Goal: Task Accomplishment & Management: Complete application form

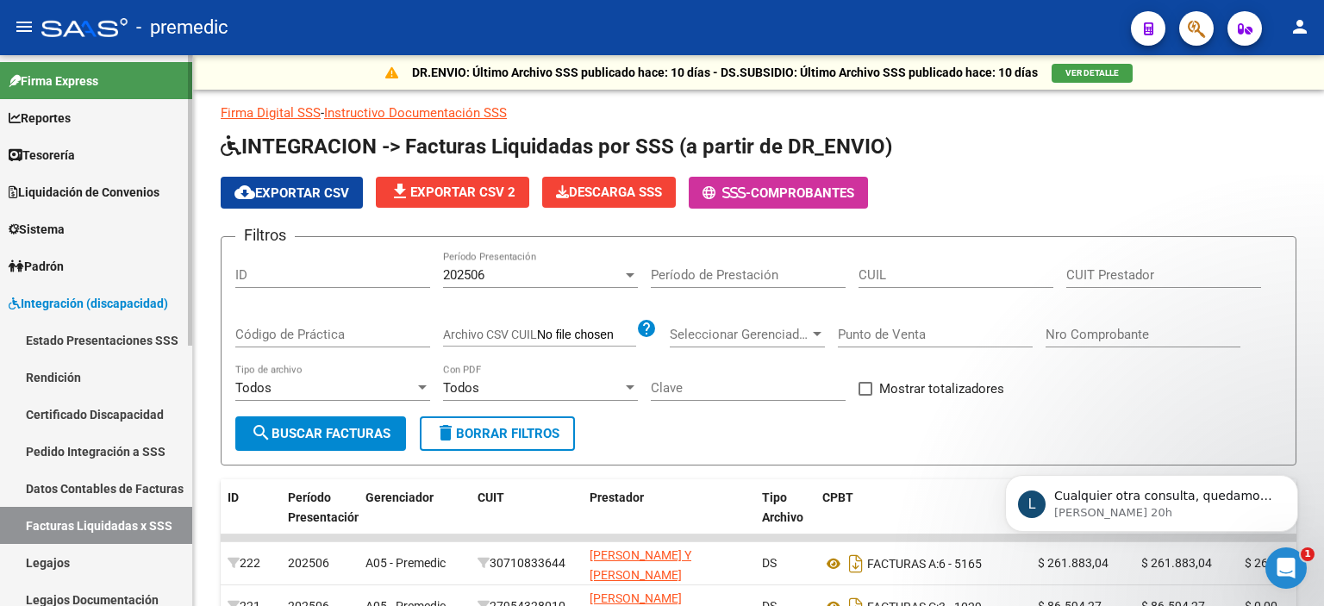
click at [52, 371] on link "Rendición" at bounding box center [96, 376] width 192 height 37
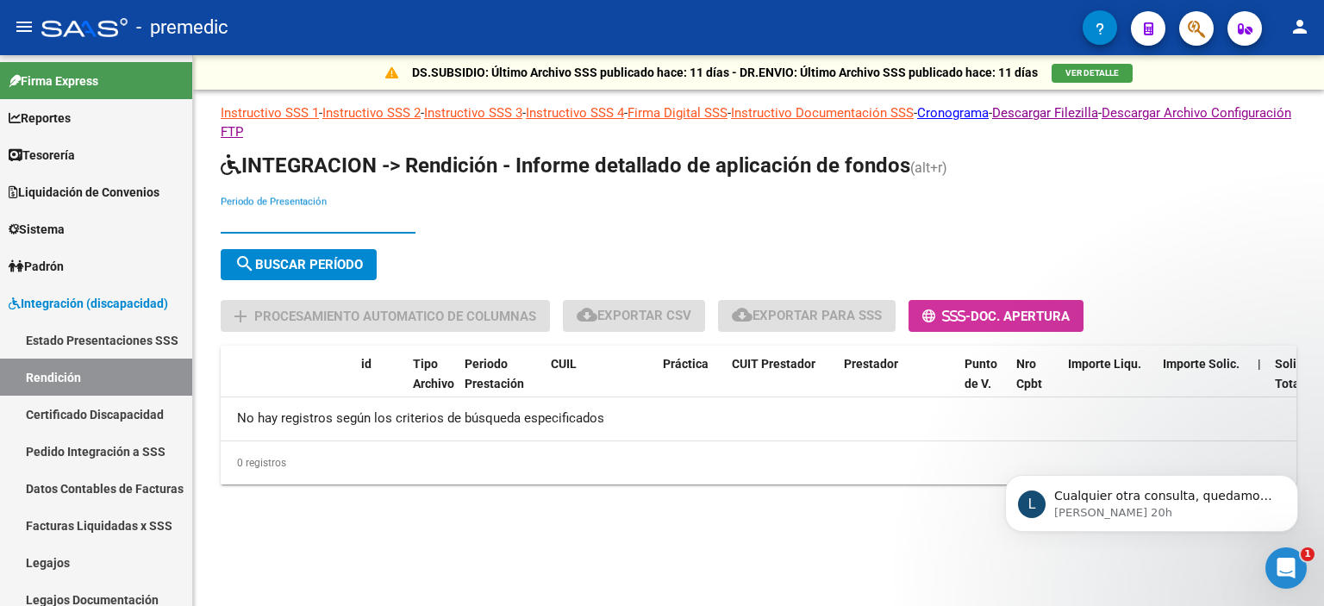
click at [330, 220] on input "Periodo de Presentación" at bounding box center [318, 220] width 195 height 16
type input "202505"
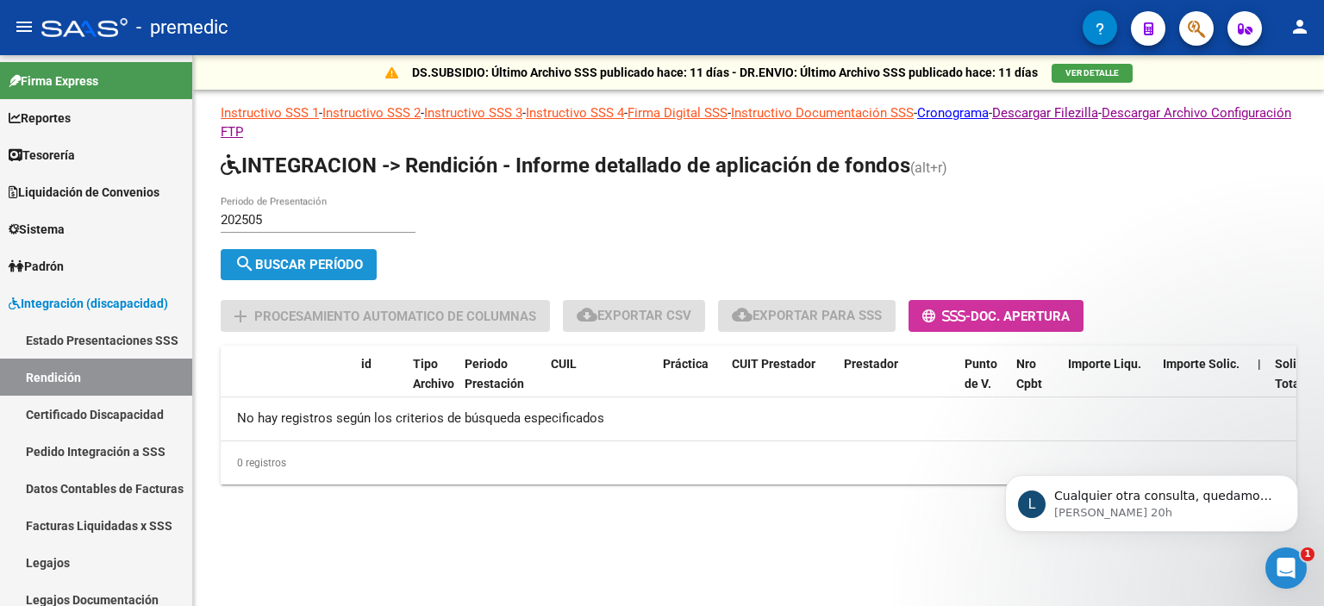
click at [325, 258] on span "search Buscar Período" at bounding box center [298, 265] width 128 height 16
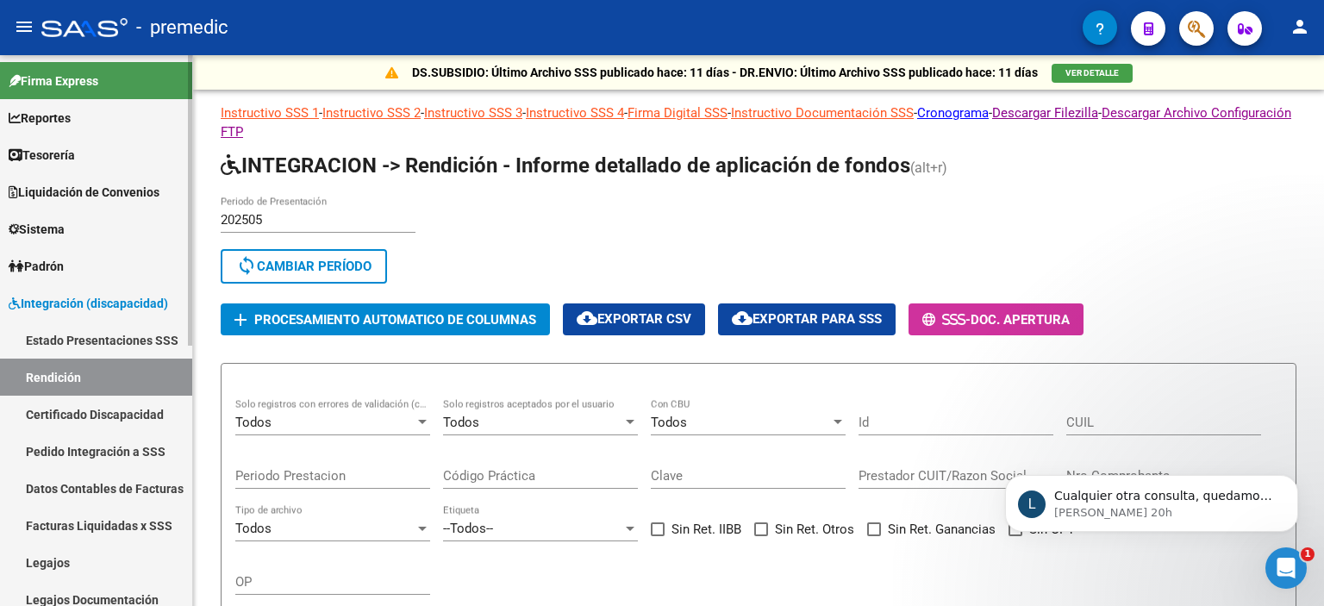
click at [95, 523] on link "Facturas Liquidadas x SSS" at bounding box center [96, 525] width 192 height 37
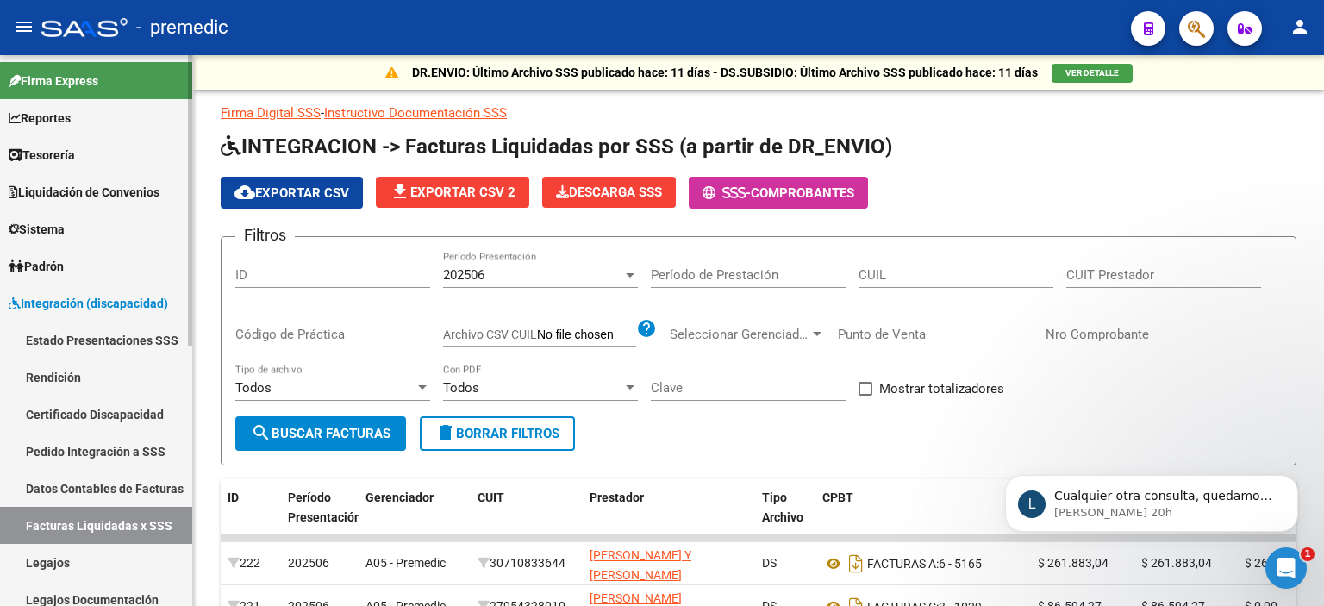
click at [84, 483] on link "Datos Contables de Facturas" at bounding box center [96, 488] width 192 height 37
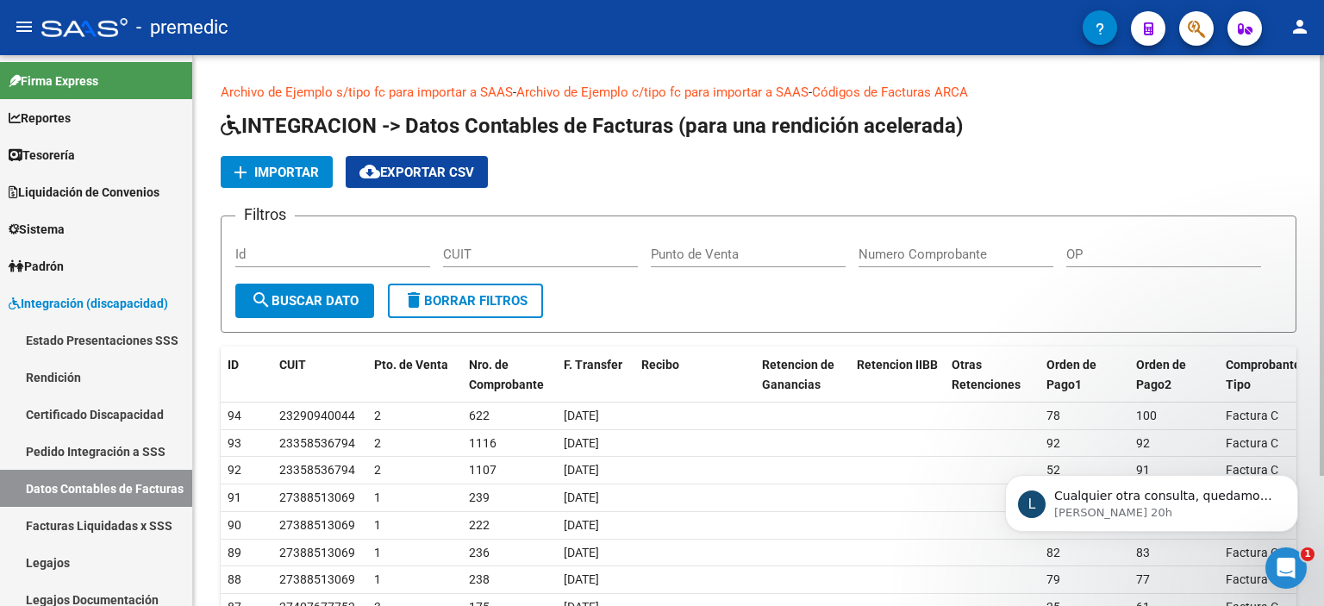
click at [279, 168] on span "Importar" at bounding box center [286, 173] width 65 height 16
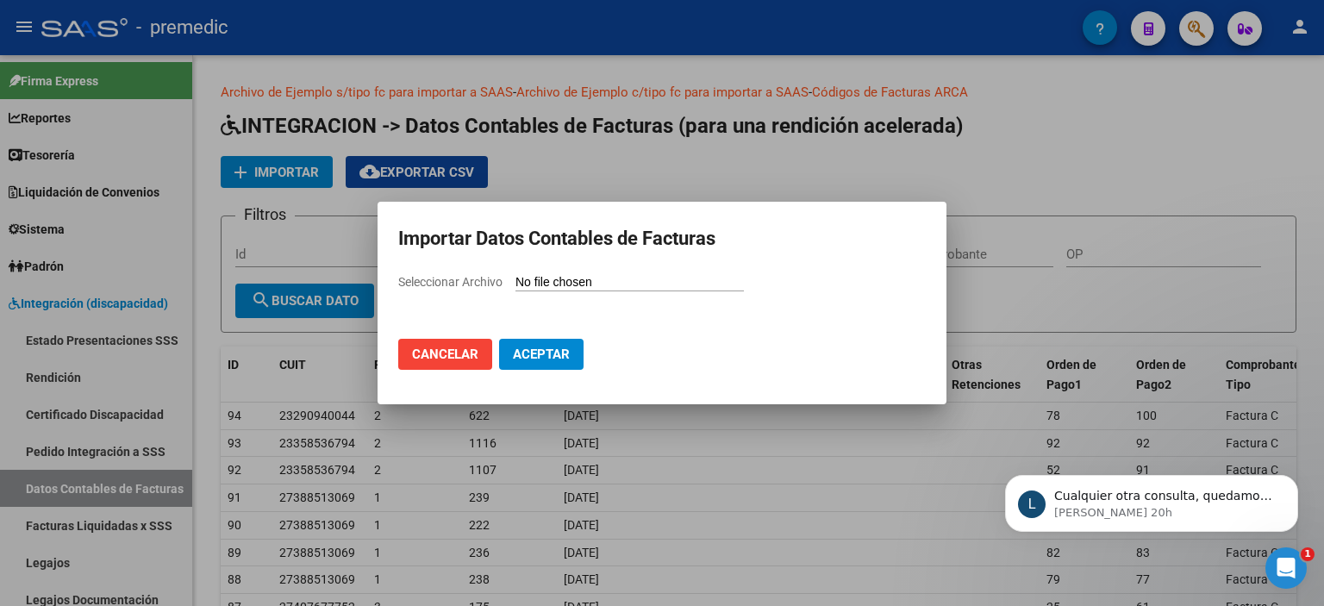
click at [1077, 169] on div at bounding box center [662, 303] width 1324 height 606
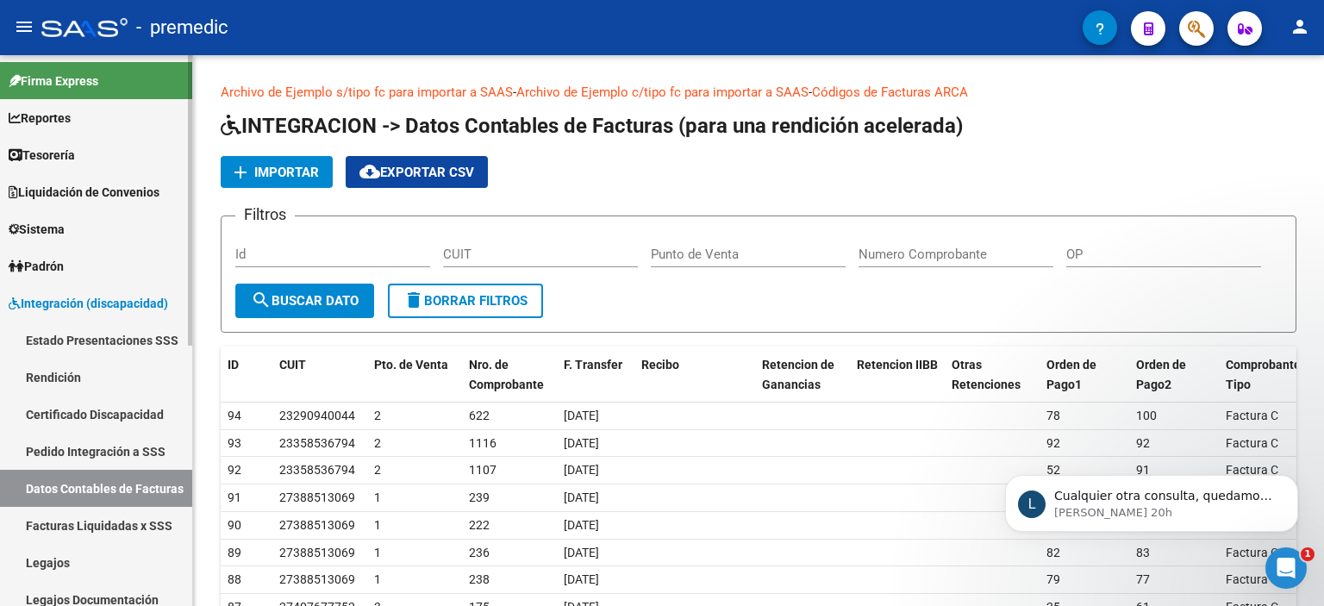
click at [56, 366] on link "Rendición" at bounding box center [96, 376] width 192 height 37
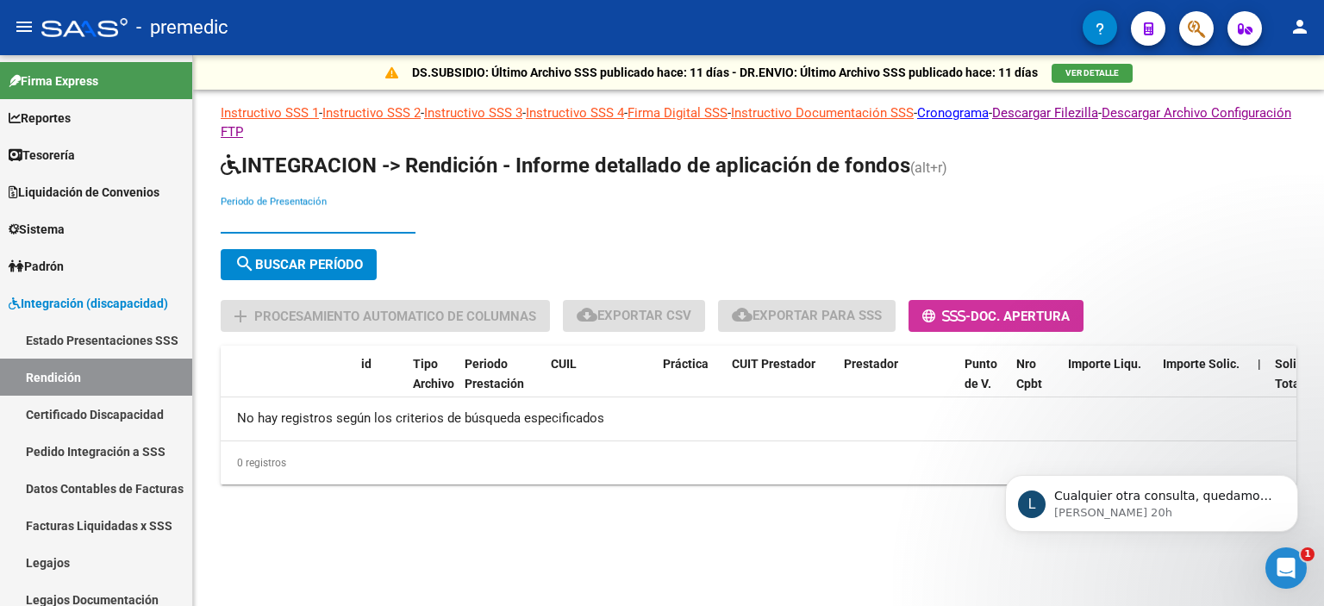
click at [327, 217] on input "Periodo de Presentación" at bounding box center [318, 220] width 195 height 16
type input "202505"
click at [322, 257] on span "search Buscar Período" at bounding box center [298, 265] width 128 height 16
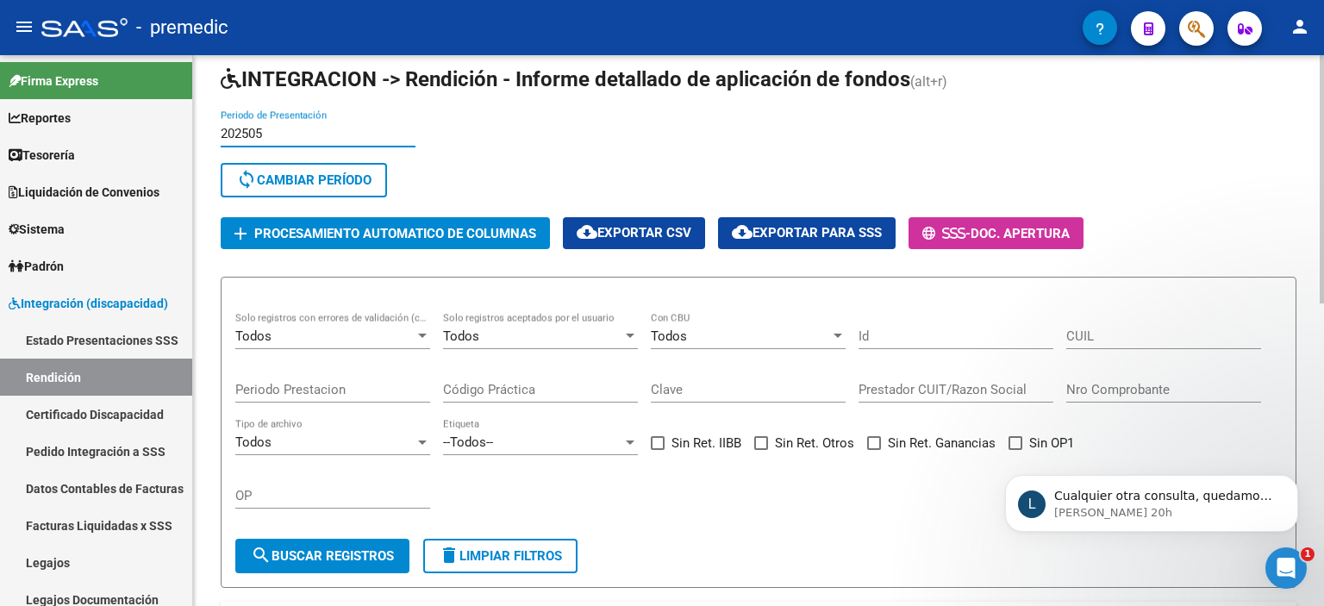
click at [279, 134] on input "202505" at bounding box center [318, 134] width 195 height 16
click at [283, 130] on input "202505" at bounding box center [318, 134] width 195 height 16
click at [317, 177] on span "sync Cambiar Período" at bounding box center [303, 180] width 135 height 16
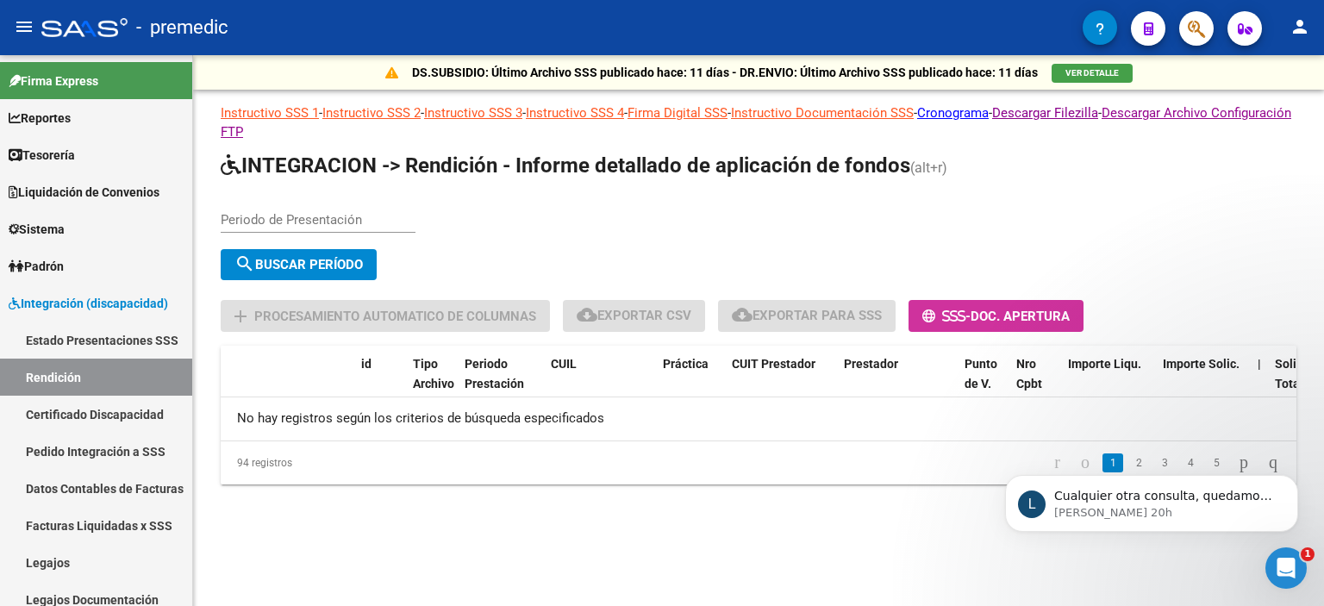
click at [269, 209] on div "Periodo de Presentación" at bounding box center [318, 214] width 195 height 37
type input "202506"
click at [292, 257] on span "search Buscar Período" at bounding box center [298, 265] width 128 height 16
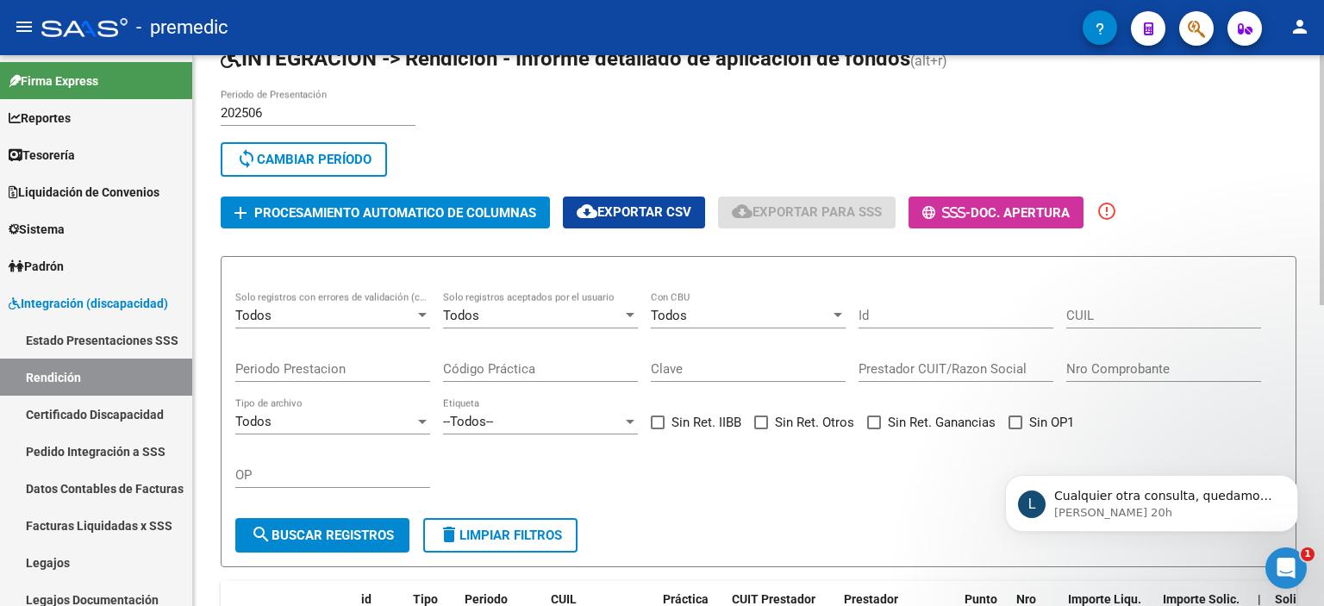
scroll to position [259, 0]
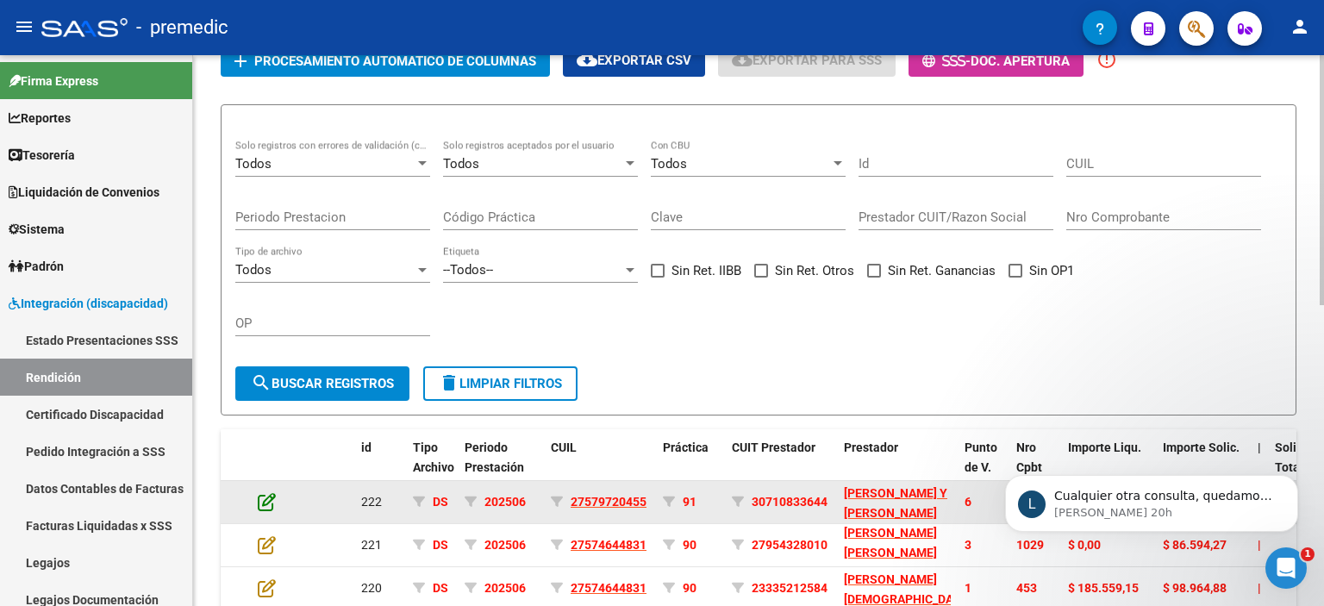
click at [267, 495] on icon at bounding box center [267, 501] width 18 height 19
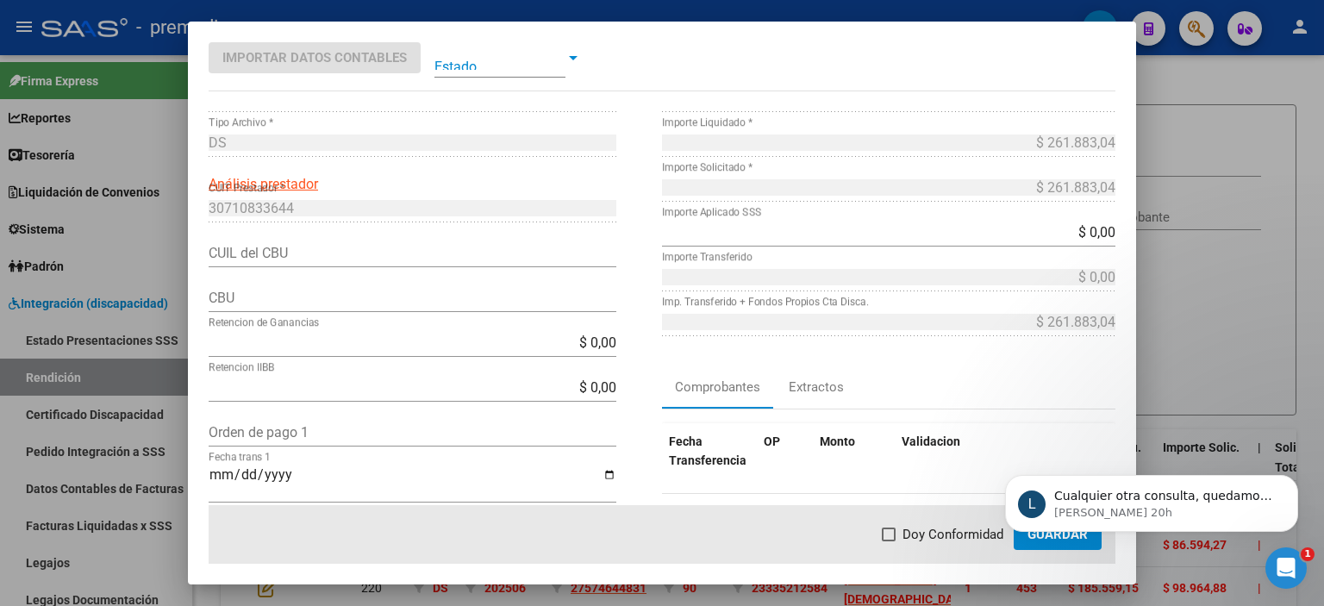
scroll to position [0, 0]
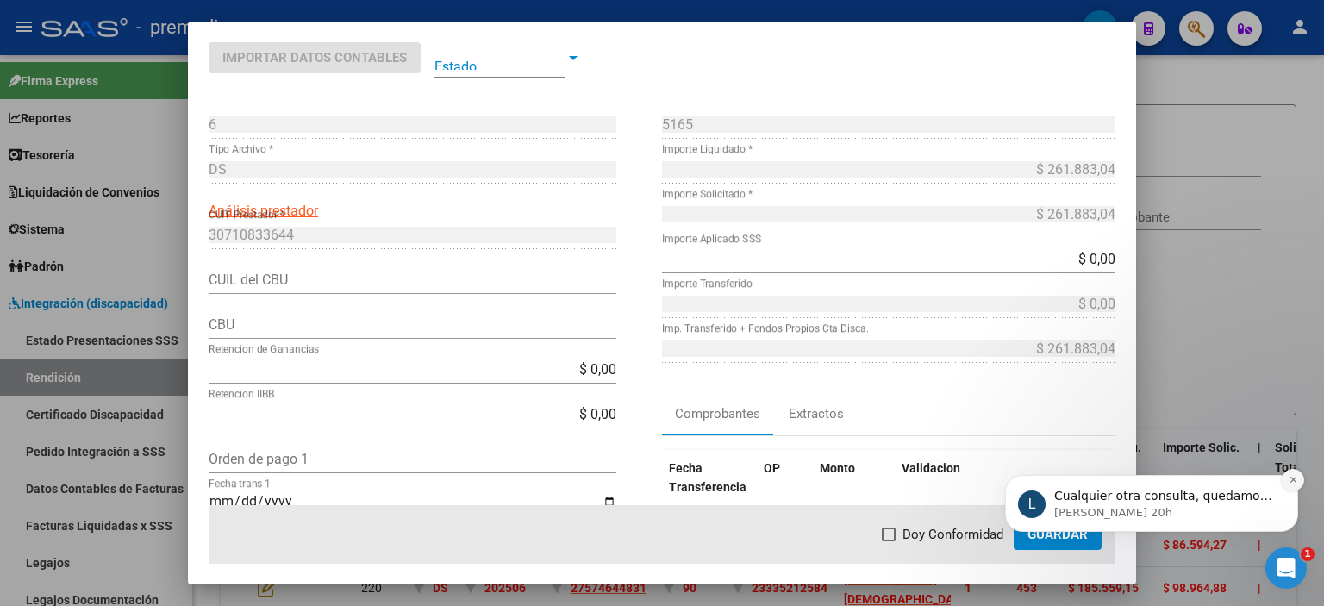
click at [1292, 489] on button "Dismiss notification" at bounding box center [1292, 480] width 22 height 22
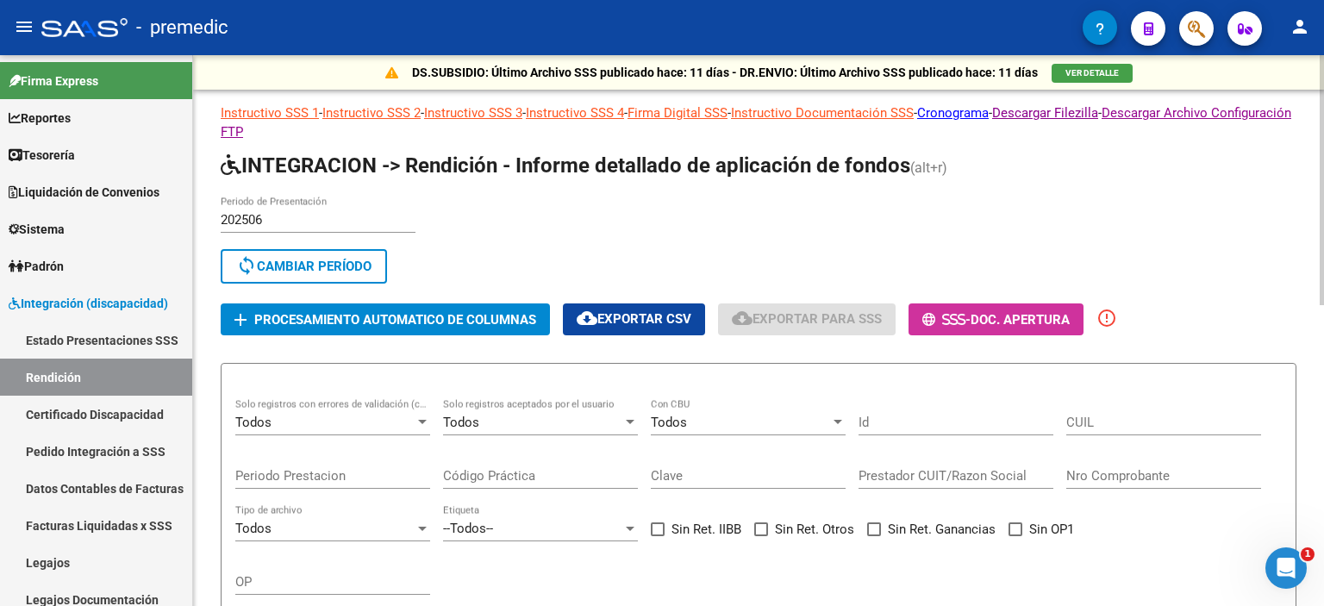
click at [286, 219] on input "202506" at bounding box center [318, 220] width 195 height 16
drag, startPoint x: 286, startPoint y: 219, endPoint x: 214, endPoint y: 219, distance: 72.4
click at [314, 268] on span "sync Cambiar Período" at bounding box center [303, 267] width 135 height 16
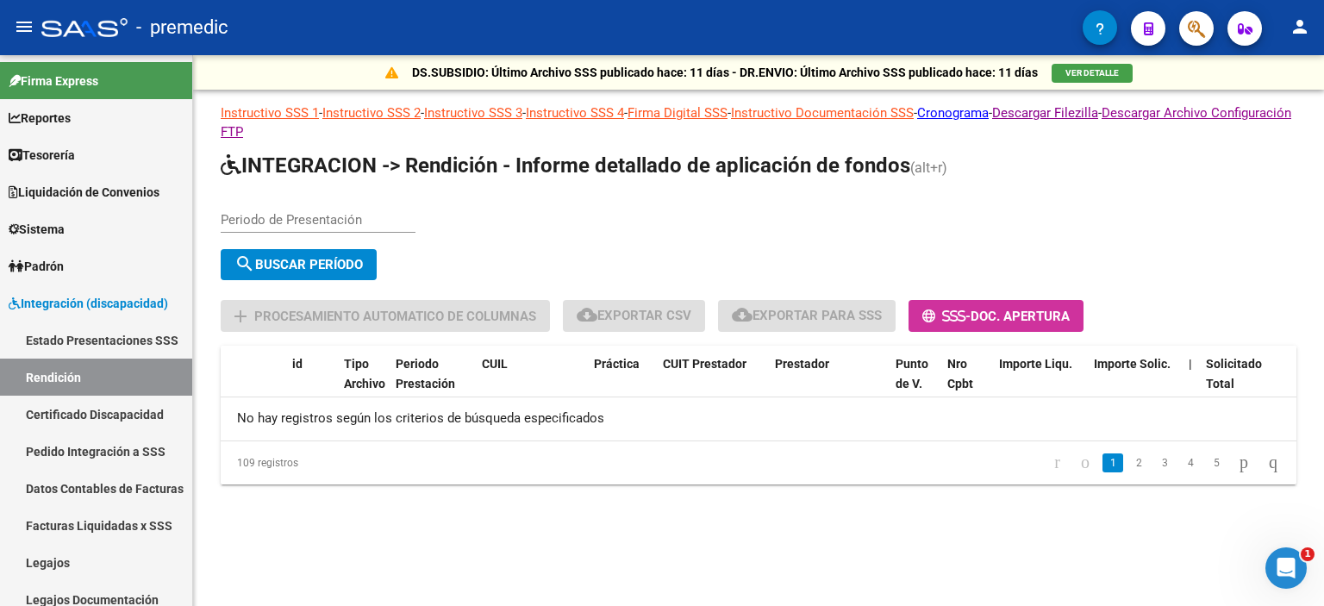
click at [286, 208] on div "Periodo de Presentación" at bounding box center [318, 214] width 195 height 37
type input "202504"
drag, startPoint x: 302, startPoint y: 261, endPoint x: 355, endPoint y: 234, distance: 59.4
click at [302, 261] on span "search Buscar Período" at bounding box center [298, 265] width 128 height 16
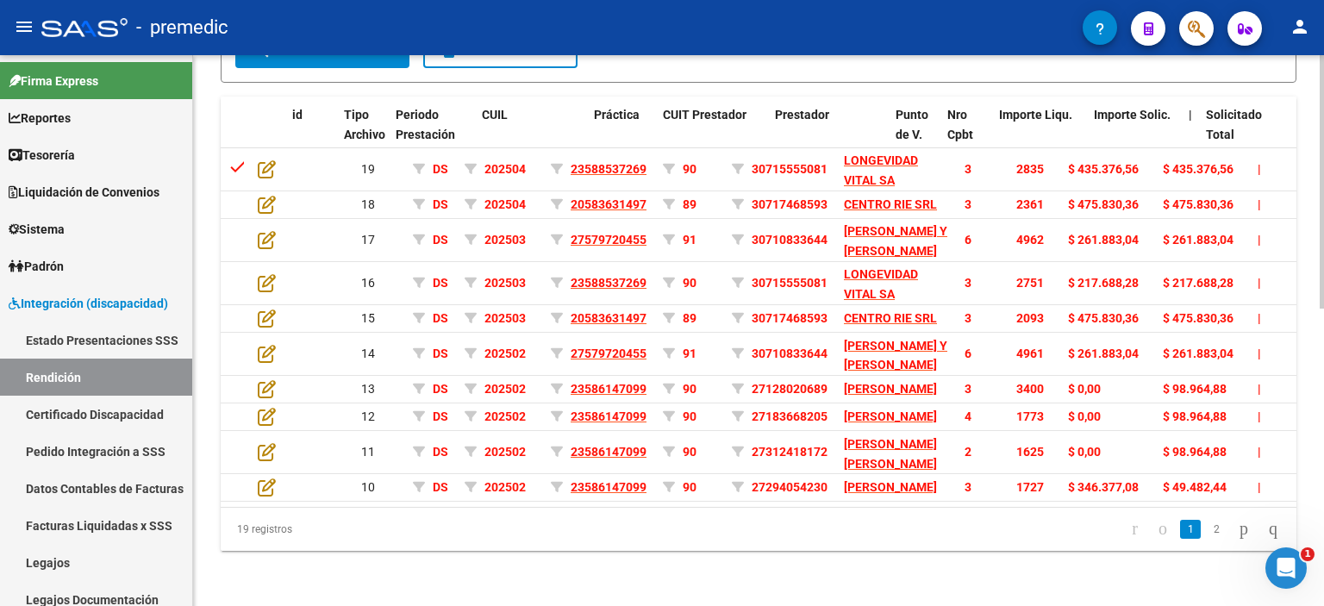
scroll to position [647, 0]
click at [1266, 527] on icon "go to last page" at bounding box center [1273, 528] width 14 height 21
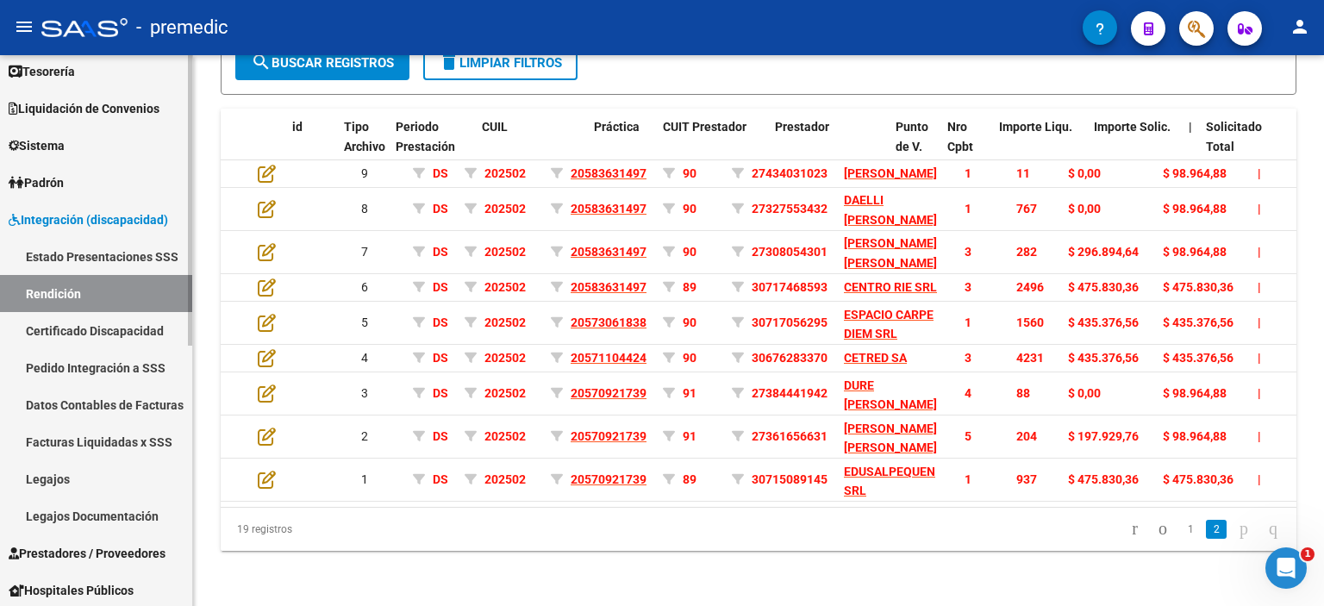
scroll to position [86, 0]
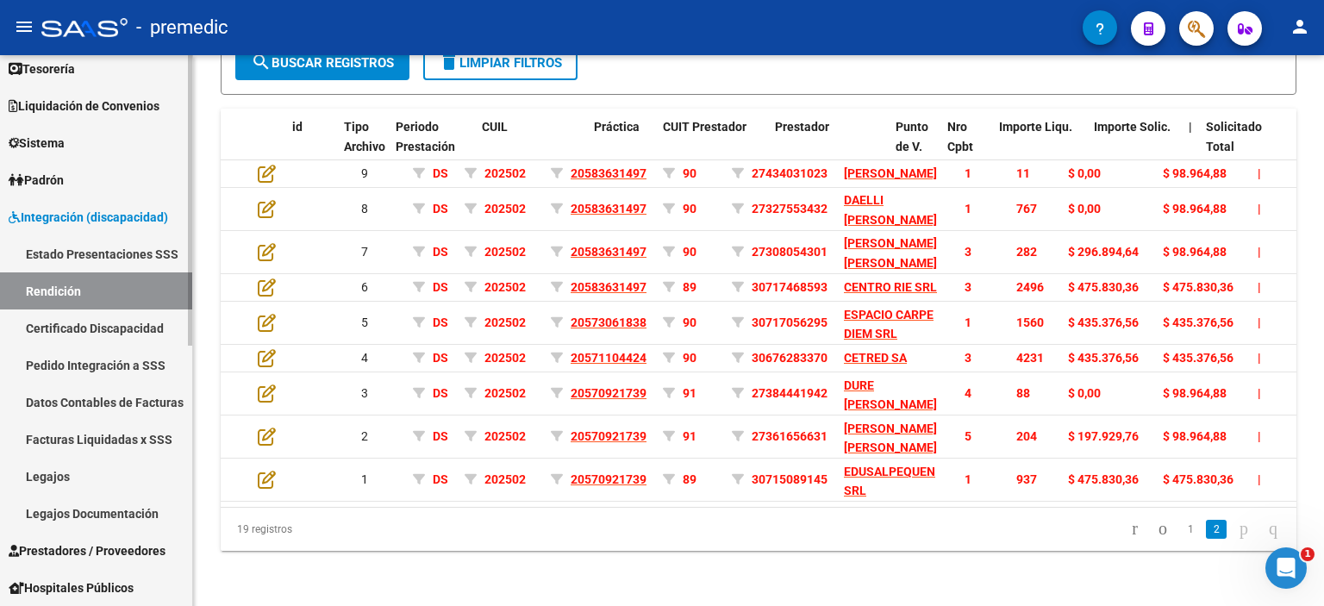
click at [90, 401] on link "Datos Contables de Facturas" at bounding box center [96, 401] width 192 height 37
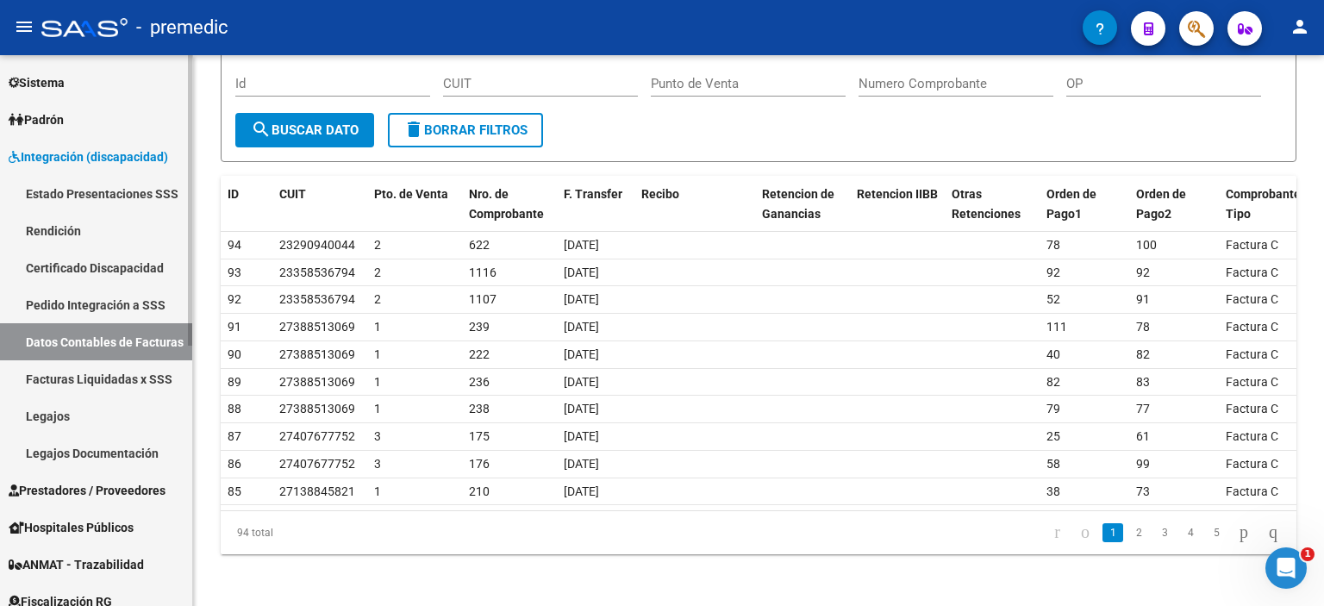
scroll to position [172, 0]
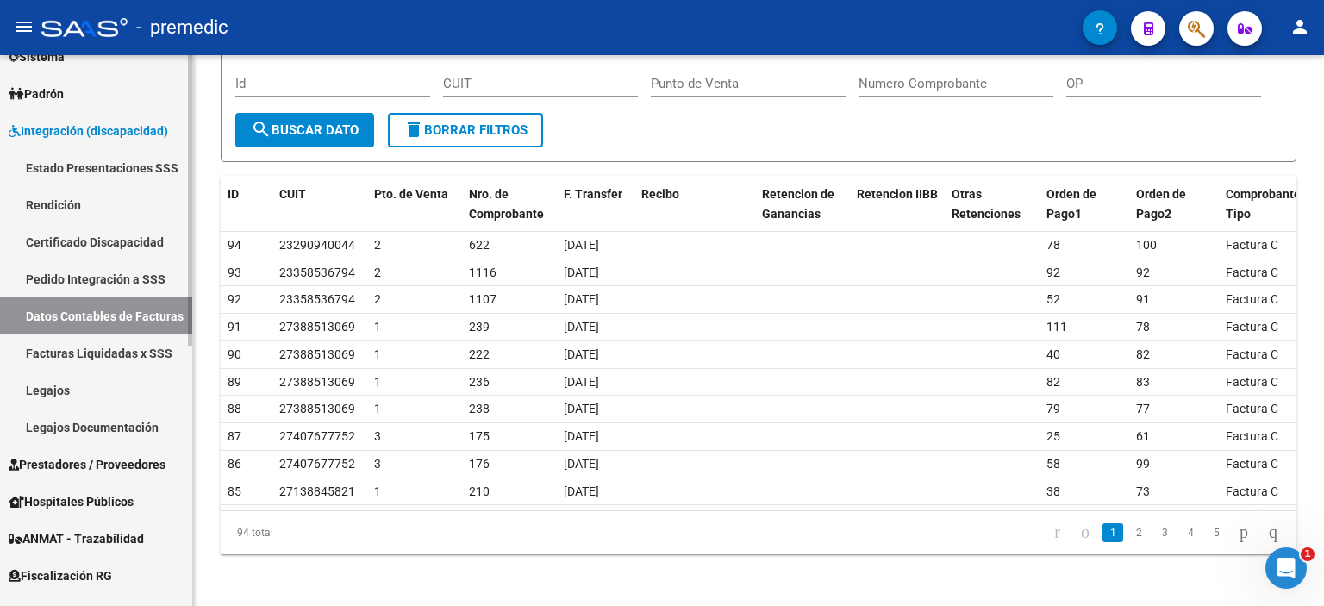
click at [97, 352] on link "Facturas Liquidadas x SSS" at bounding box center [96, 352] width 192 height 37
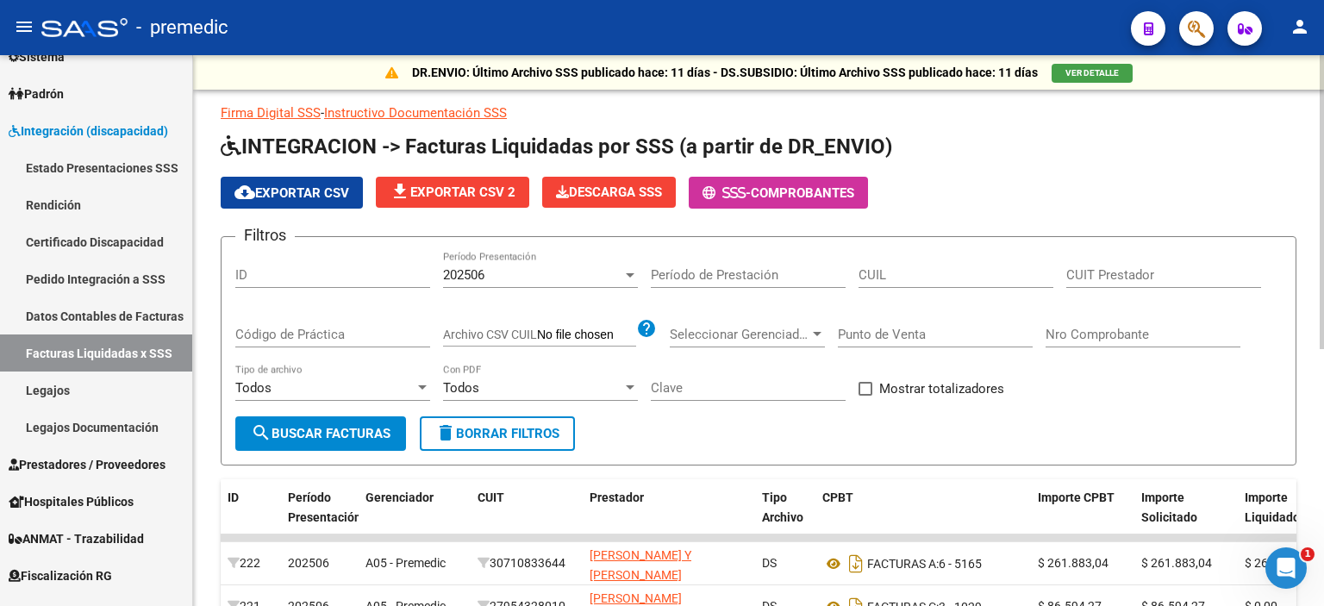
click at [867, 385] on span at bounding box center [865, 389] width 14 height 14
click at [865, 396] on input "Mostrar totalizadores" at bounding box center [864, 396] width 1 height 1
checkbox input "true"
click at [321, 430] on span "search Buscar Facturas" at bounding box center [321, 434] width 140 height 16
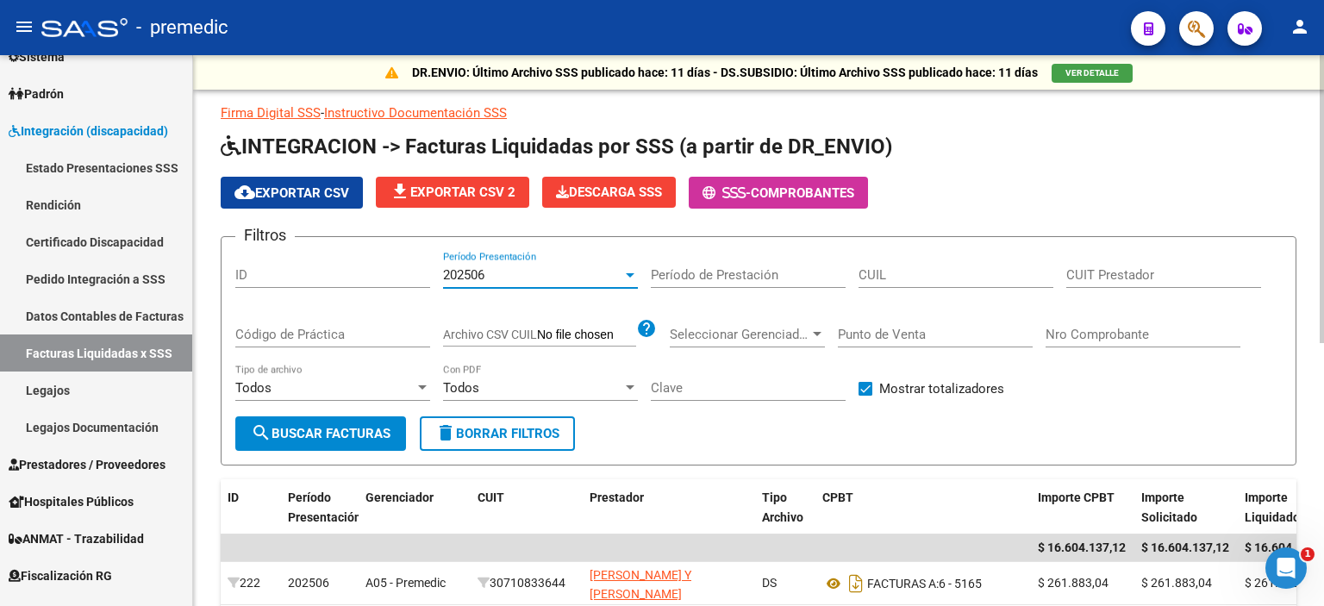
click at [630, 274] on div at bounding box center [630, 275] width 9 height 4
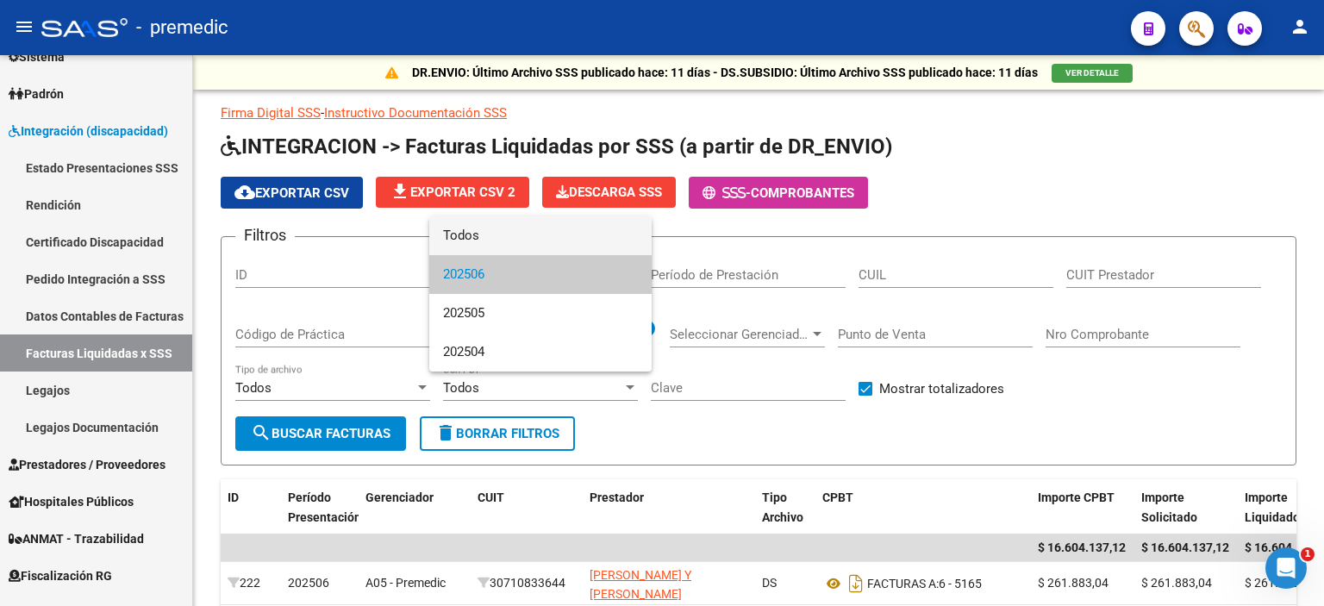
click at [477, 230] on span "Todos" at bounding box center [540, 235] width 195 height 39
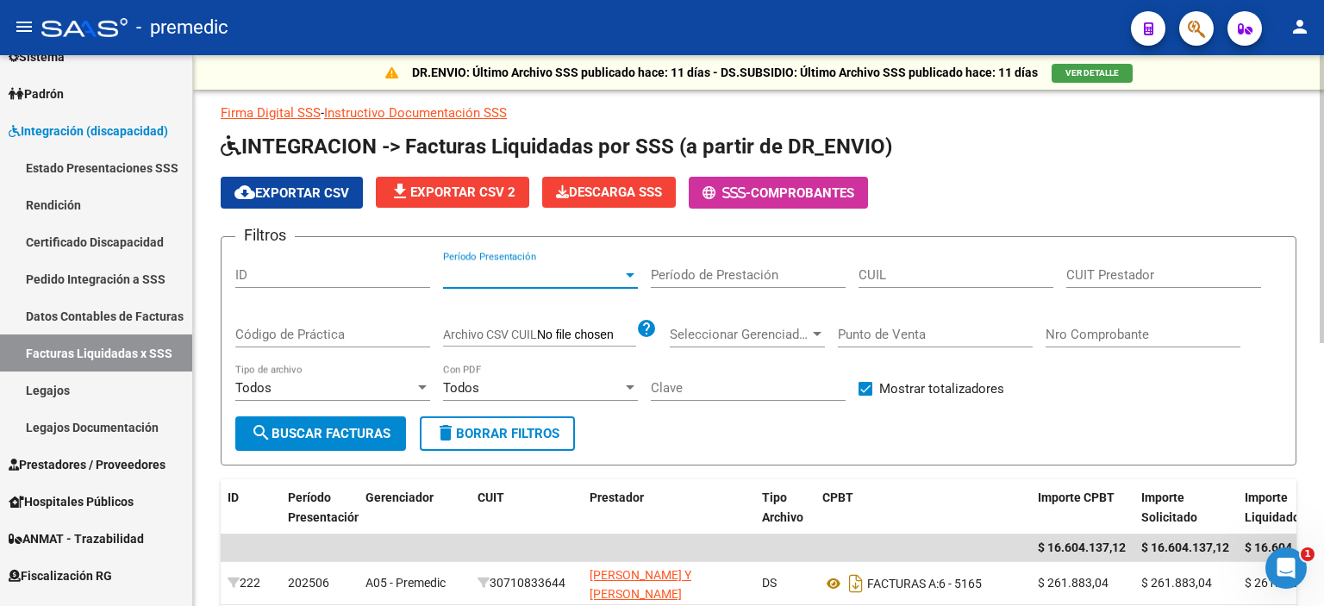
click at [302, 431] on span "search Buscar Facturas" at bounding box center [321, 434] width 140 height 16
click at [515, 278] on span "Período Presentación" at bounding box center [532, 275] width 179 height 16
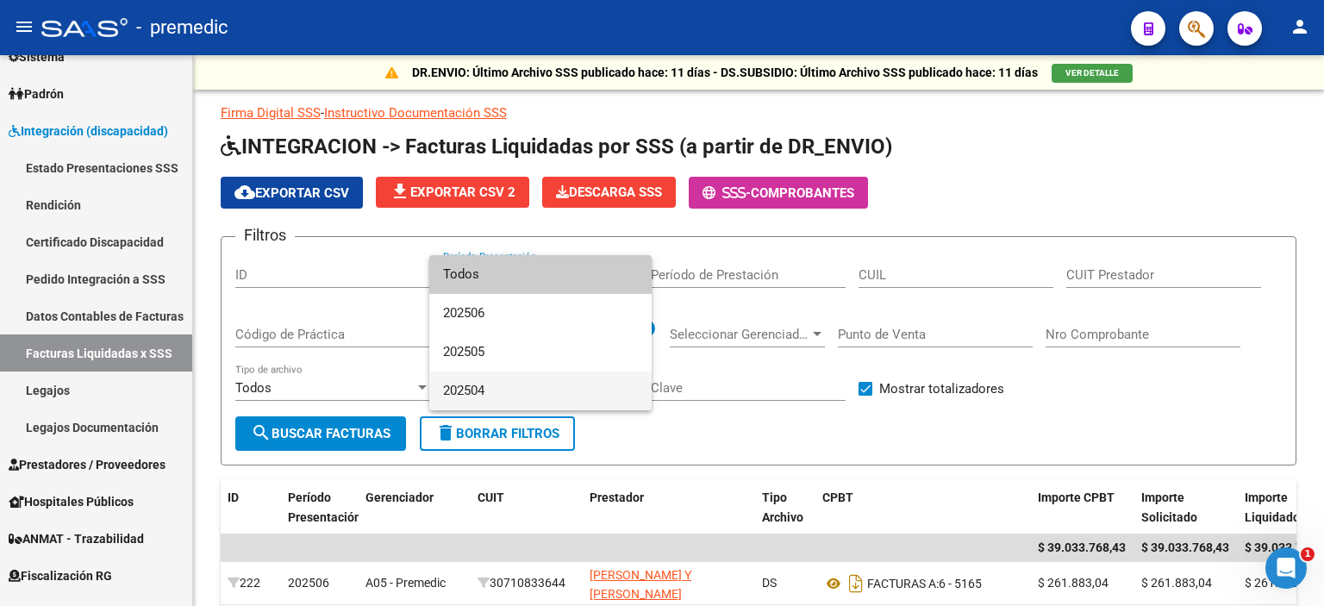
click at [478, 389] on span "202504" at bounding box center [540, 390] width 195 height 39
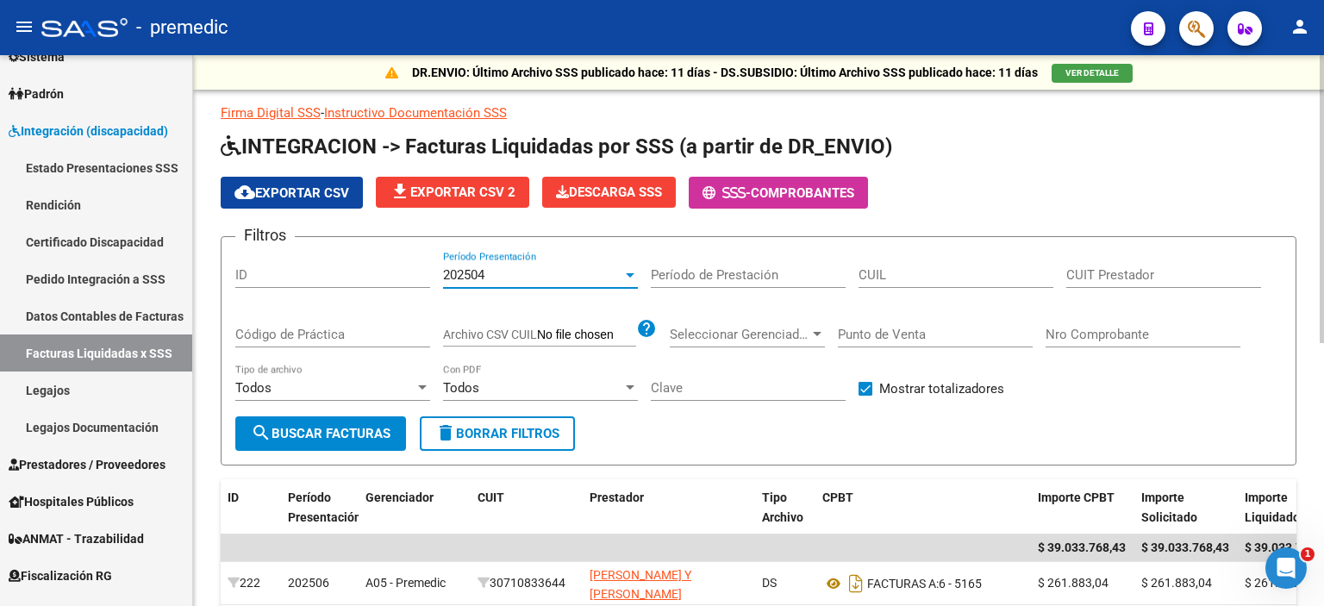
click at [302, 428] on span "search Buscar Facturas" at bounding box center [321, 434] width 140 height 16
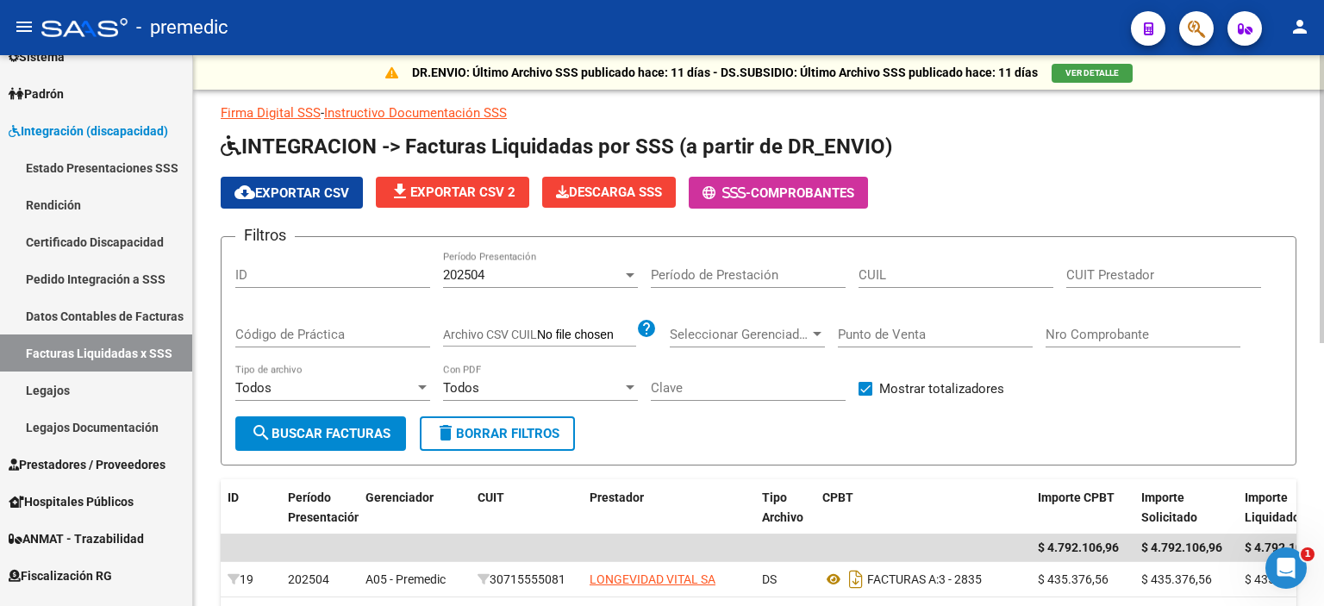
click at [535, 264] on div "202504 Período Presentación" at bounding box center [540, 269] width 195 height 37
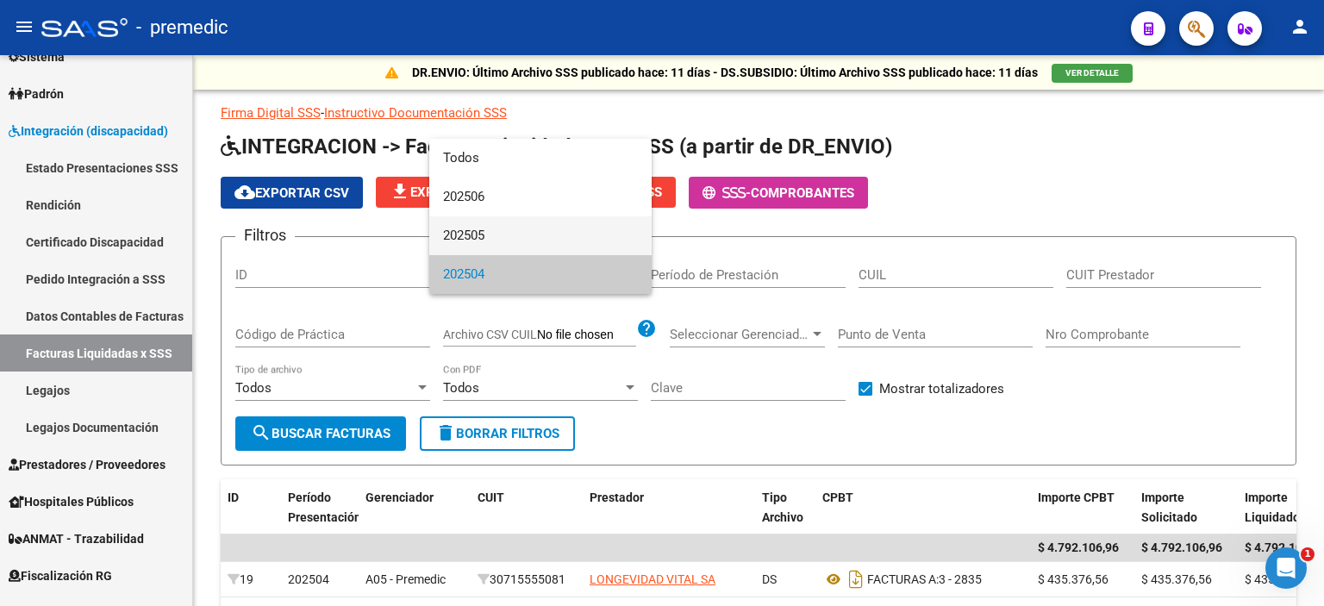
click at [483, 236] on span "202505" at bounding box center [540, 235] width 195 height 39
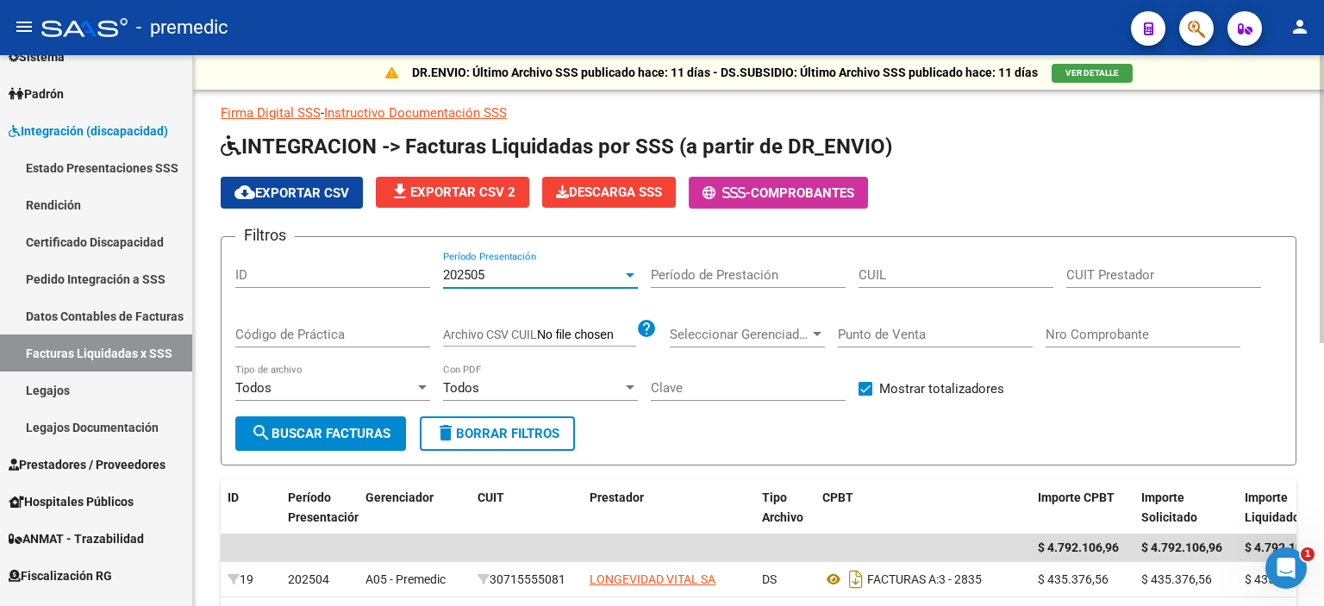
click at [328, 433] on span "search Buscar Facturas" at bounding box center [321, 434] width 140 height 16
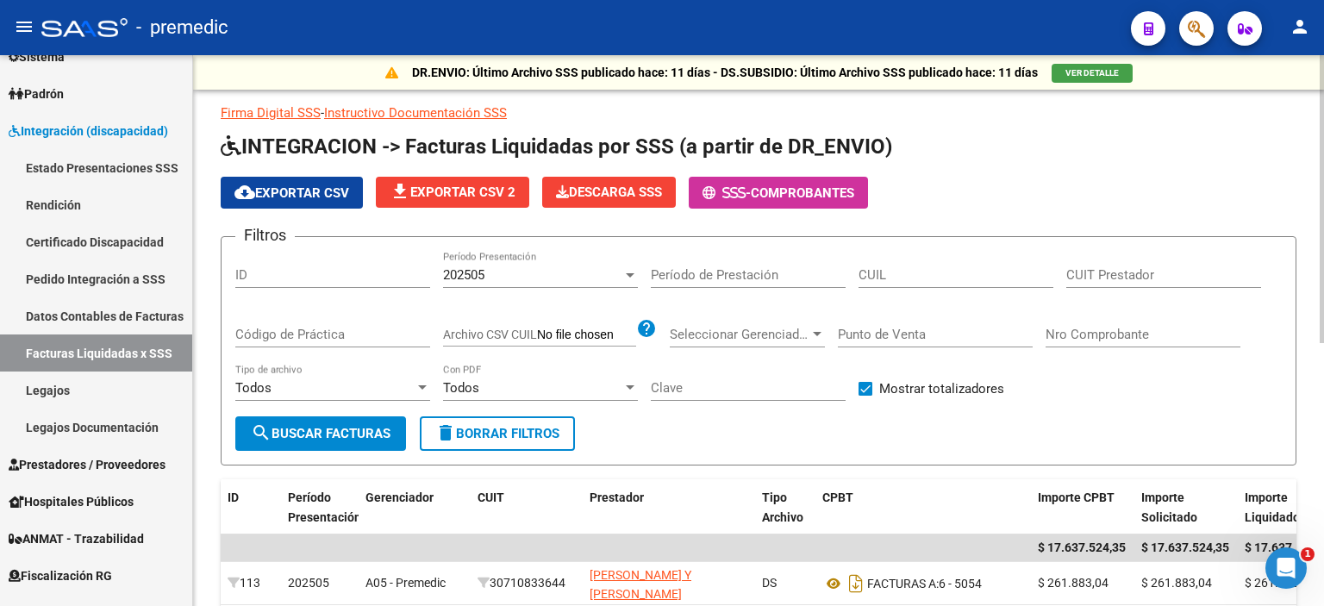
click at [529, 275] on div "202505" at bounding box center [532, 275] width 179 height 16
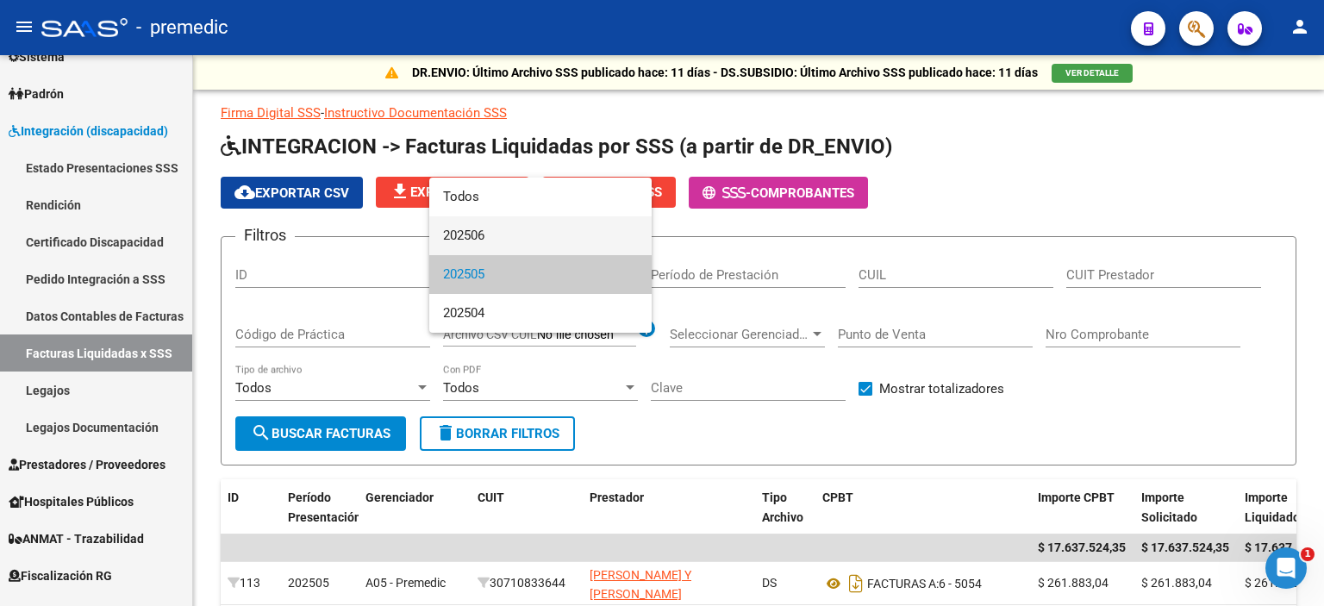
click at [479, 236] on span "202506" at bounding box center [540, 235] width 195 height 39
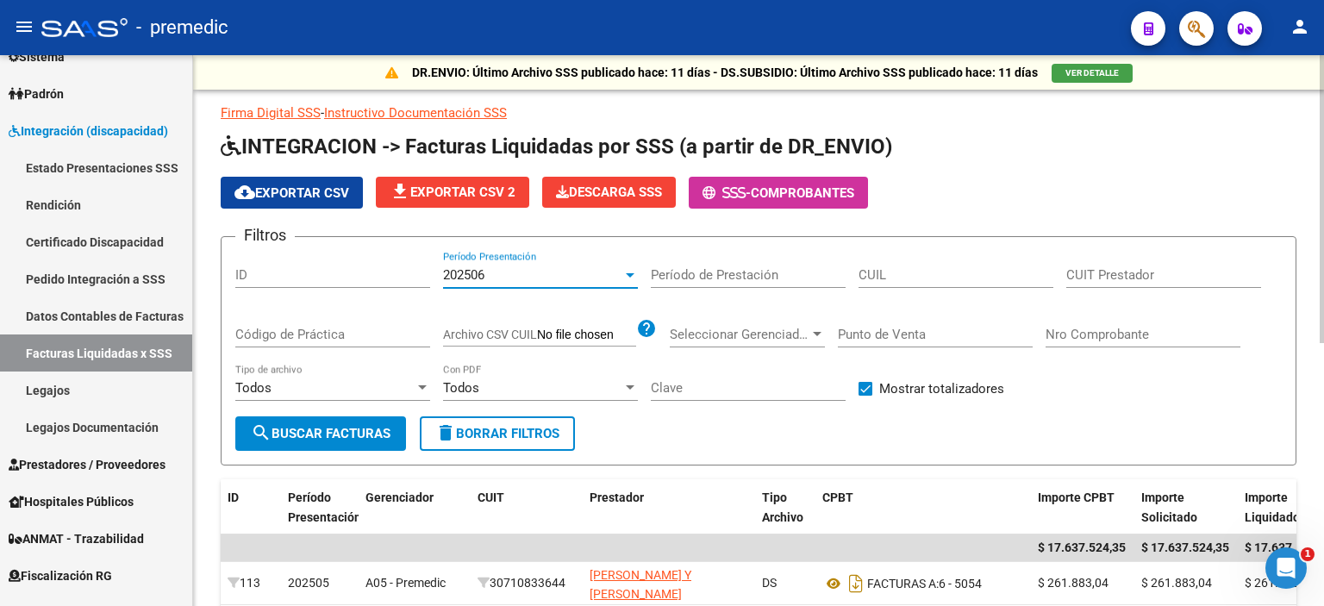
click at [311, 423] on button "search Buscar Facturas" at bounding box center [320, 433] width 171 height 34
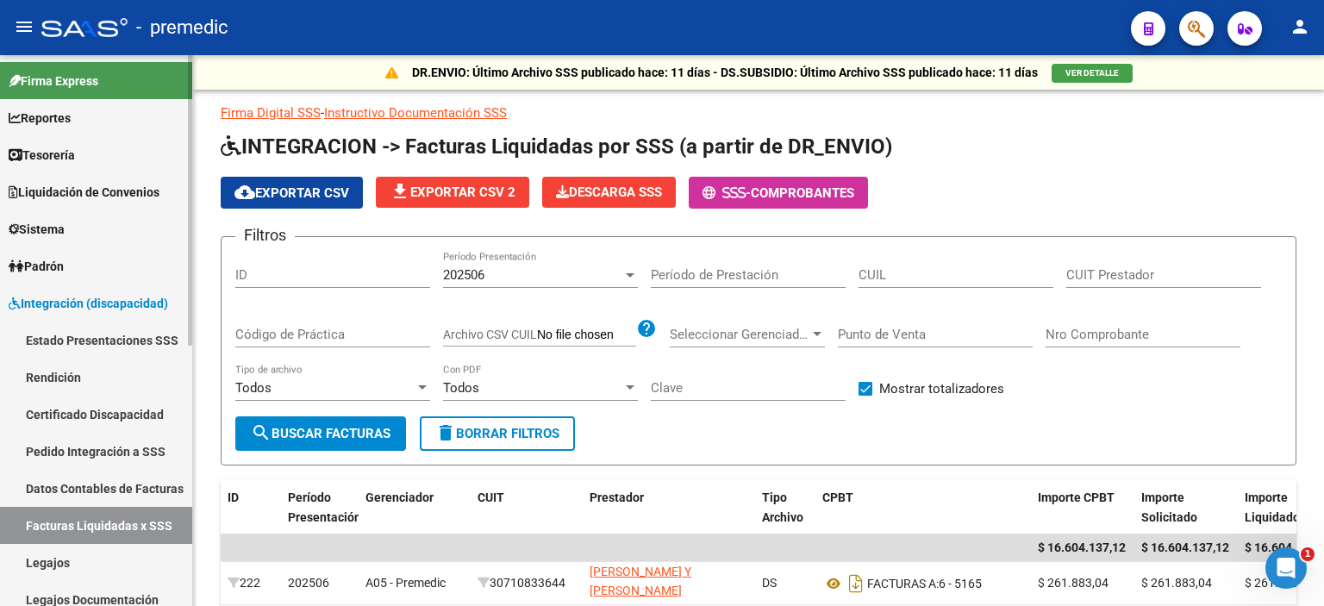
click at [78, 485] on link "Datos Contables de Facturas" at bounding box center [96, 488] width 192 height 37
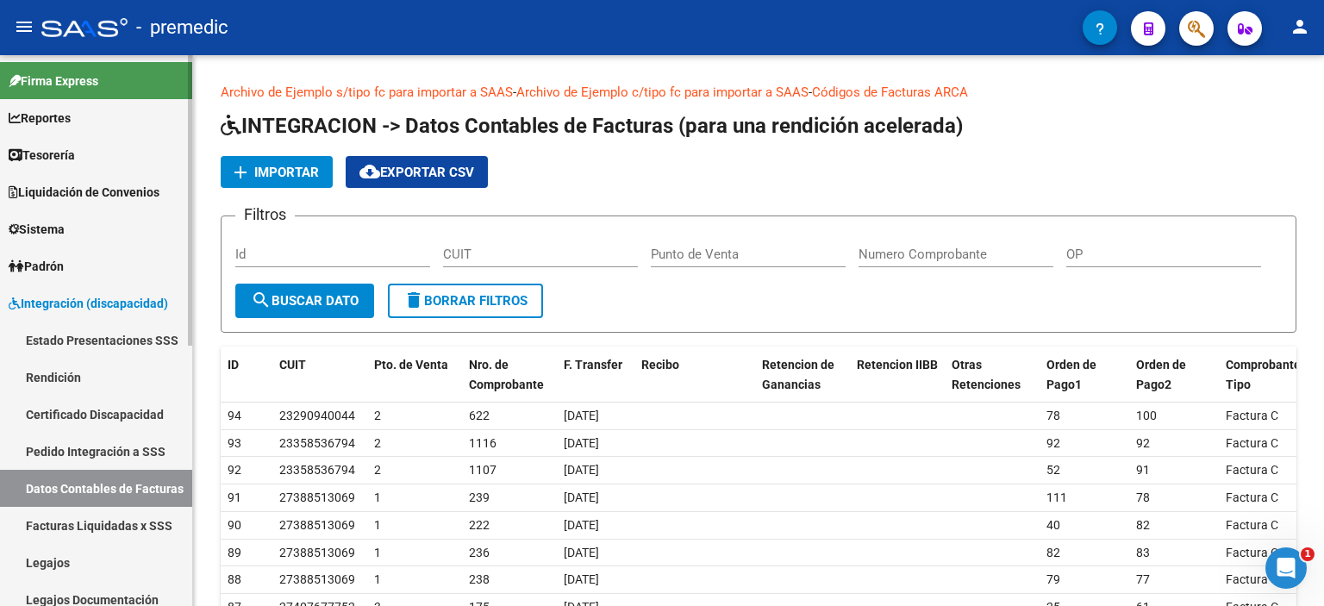
click at [53, 377] on link "Rendición" at bounding box center [96, 376] width 192 height 37
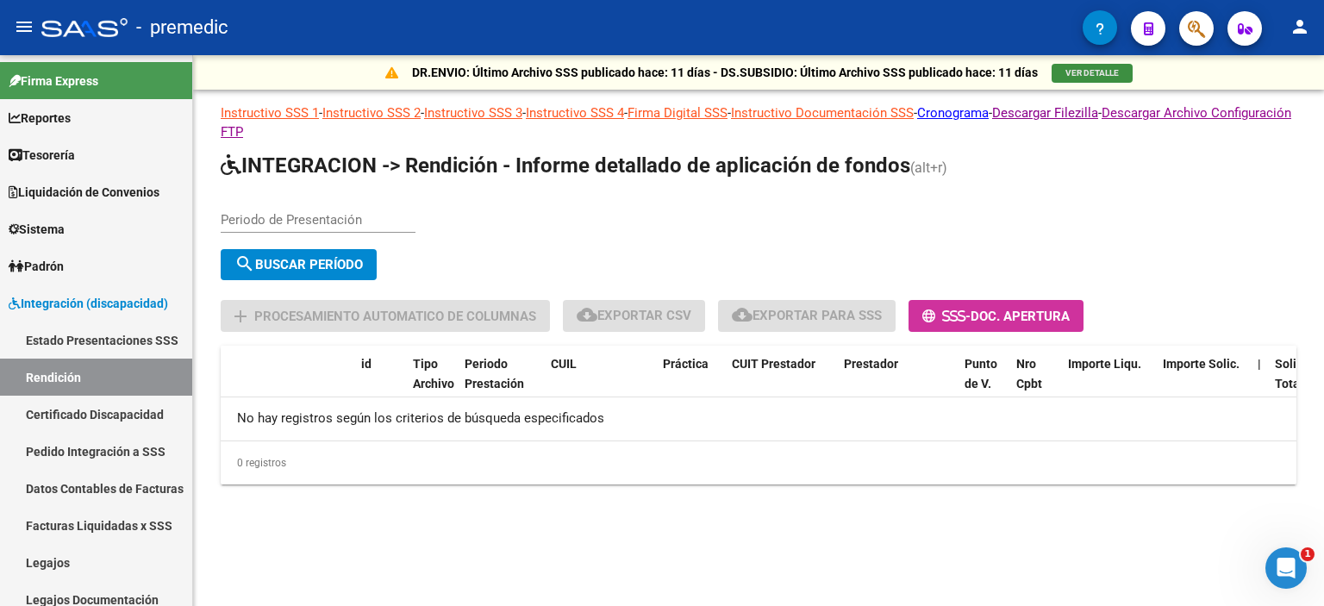
click at [1085, 72] on span "VER DETALLE" at bounding box center [1091, 72] width 53 height 9
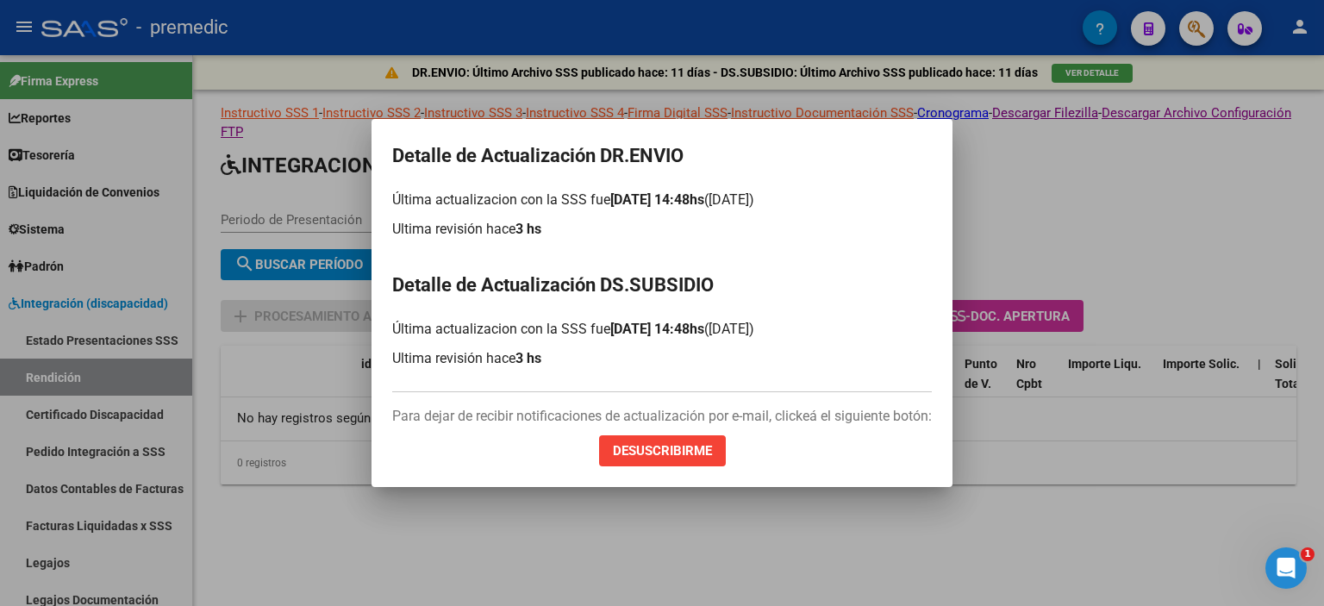
click at [1156, 207] on div at bounding box center [662, 303] width 1324 height 606
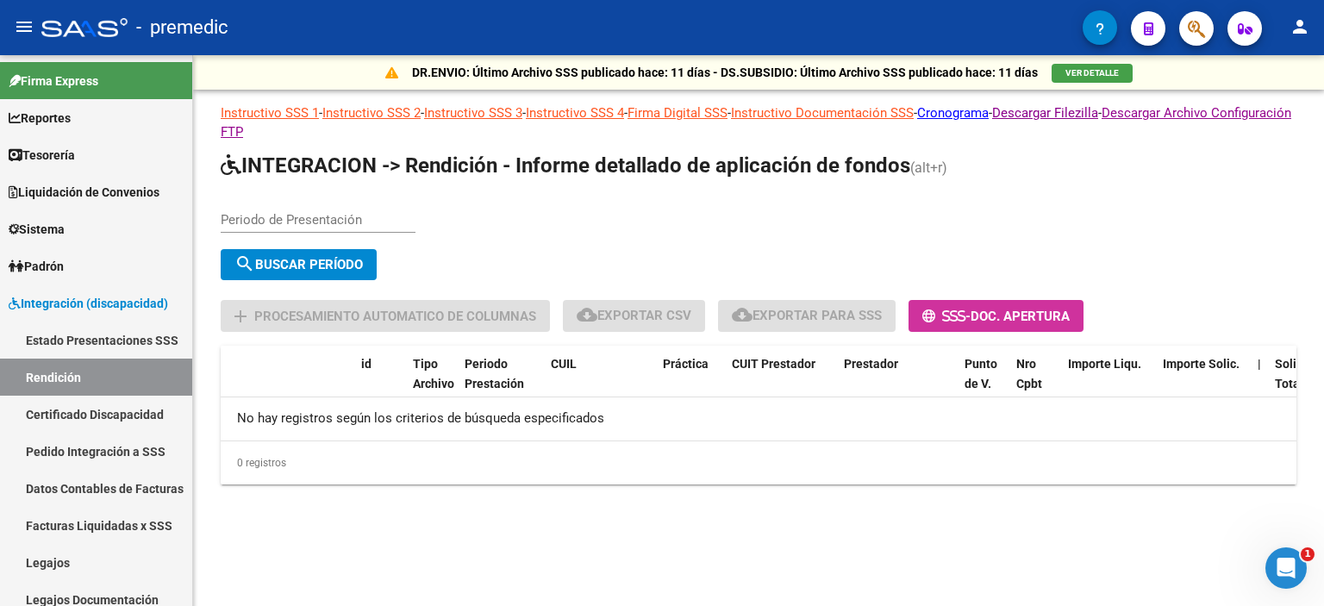
click at [314, 209] on div "Periodo de Presentación" at bounding box center [318, 214] width 195 height 37
type input "202505"
click at [304, 257] on span "search Buscar Período" at bounding box center [298, 265] width 128 height 16
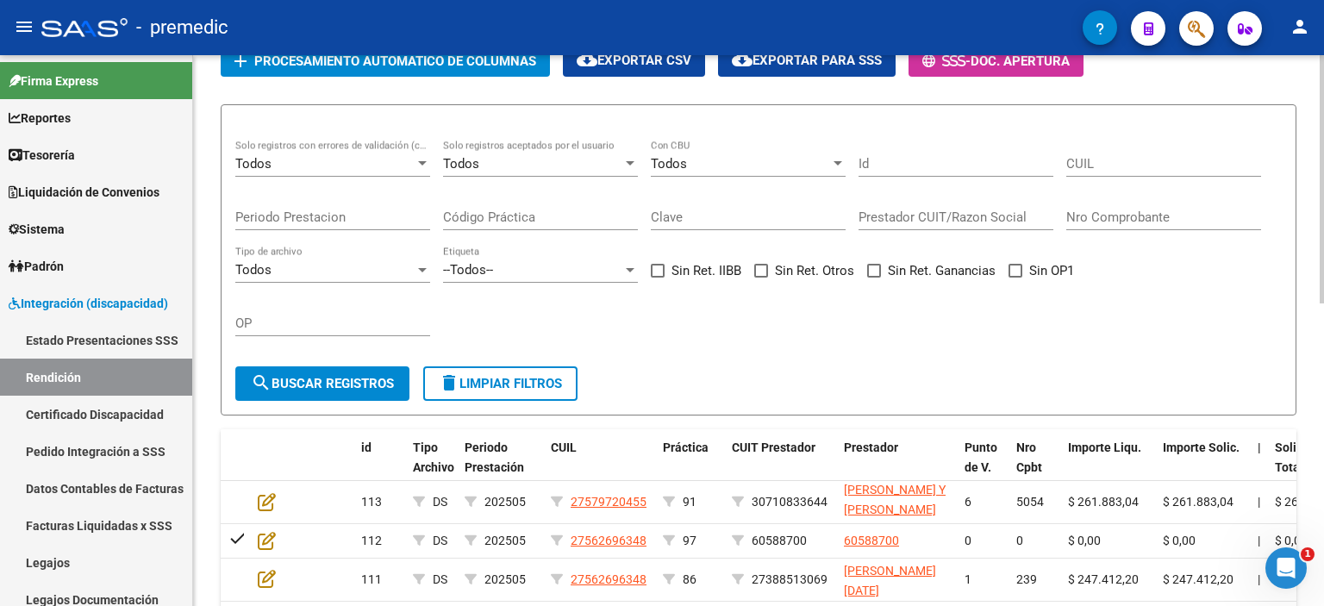
scroll to position [172, 0]
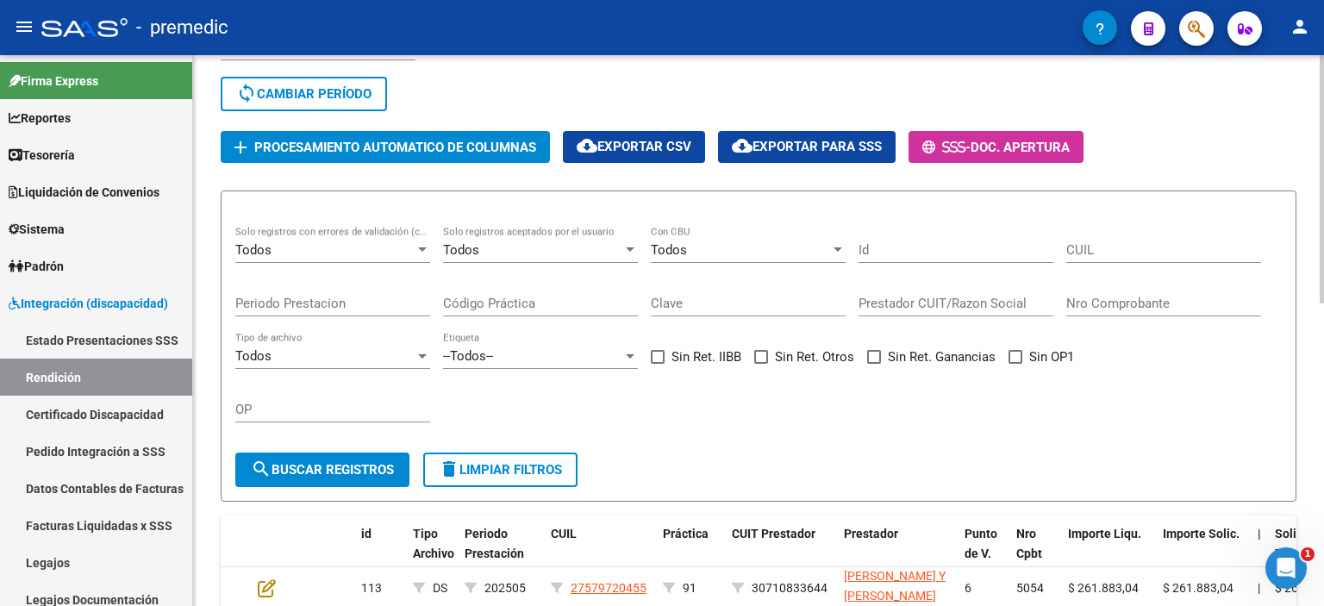
click at [638, 146] on span "cloud_download Exportar CSV" at bounding box center [633, 147] width 115 height 16
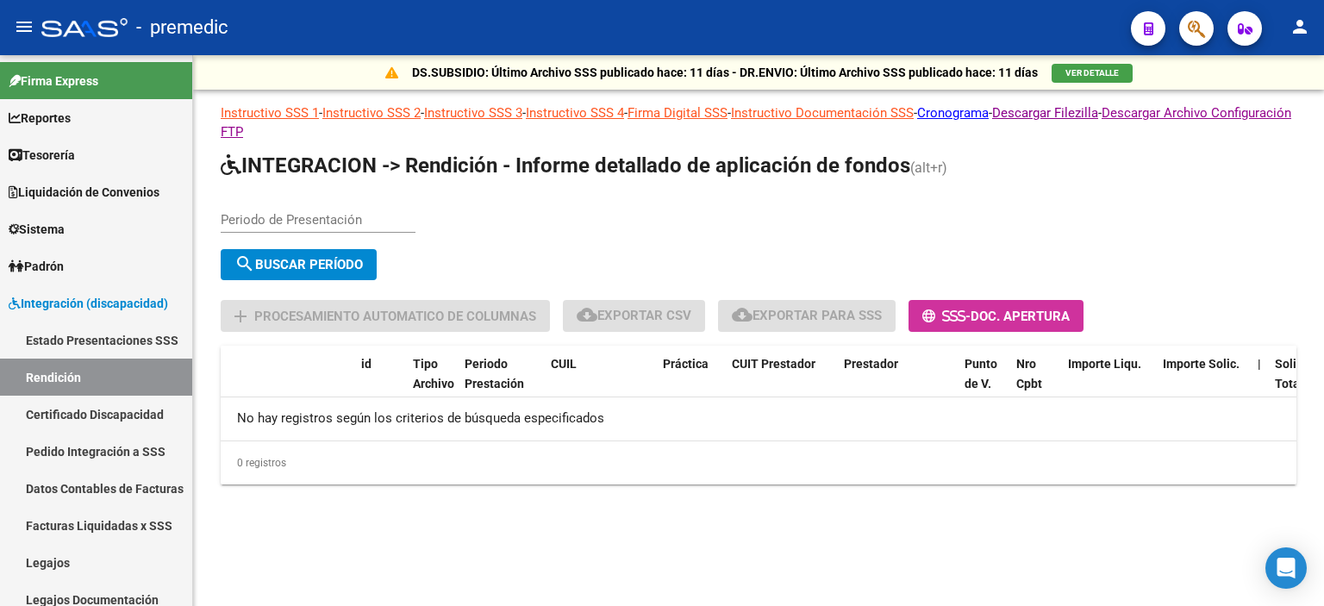
click at [276, 221] on input "Periodo de Presentación" at bounding box center [318, 220] width 195 height 16
type input "202504"
click at [324, 253] on button "search Buscar Período" at bounding box center [299, 264] width 156 height 31
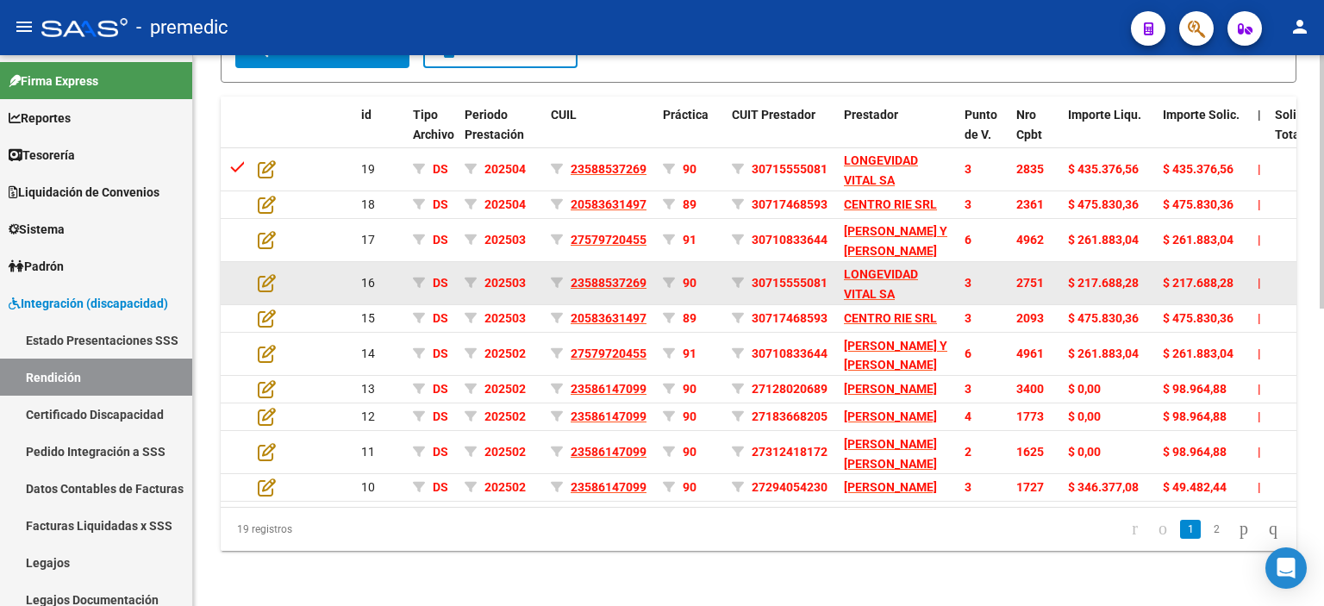
scroll to position [561, 0]
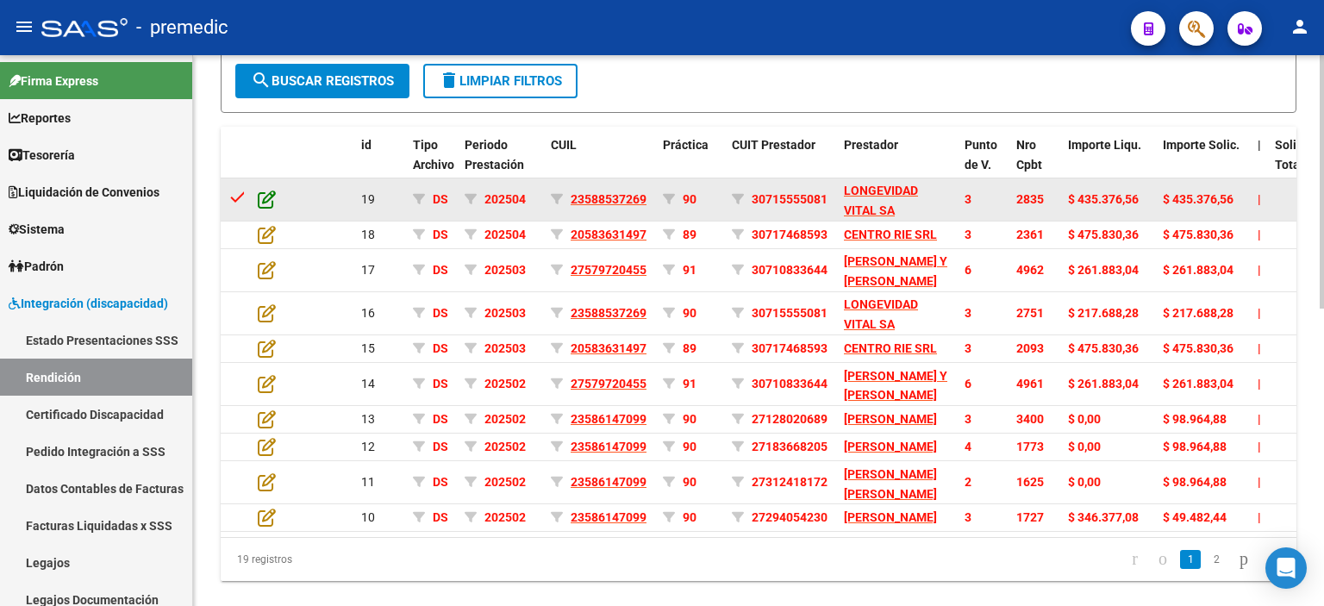
click at [265, 194] on icon at bounding box center [267, 199] width 18 height 19
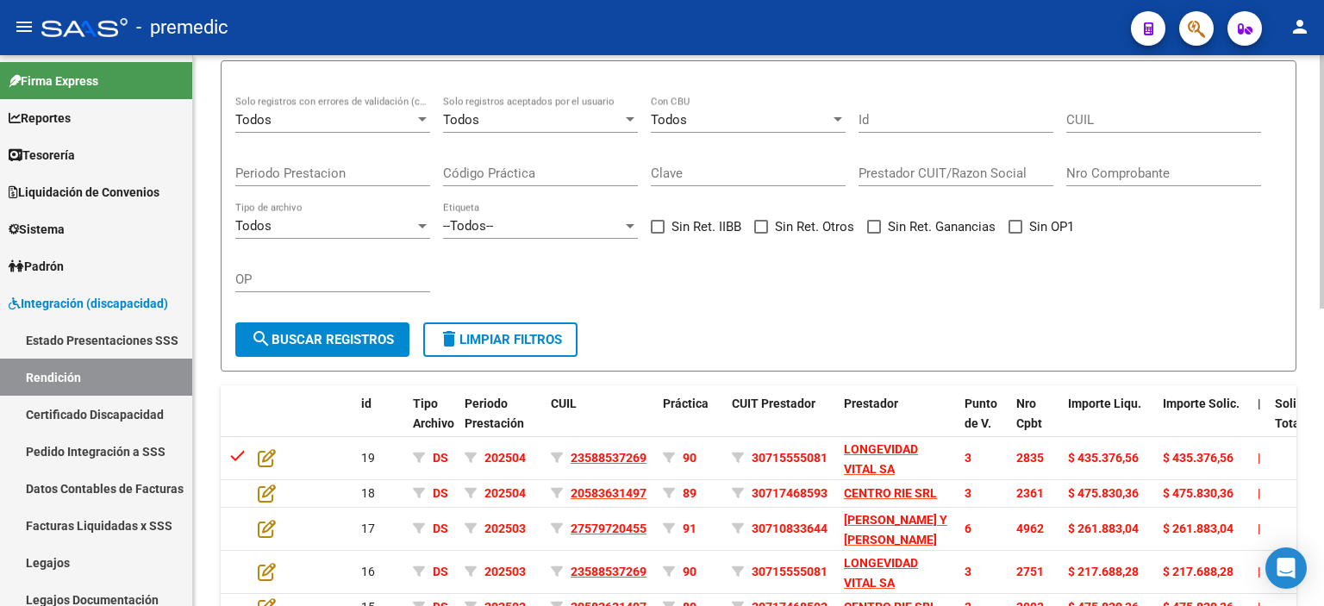
scroll to position [44, 0]
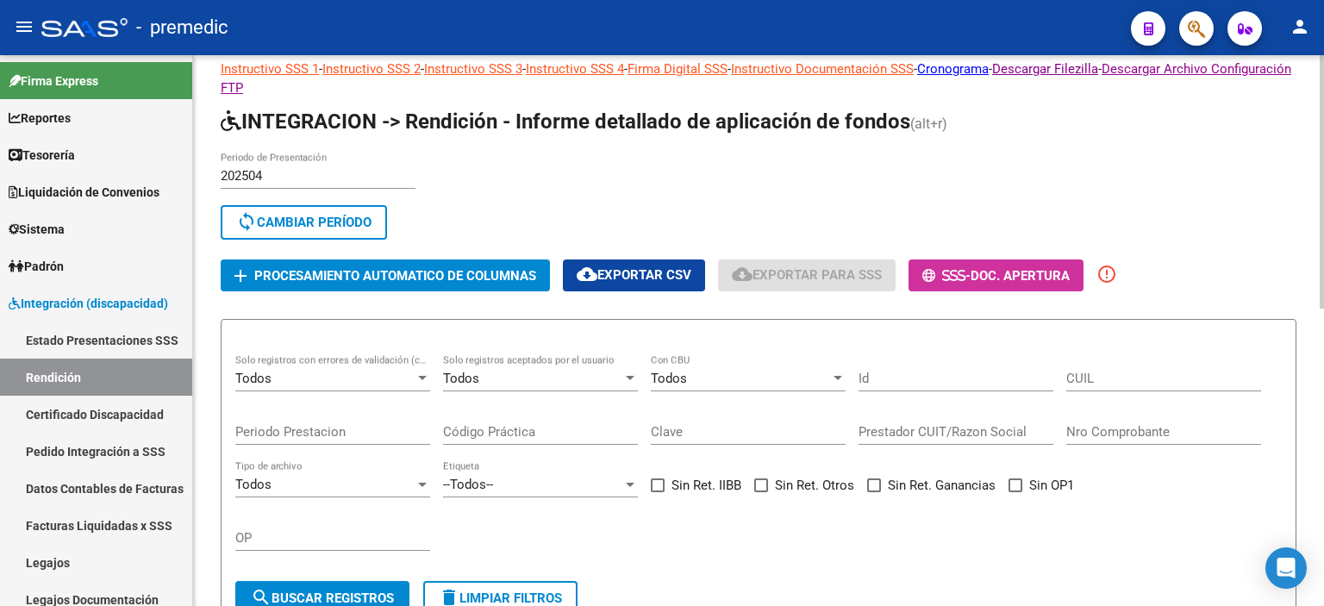
click at [269, 174] on input "202504" at bounding box center [318, 176] width 195 height 16
click at [296, 171] on input "202504" at bounding box center [318, 176] width 195 height 16
click at [297, 171] on input "202504" at bounding box center [318, 176] width 195 height 16
click at [298, 152] on div "202504 Periodo de Presentación" at bounding box center [318, 170] width 195 height 37
click at [300, 198] on div "202504 Periodo de Presentación" at bounding box center [318, 178] width 195 height 53
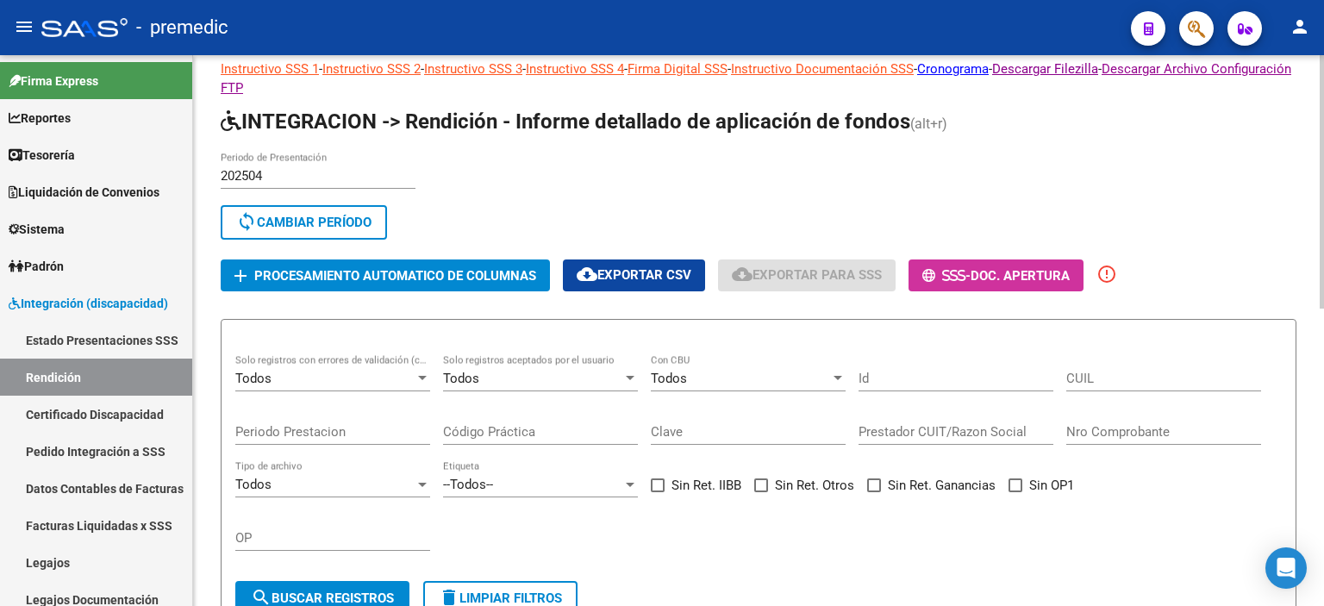
click at [299, 209] on button "sync Cambiar Período" at bounding box center [304, 222] width 166 height 34
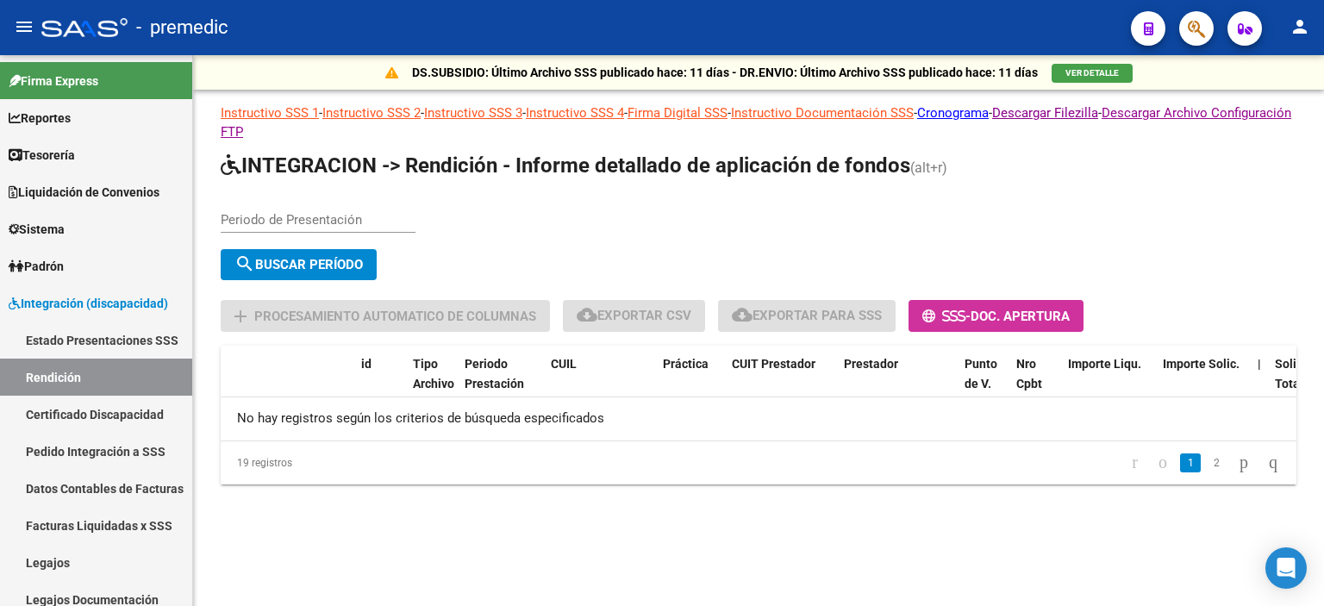
scroll to position [0, 0]
click at [281, 222] on input "Periodo de Presentación" at bounding box center [318, 220] width 195 height 16
type input "202505"
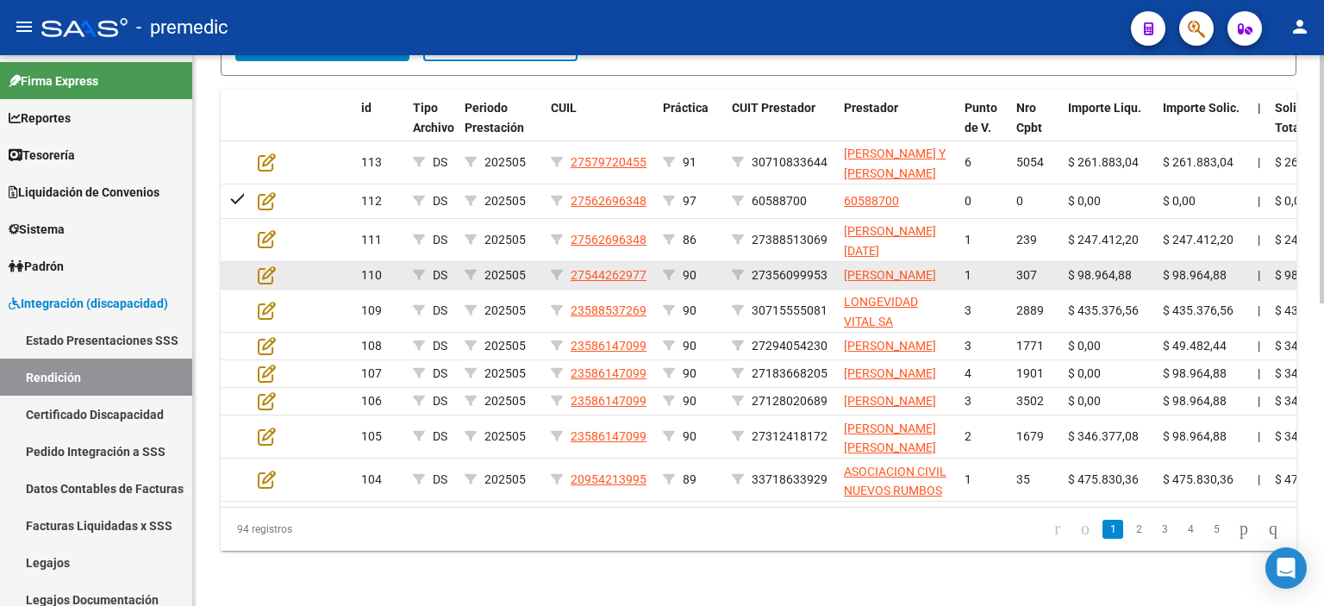
scroll to position [603, 0]
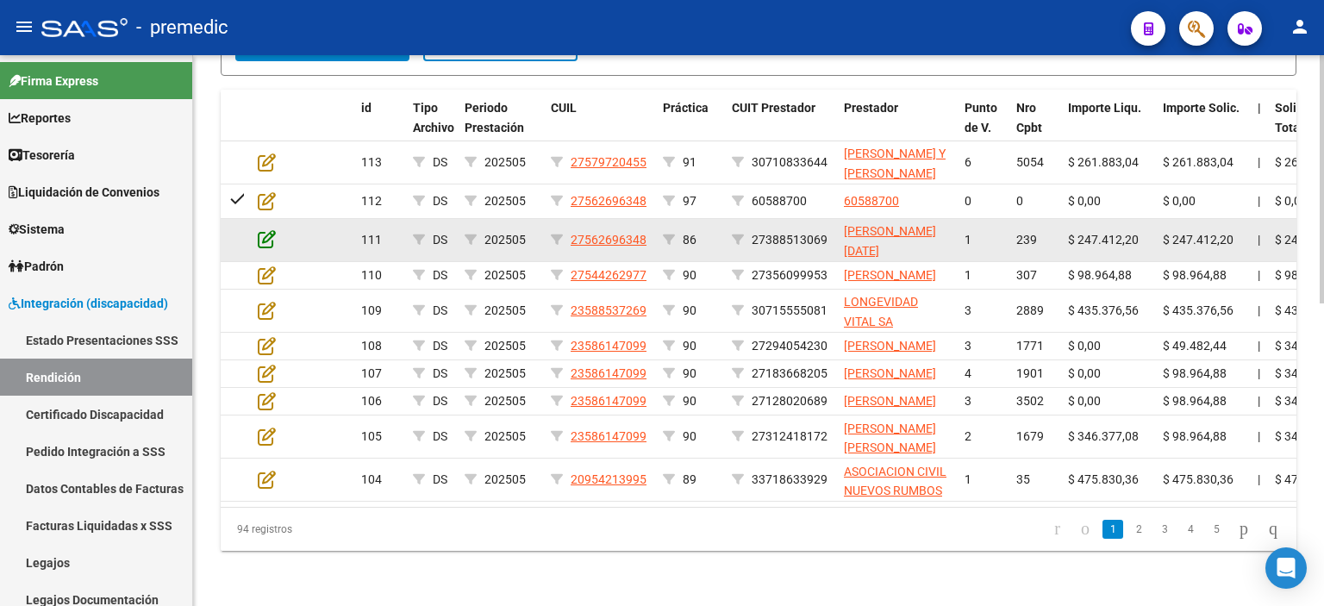
click at [267, 229] on icon at bounding box center [267, 238] width 18 height 19
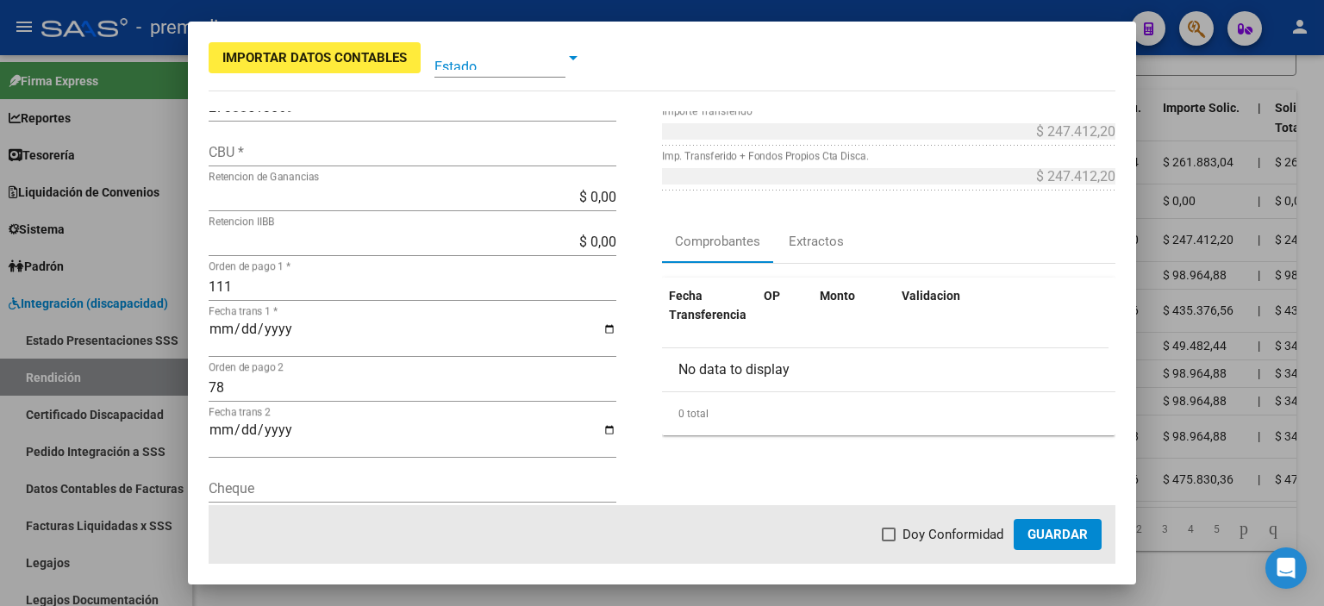
scroll to position [0, 0]
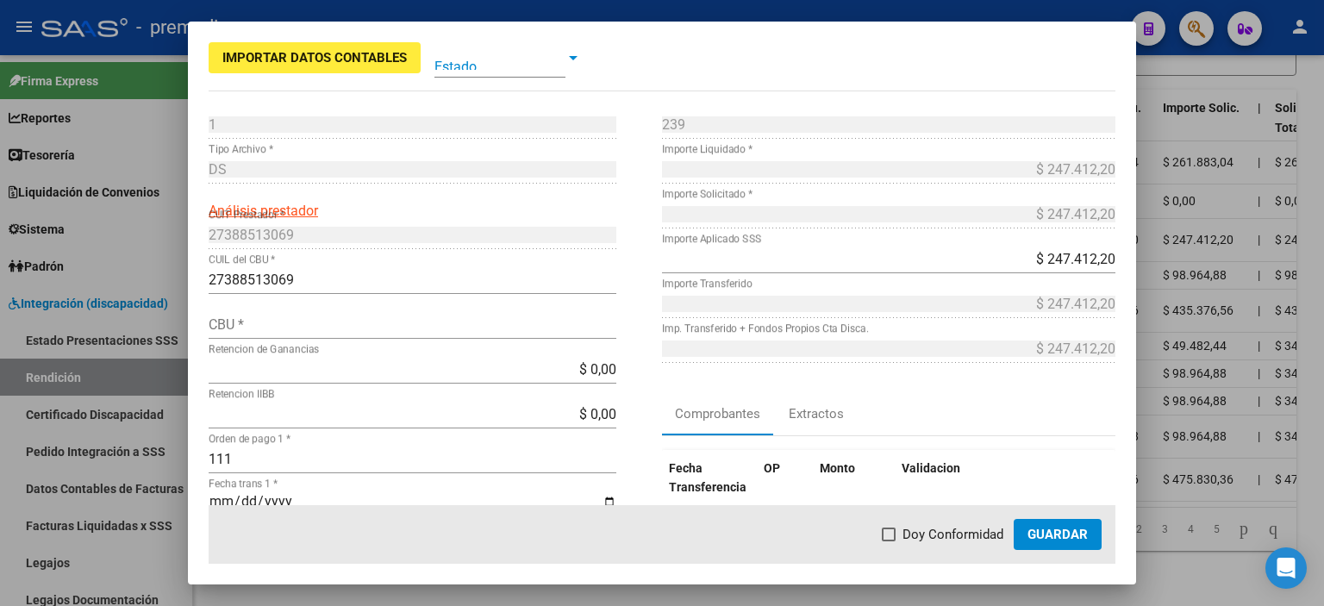
click at [74, 382] on div at bounding box center [662, 303] width 1324 height 606
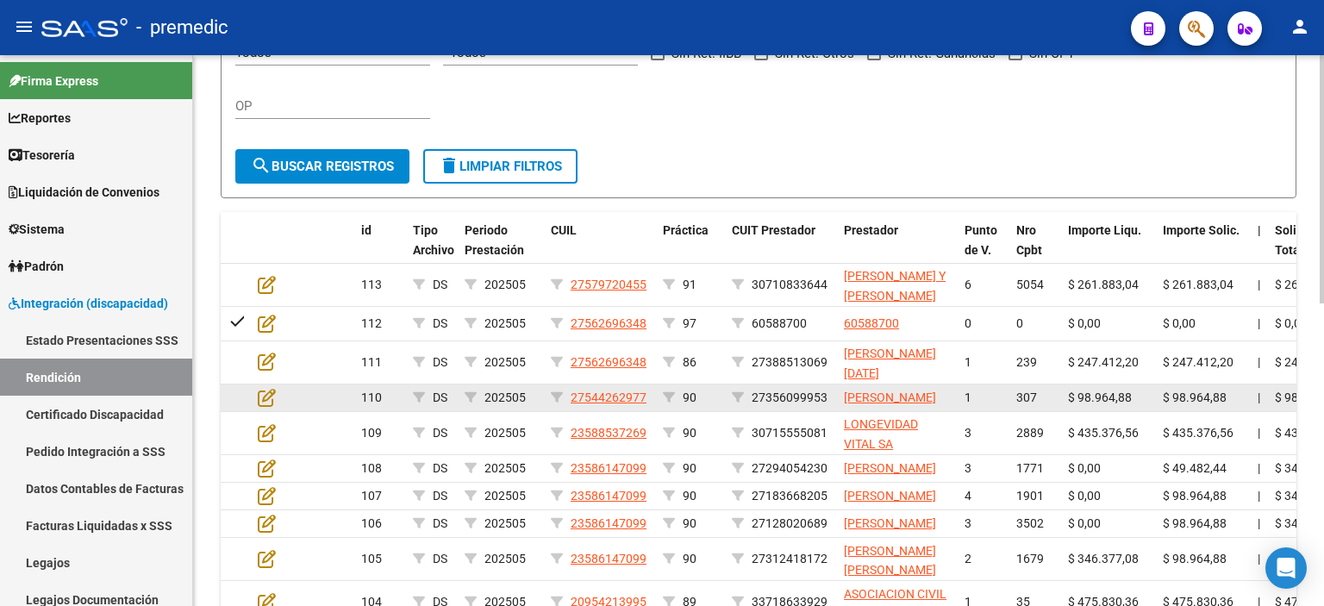
scroll to position [431, 0]
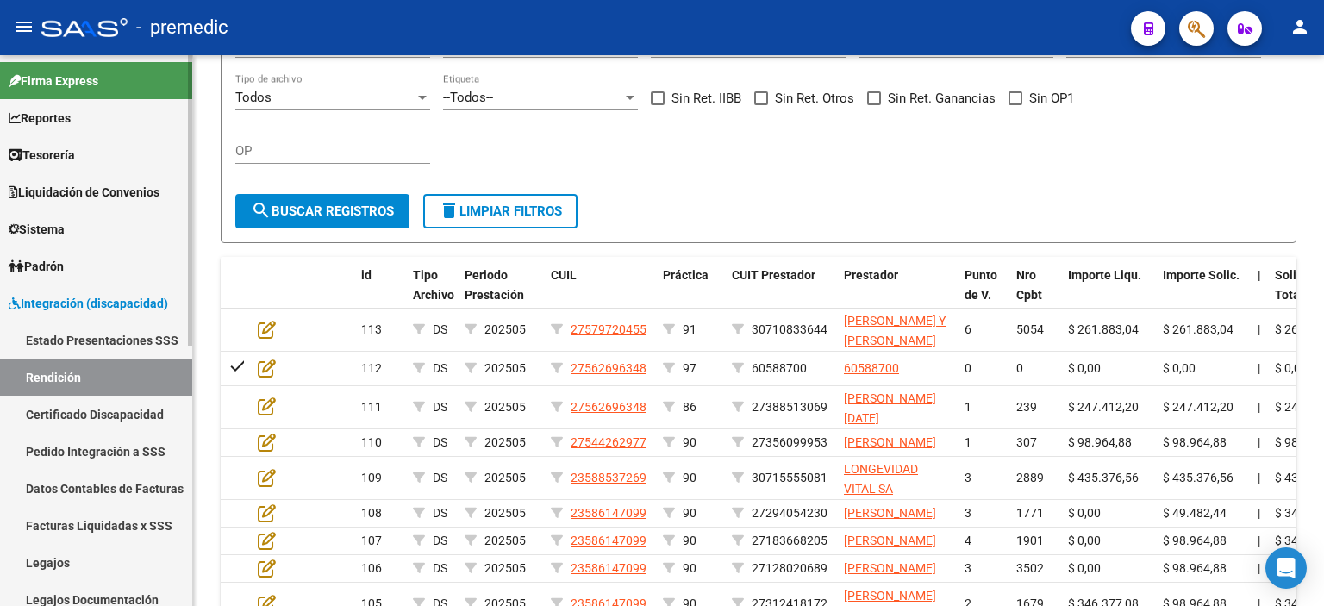
click at [95, 485] on link "Datos Contables de Facturas" at bounding box center [96, 488] width 192 height 37
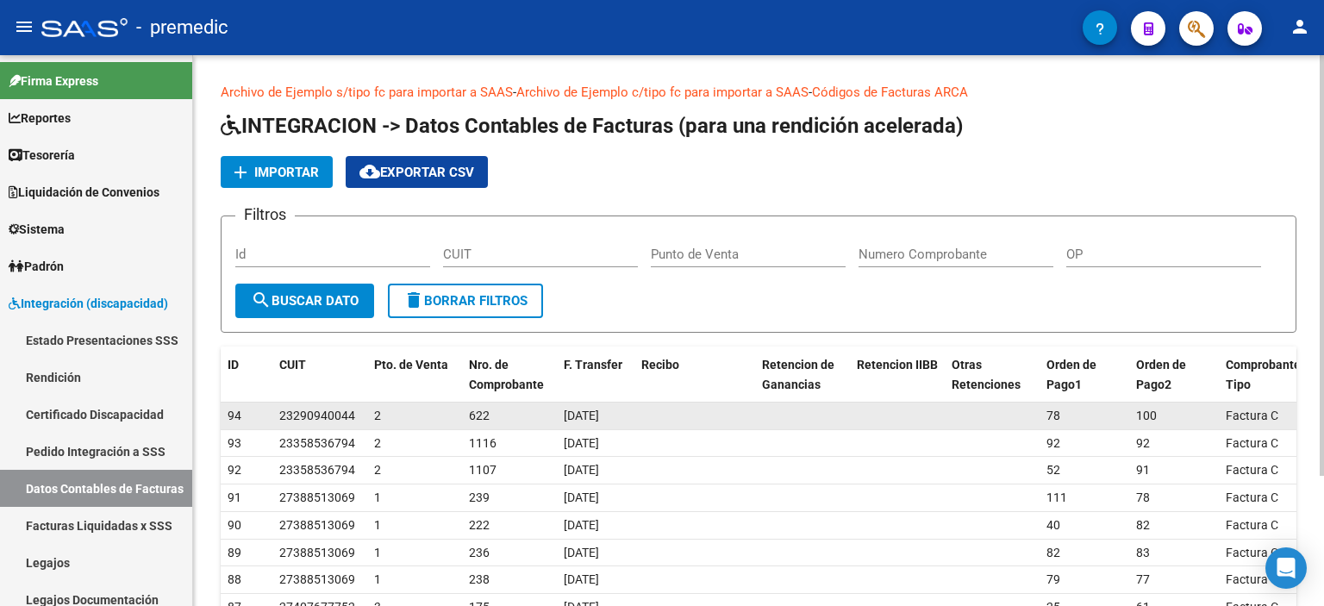
click at [315, 413] on span "23290940044" at bounding box center [317, 415] width 76 height 14
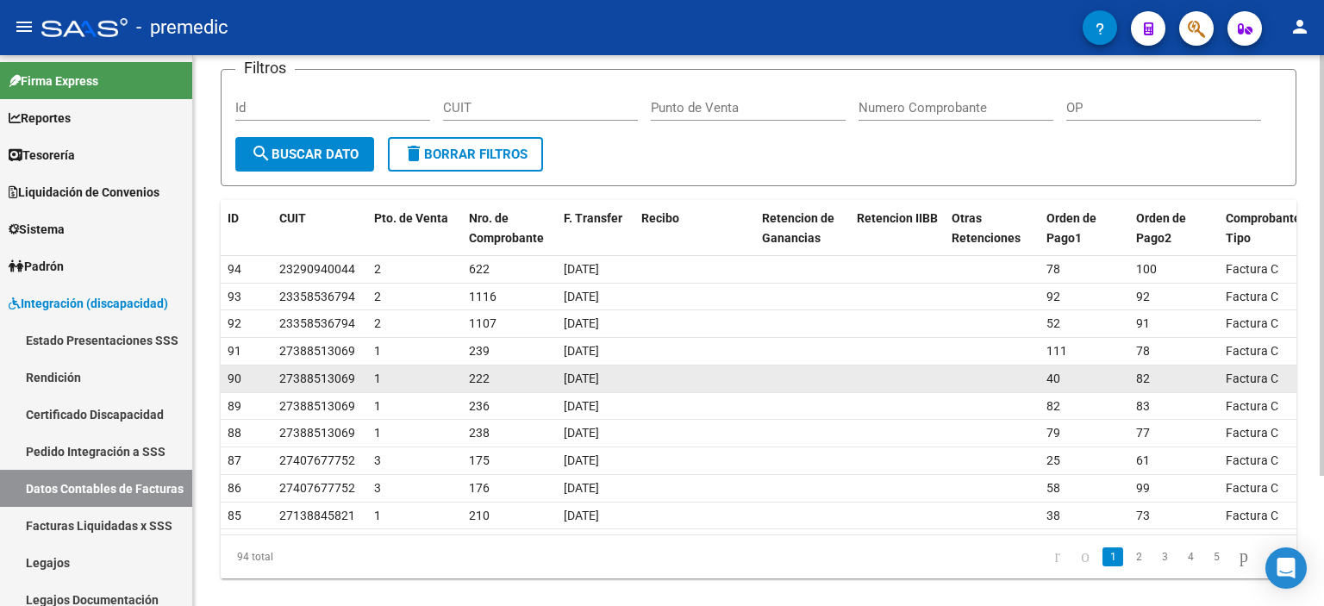
scroll to position [171, 0]
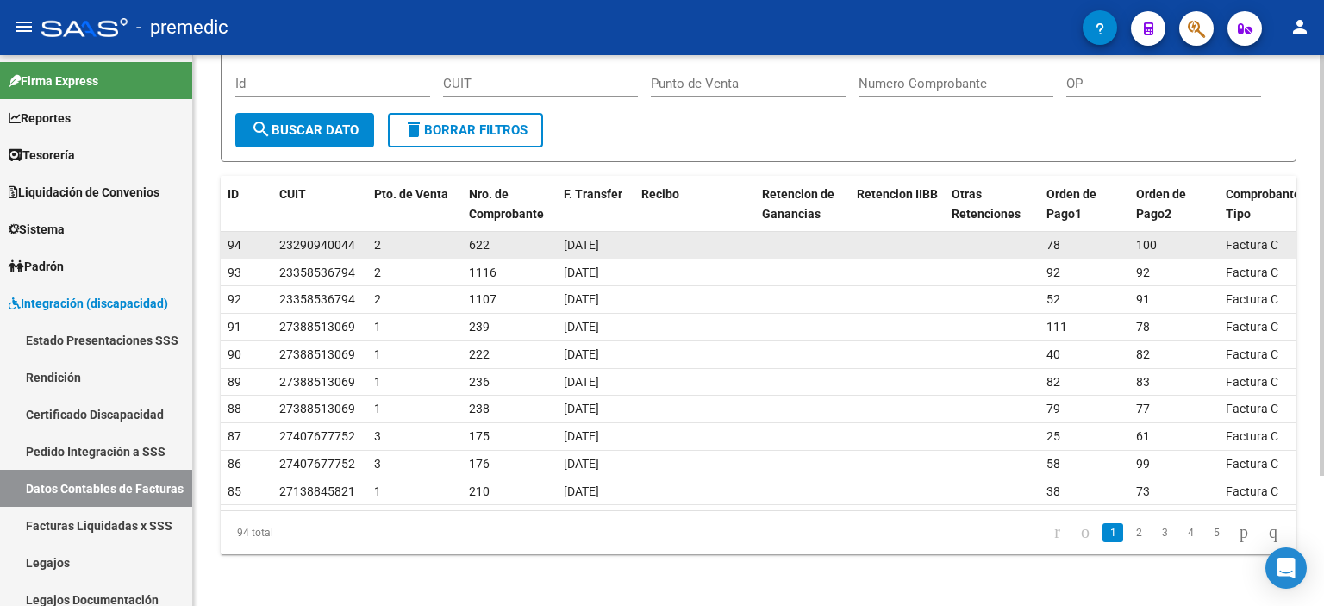
drag, startPoint x: 527, startPoint y: 251, endPoint x: 389, endPoint y: 246, distance: 137.9
click at [389, 246] on div "2" at bounding box center [414, 245] width 81 height 20
click at [328, 244] on span "23290940044" at bounding box center [317, 245] width 76 height 14
click at [304, 244] on span "23290940044" at bounding box center [317, 245] width 76 height 14
click at [303, 244] on span "23290940044" at bounding box center [317, 245] width 76 height 14
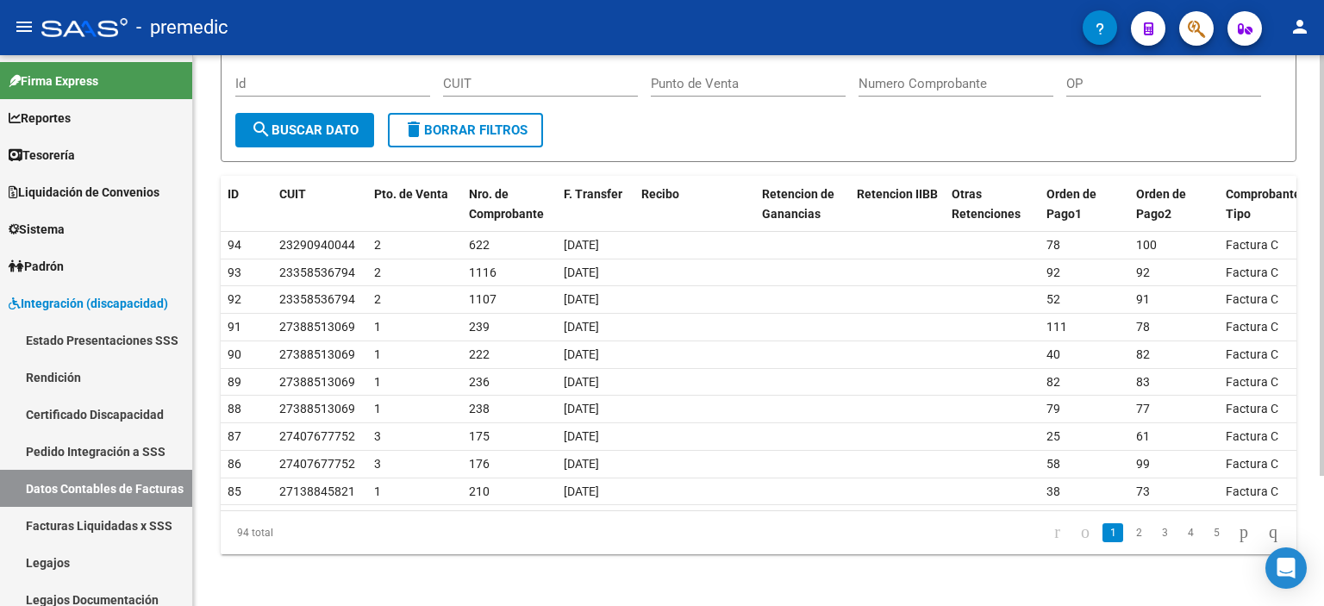
click at [1263, 519] on li at bounding box center [1272, 532] width 29 height 29
click at [1266, 527] on icon "go to last page" at bounding box center [1273, 531] width 14 height 21
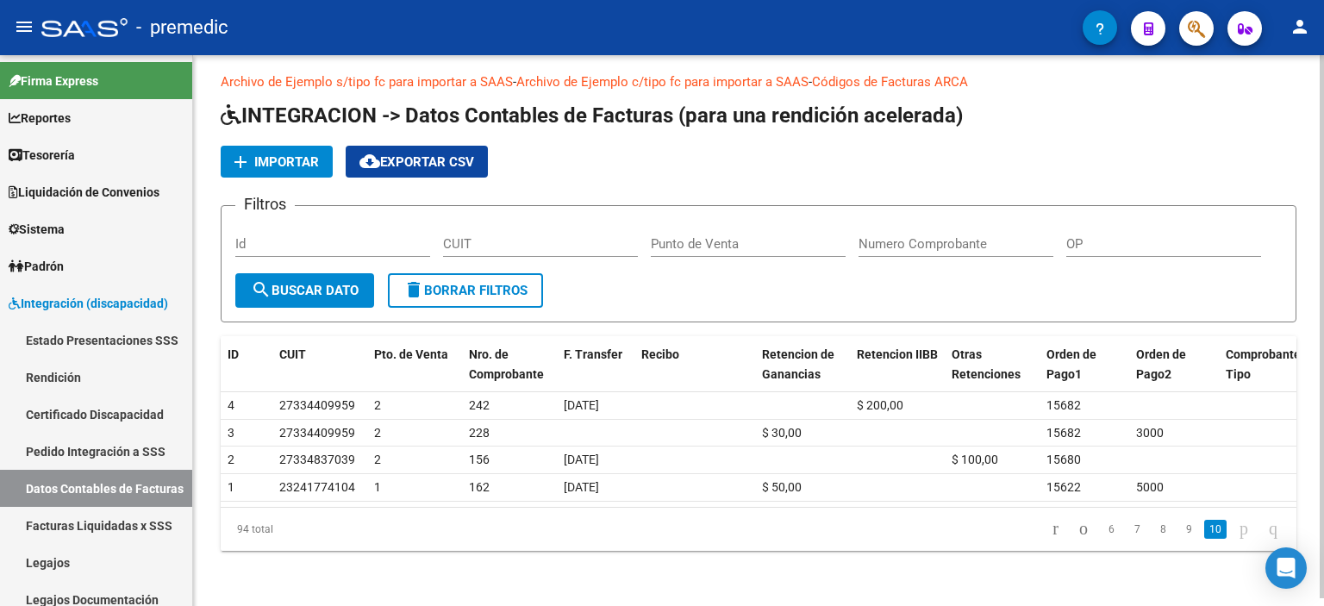
scroll to position [7, 0]
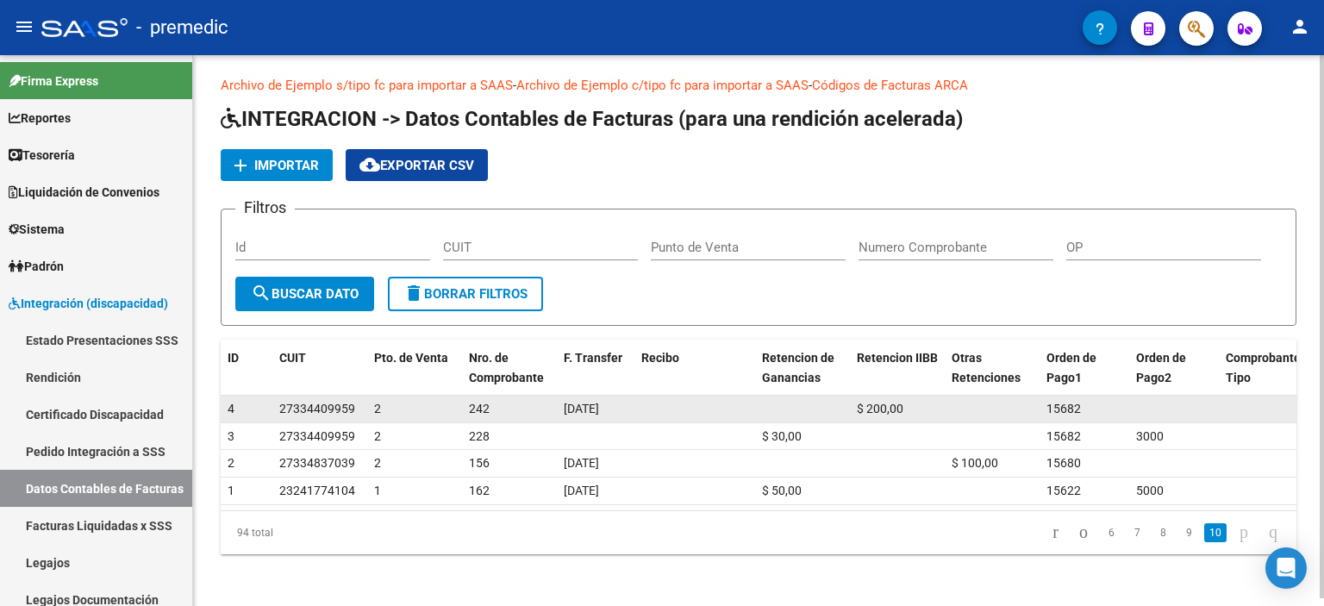
click at [589, 410] on span "28/04/2020" at bounding box center [581, 409] width 35 height 14
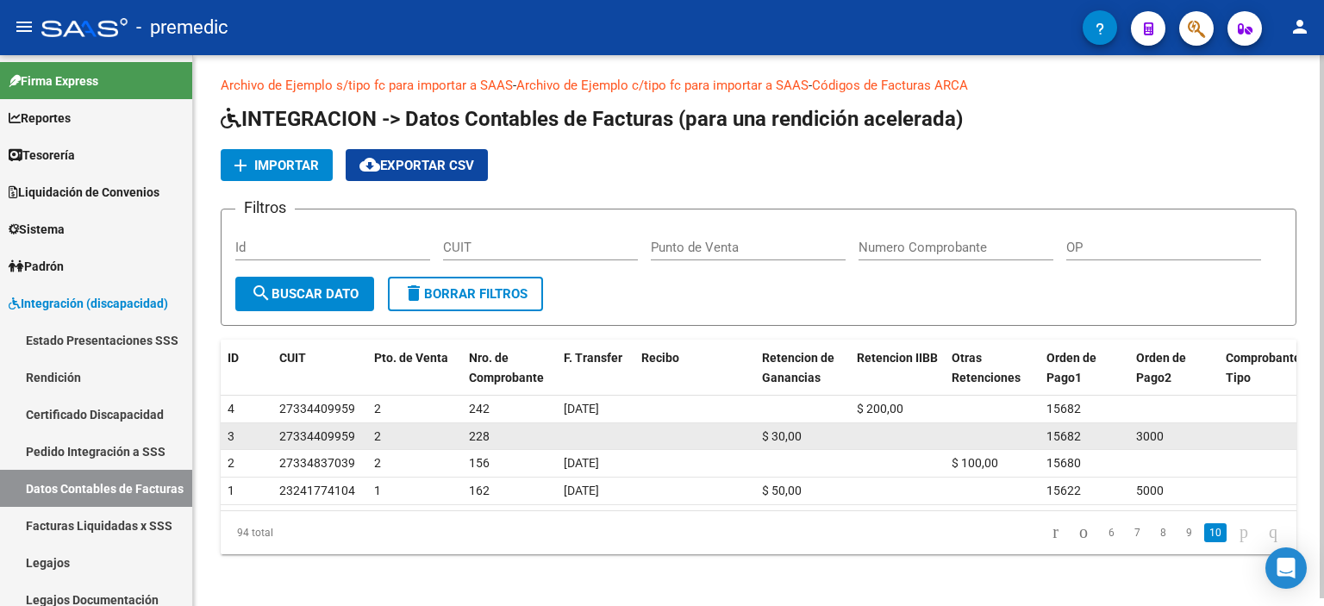
drag, startPoint x: 589, startPoint y: 410, endPoint x: 576, endPoint y: 438, distance: 30.5
click at [576, 438] on datatable-body-cell at bounding box center [596, 436] width 78 height 27
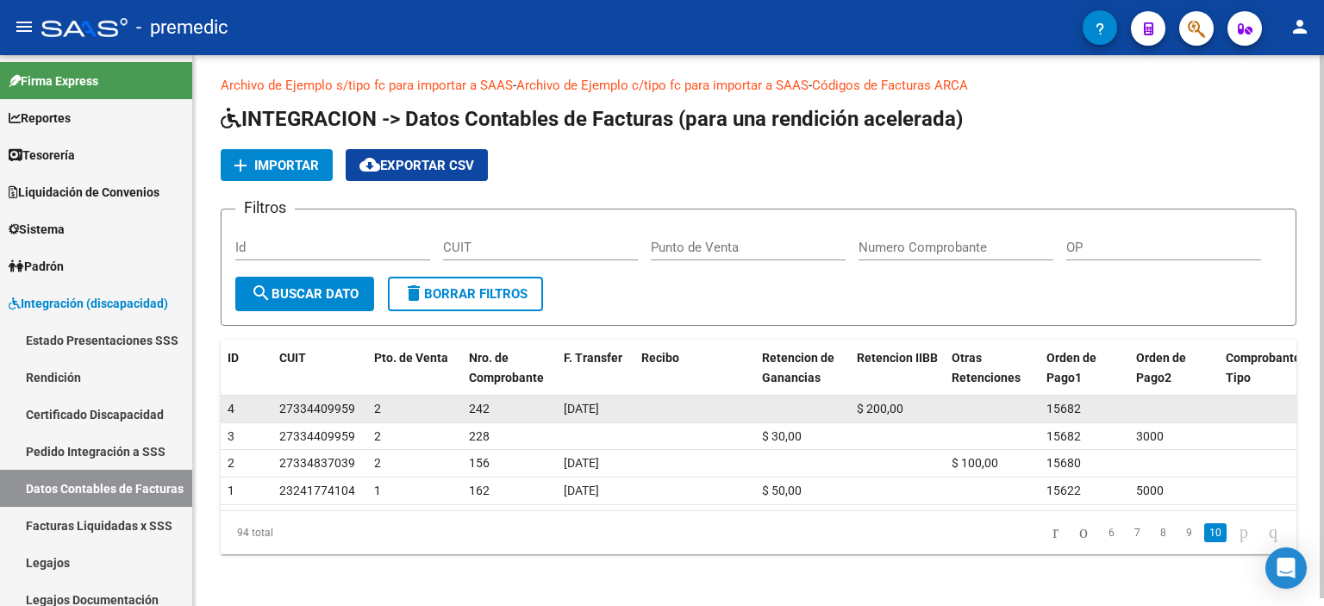
click at [583, 410] on span "28/04/2020" at bounding box center [581, 409] width 35 height 14
click at [583, 409] on span "28/04/2020" at bounding box center [581, 409] width 35 height 14
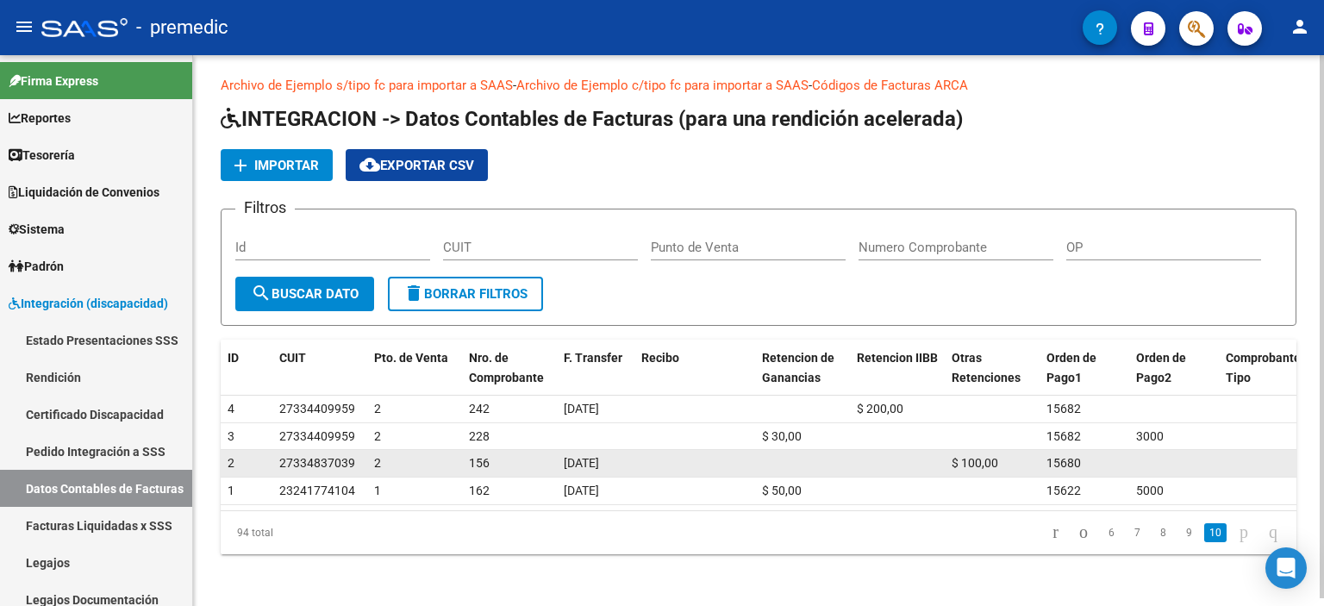
click at [599, 465] on span "28/04/2020" at bounding box center [581, 463] width 35 height 14
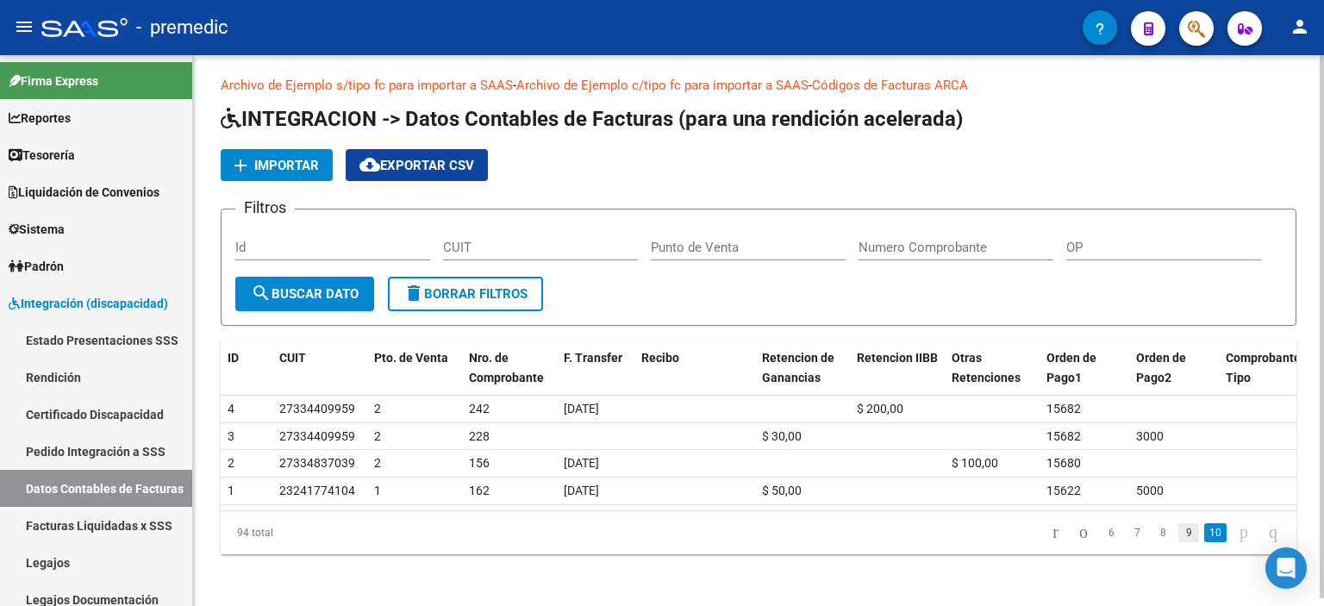
click at [1178, 530] on link "9" at bounding box center [1188, 532] width 21 height 19
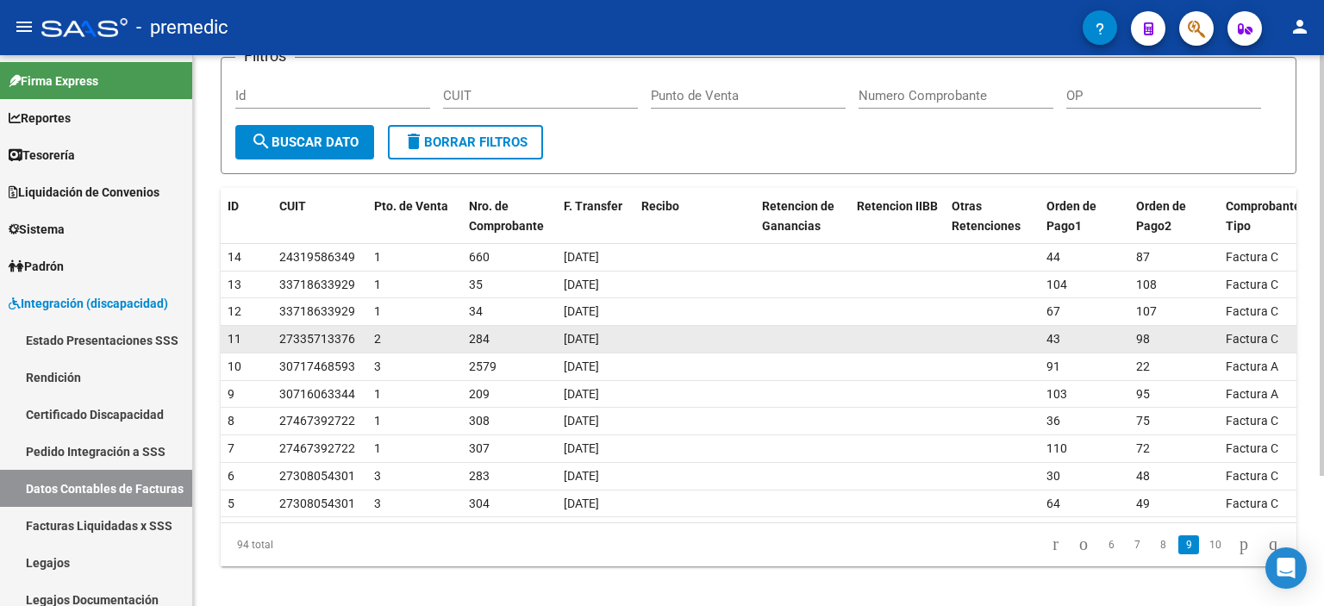
scroll to position [171, 0]
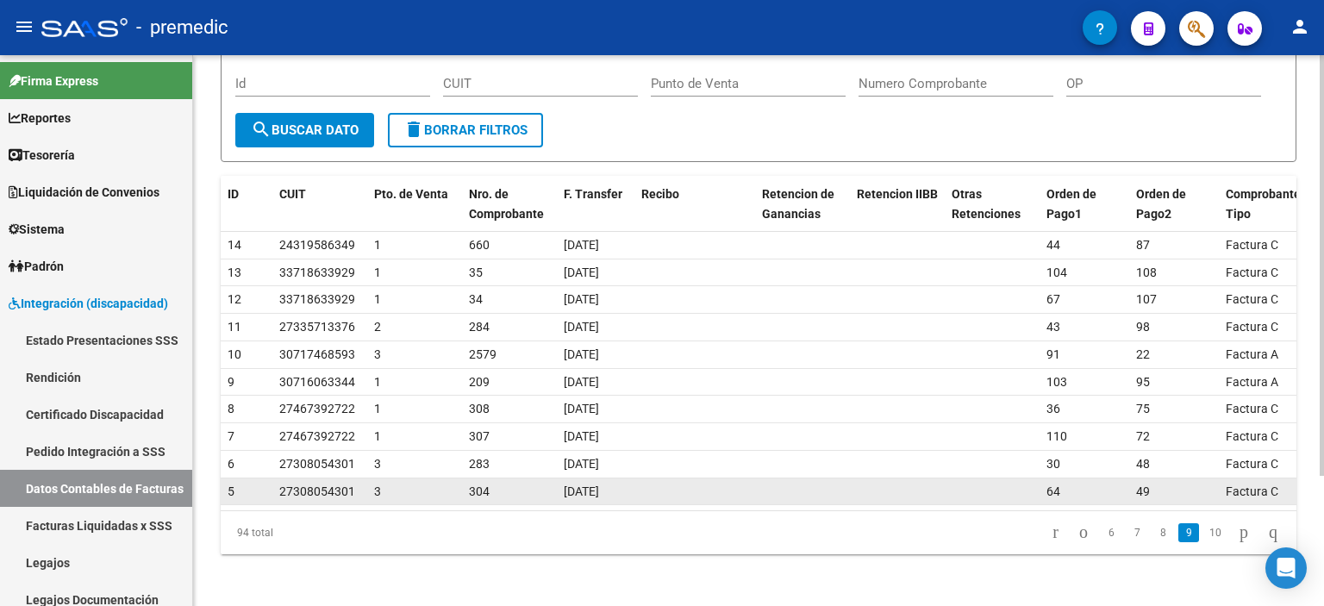
click at [599, 489] on span "[DATE]" at bounding box center [581, 491] width 35 height 14
drag, startPoint x: 606, startPoint y: 489, endPoint x: 593, endPoint y: 487, distance: 13.0
click at [593, 487] on span "[DATE]" at bounding box center [581, 491] width 35 height 14
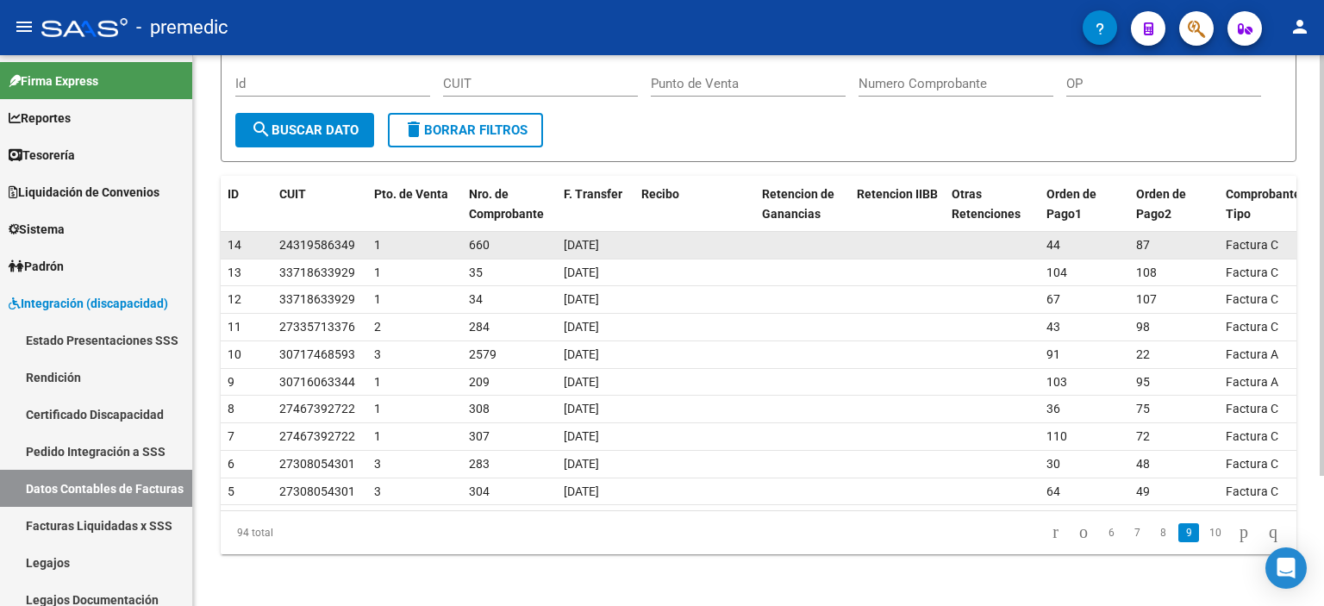
click at [579, 243] on span "[DATE]" at bounding box center [581, 245] width 35 height 14
click at [630, 234] on datatable-body-cell "[DATE]" at bounding box center [596, 245] width 78 height 27
drag, startPoint x: 636, startPoint y: 239, endPoint x: 547, endPoint y: 238, distance: 88.8
click at [547, 238] on div "14 24319586349 1 660 03/06/2025 44 87 Factura C" at bounding box center [758, 246] width 1075 height 28
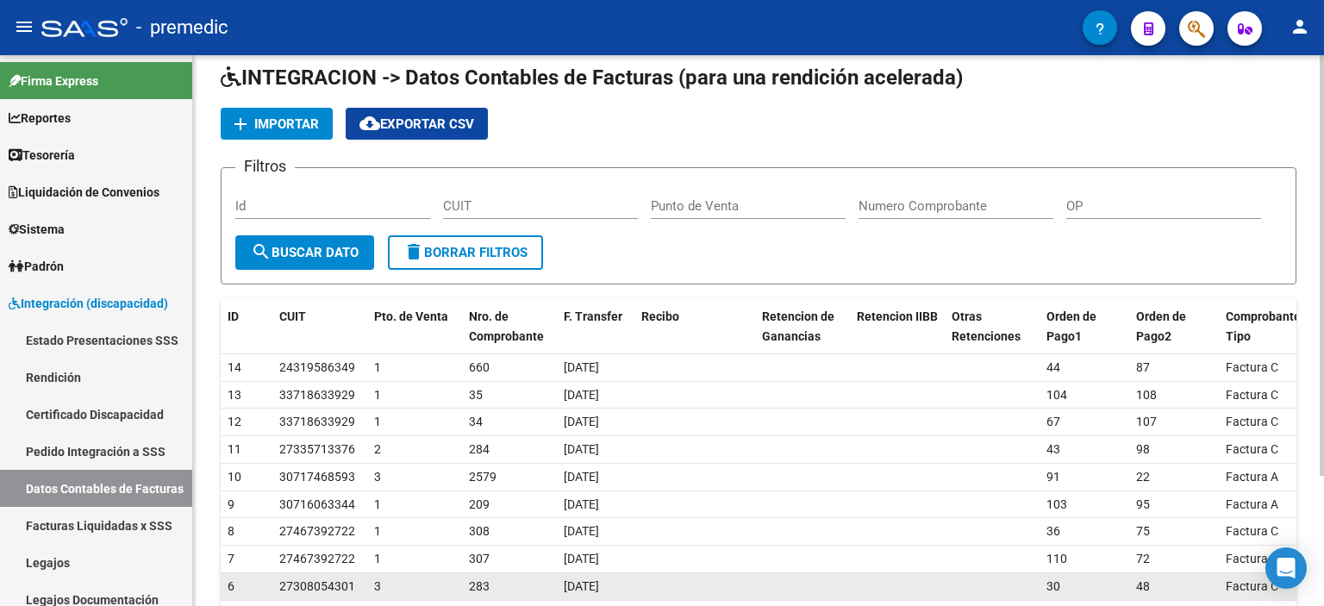
scroll to position [0, 0]
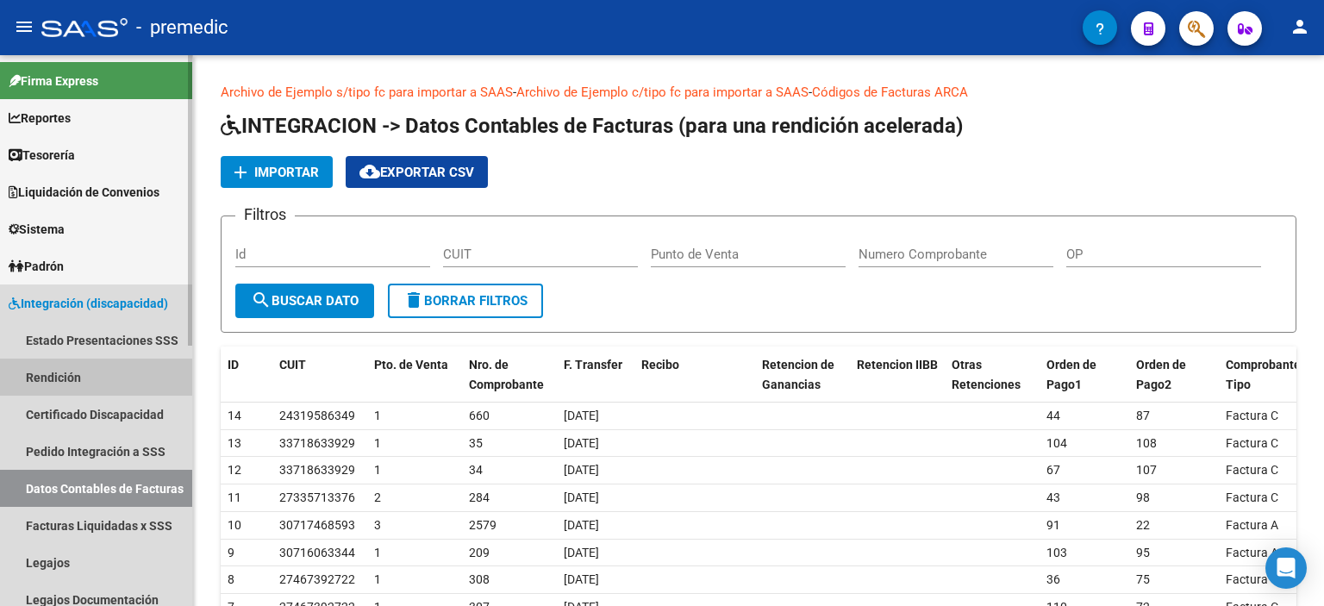
click at [47, 375] on link "Rendición" at bounding box center [96, 376] width 192 height 37
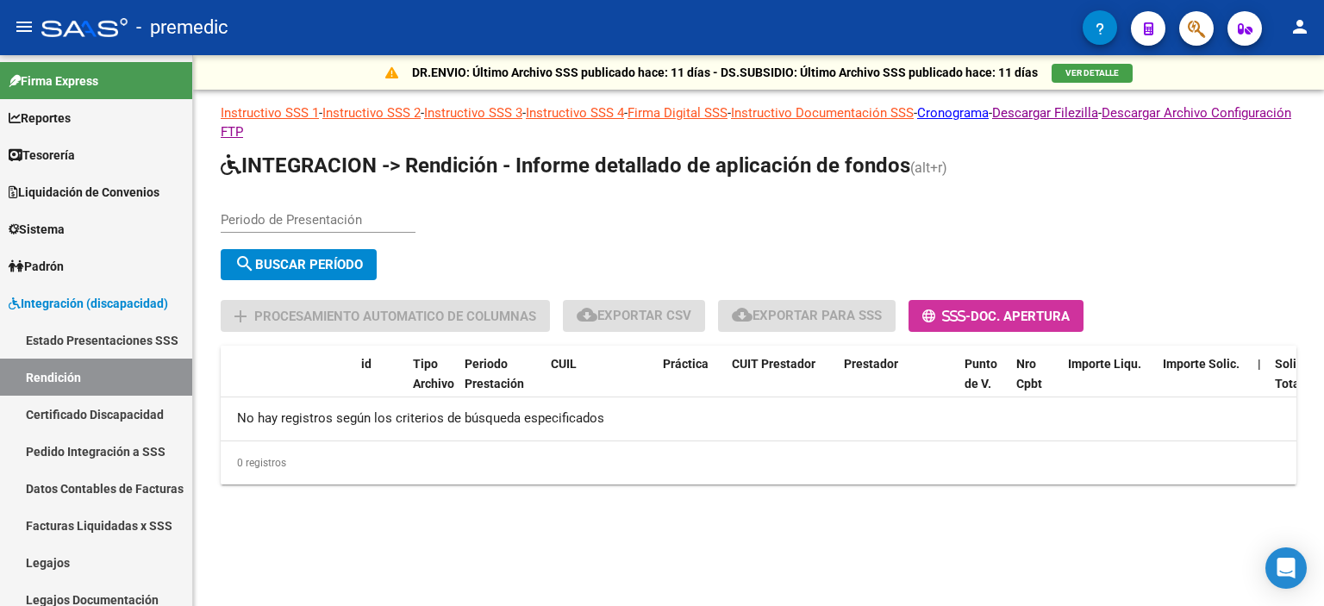
click at [293, 226] on input "Periodo de Presentación" at bounding box center [318, 220] width 195 height 16
type input "202505"
click at [290, 262] on span "search Buscar Período" at bounding box center [298, 265] width 128 height 16
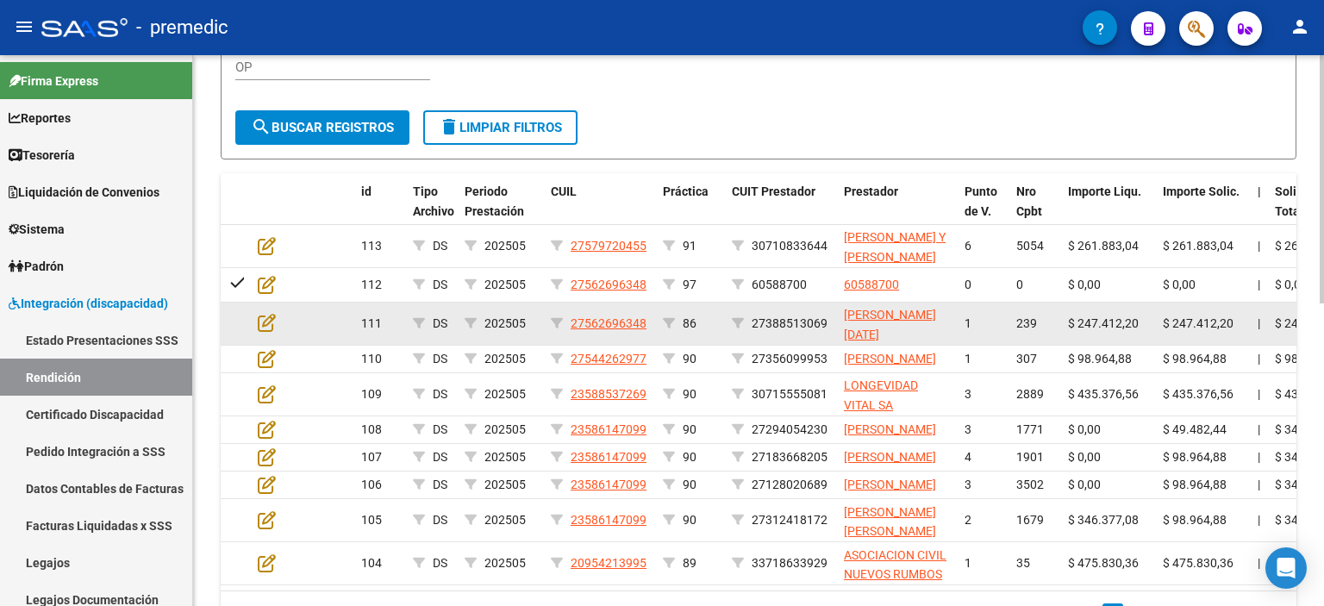
scroll to position [496, 0]
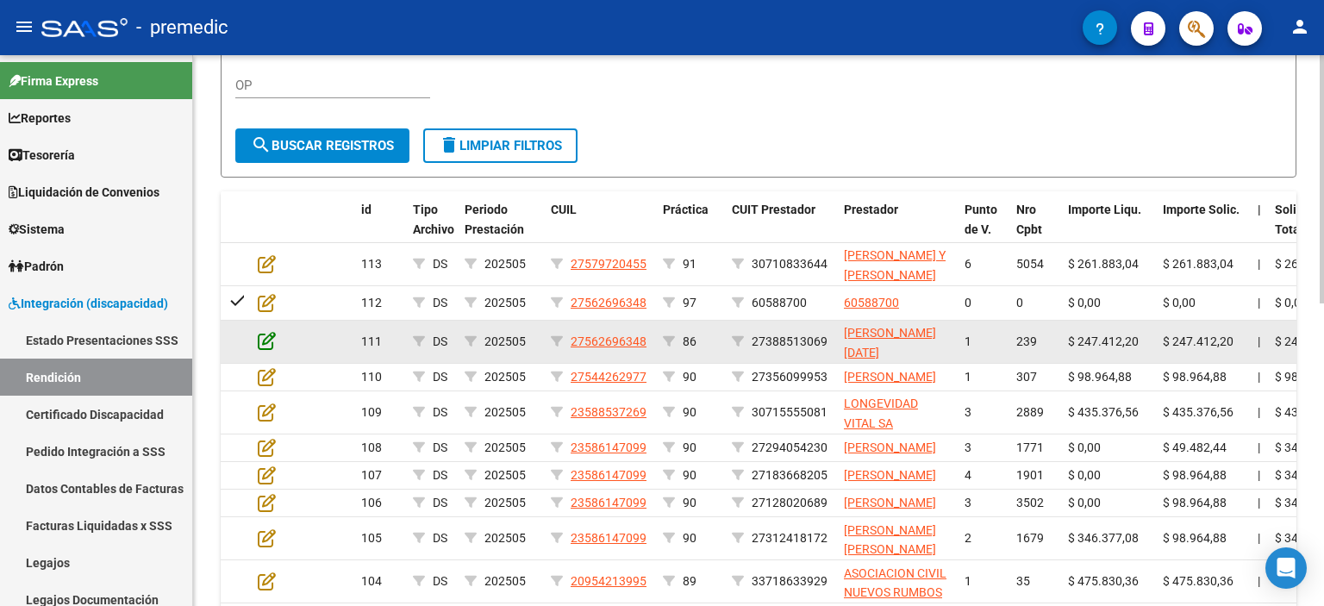
click at [270, 337] on icon at bounding box center [267, 340] width 18 height 19
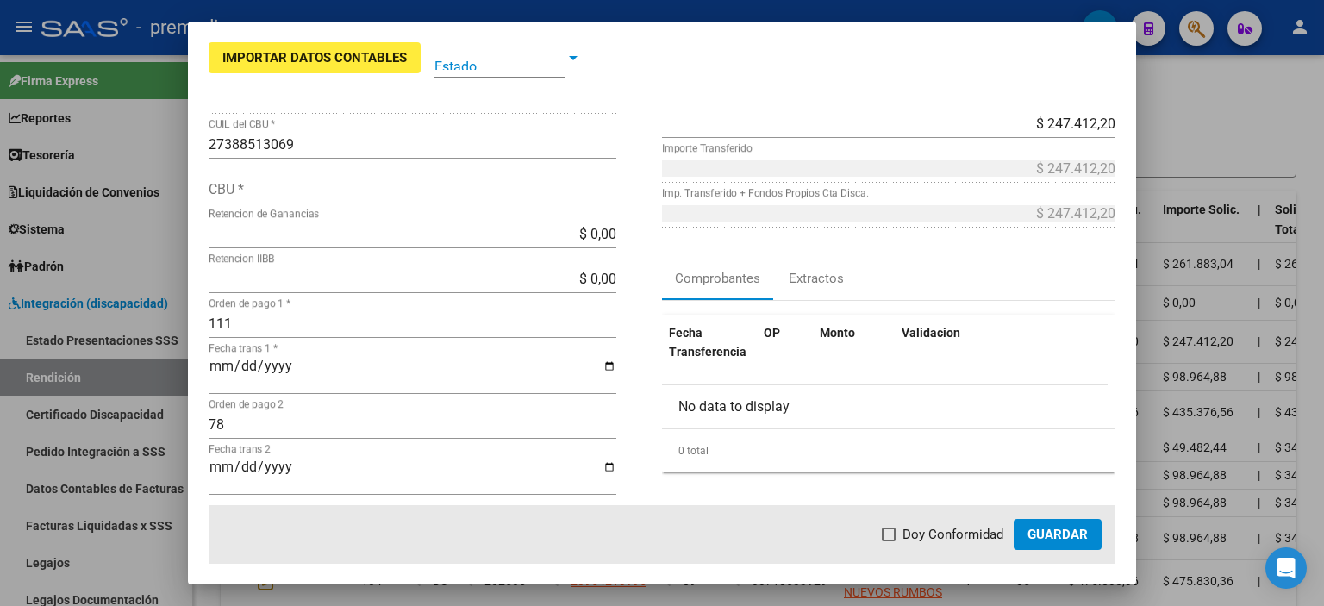
scroll to position [172, 0]
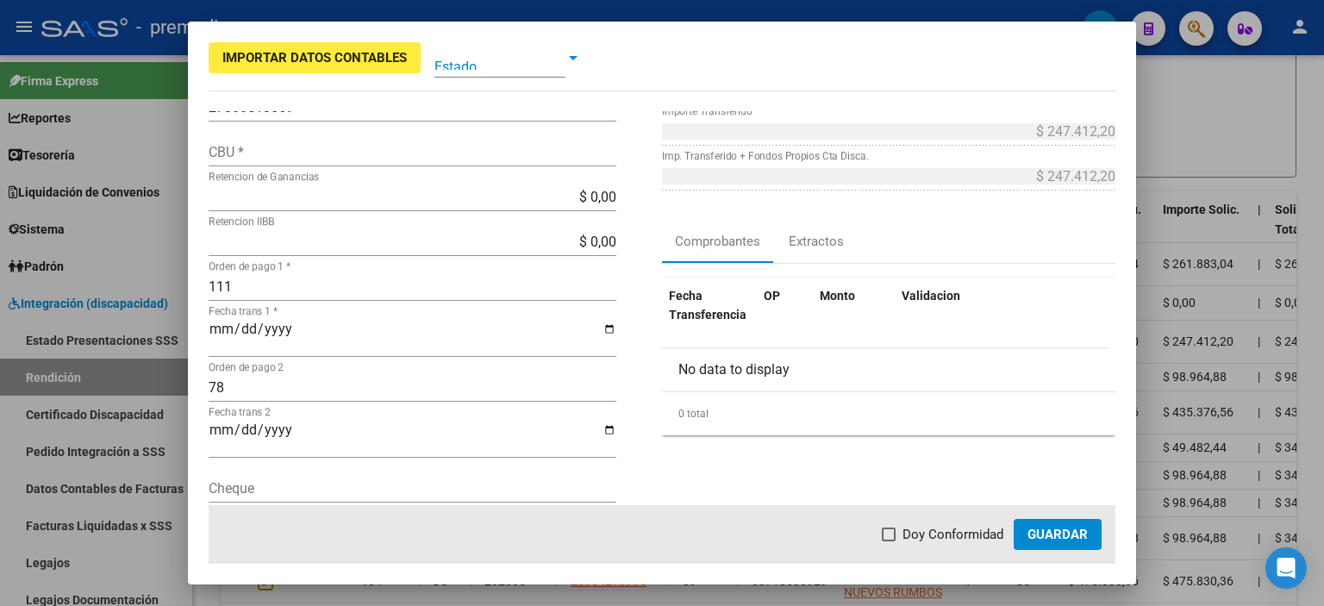
click at [601, 332] on input "2025-06-04" at bounding box center [413, 335] width 408 height 29
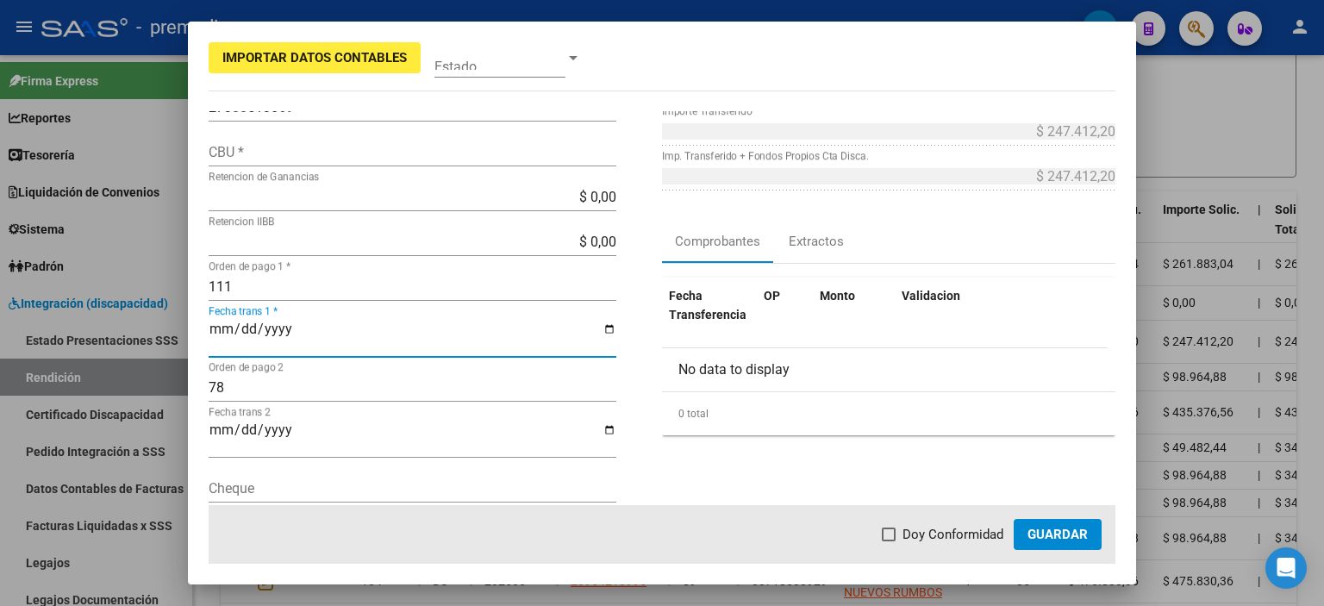
click at [601, 332] on input "2025-06-04" at bounding box center [413, 335] width 408 height 29
click at [626, 333] on div "1 Punto de Venta * DS Tipo Archivo * Análisis prestador 27388513069 CUIT Presta…" at bounding box center [435, 274] width 453 height 670
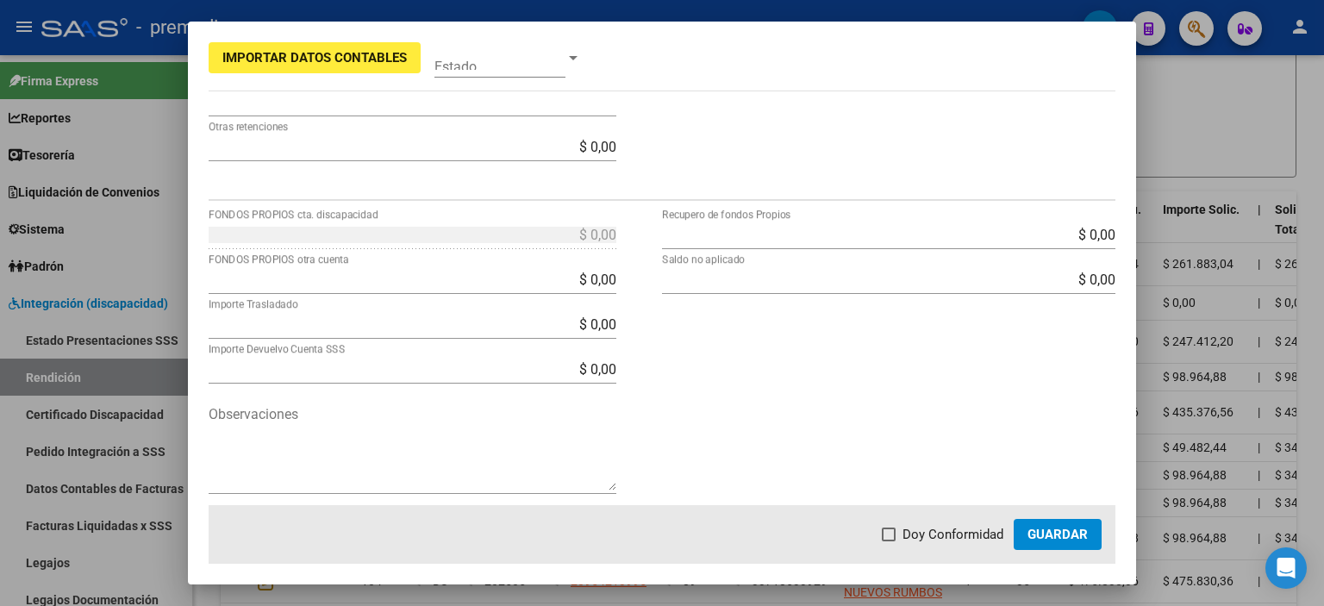
scroll to position [610, 0]
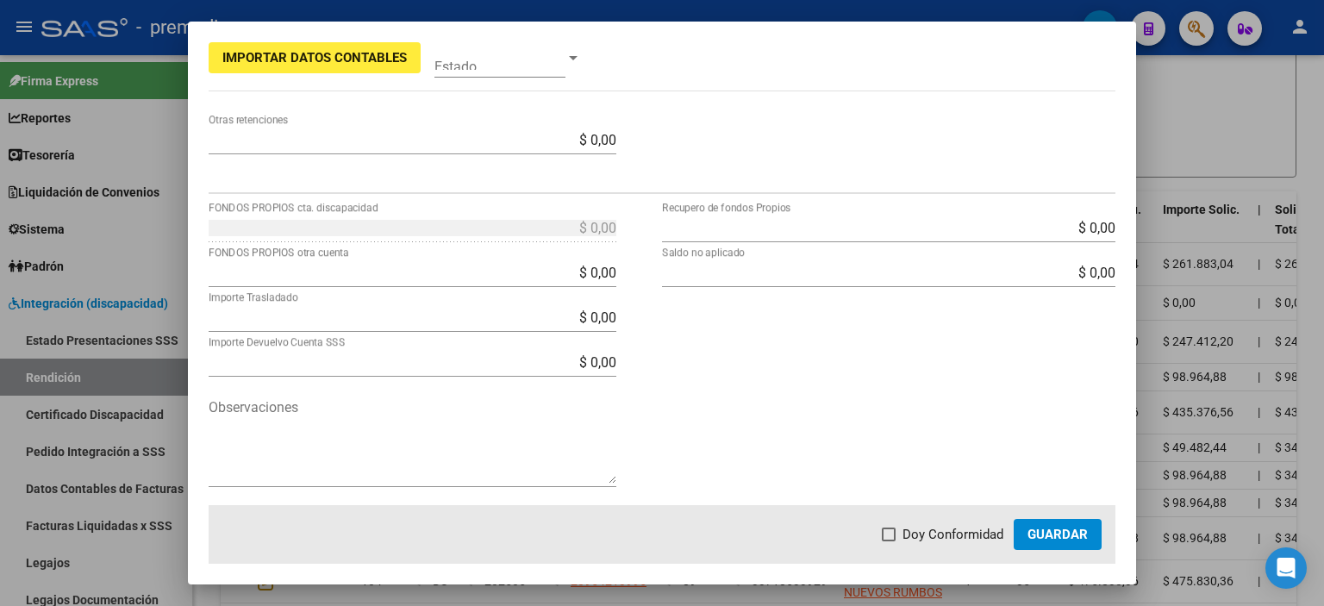
click at [1190, 94] on div at bounding box center [662, 303] width 1324 height 606
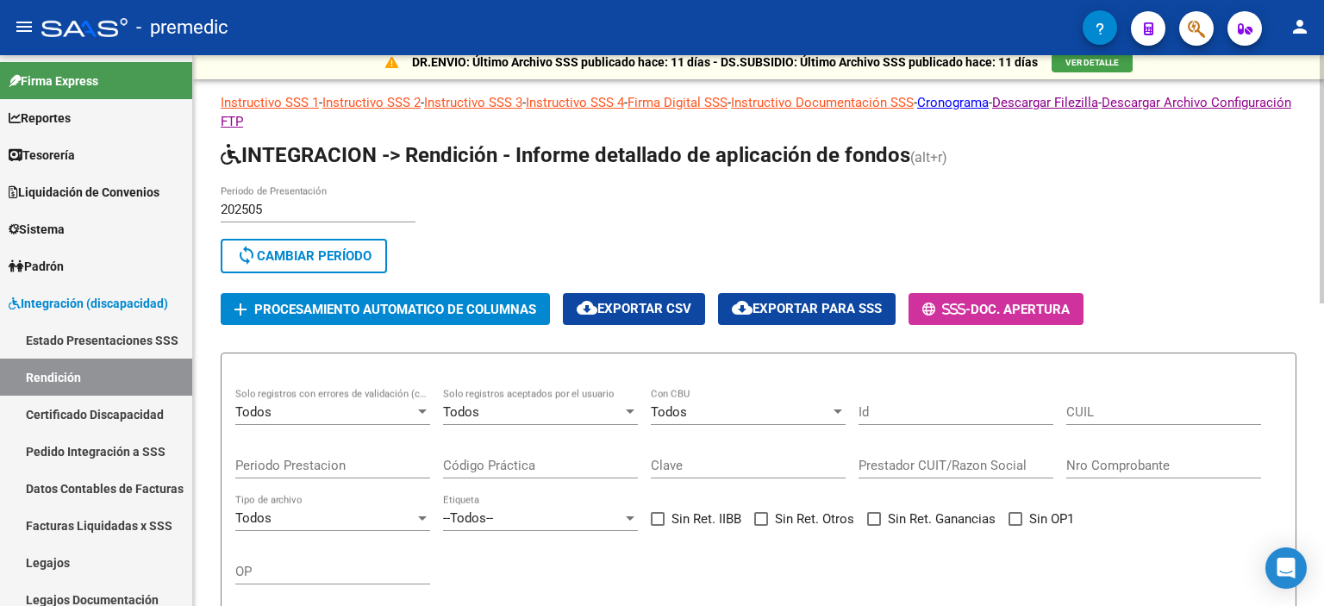
scroll to position [0, 0]
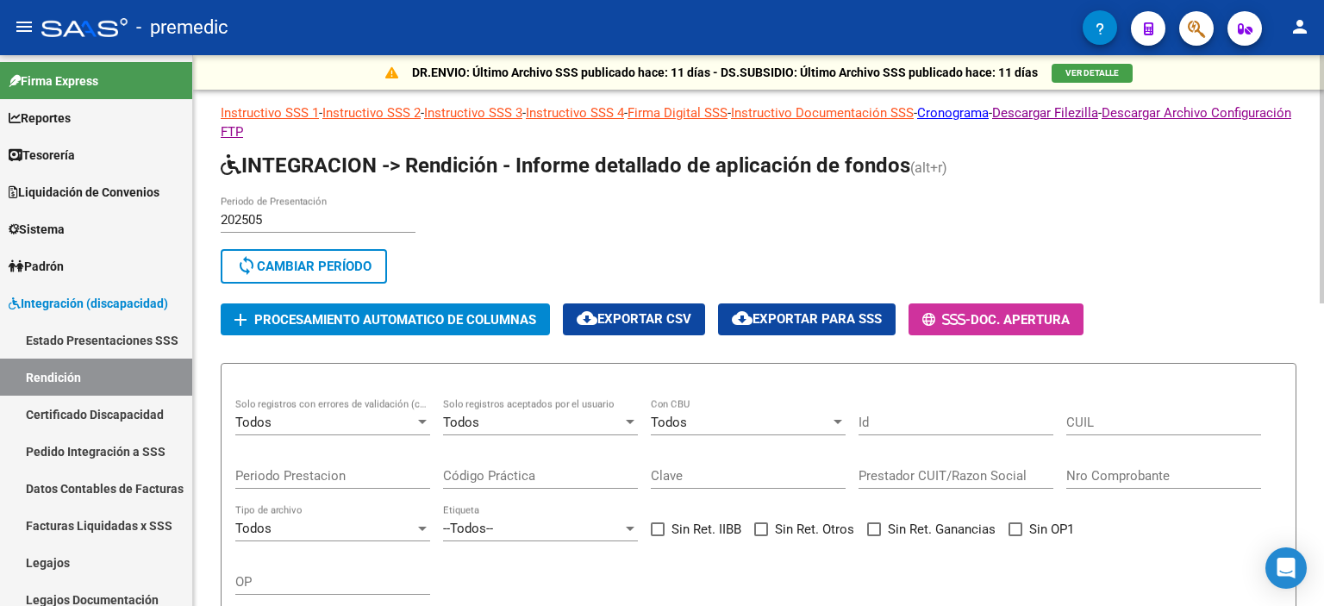
click at [277, 216] on input "202505" at bounding box center [318, 220] width 195 height 16
click at [295, 262] on span "sync Cambiar Período" at bounding box center [303, 267] width 135 height 16
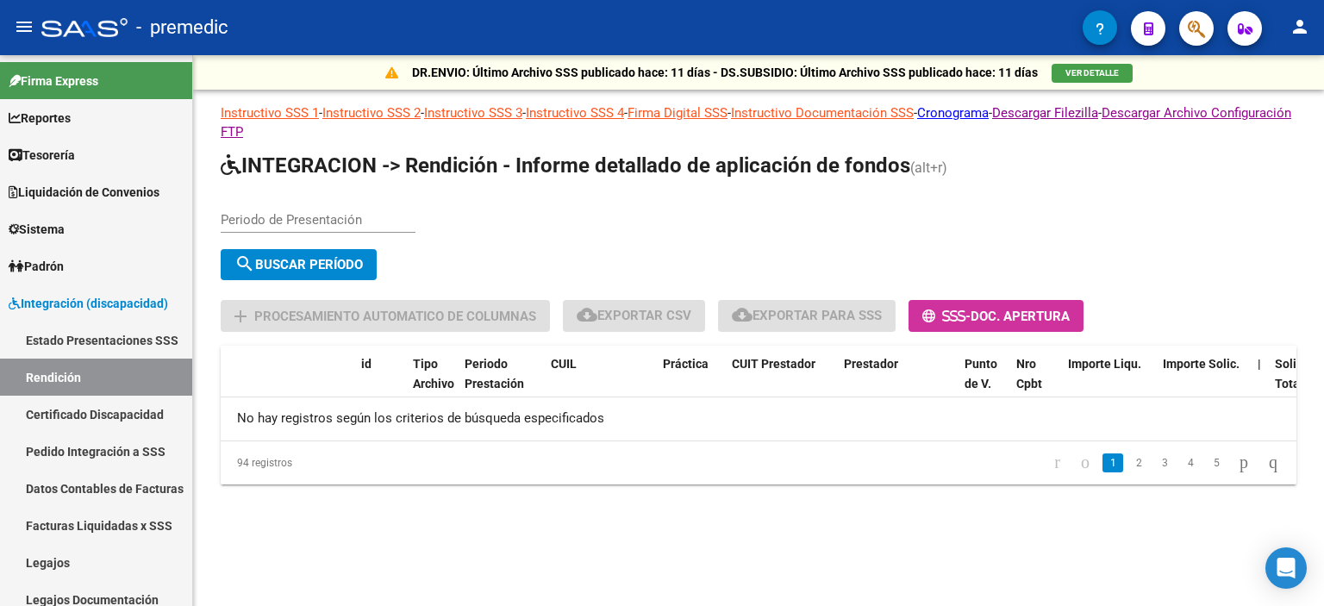
click at [297, 216] on input "Periodo de Presentación" at bounding box center [318, 220] width 195 height 16
type input "202504"
click at [322, 275] on button "search Buscar Período" at bounding box center [299, 264] width 156 height 31
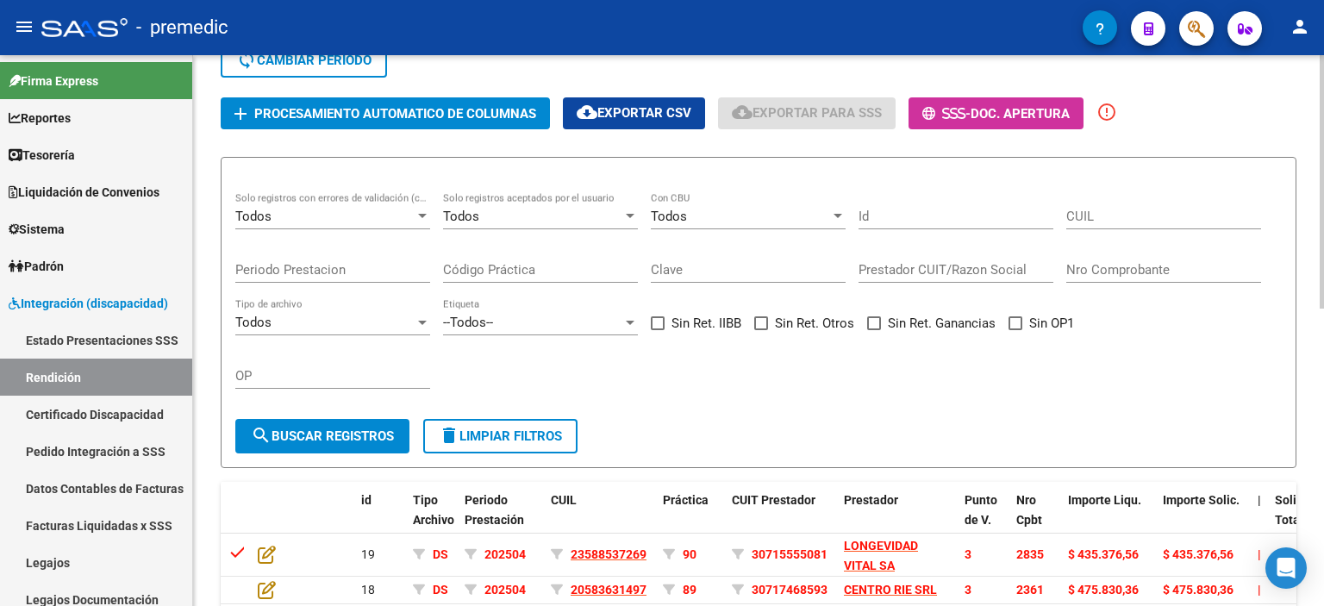
scroll to position [517, 0]
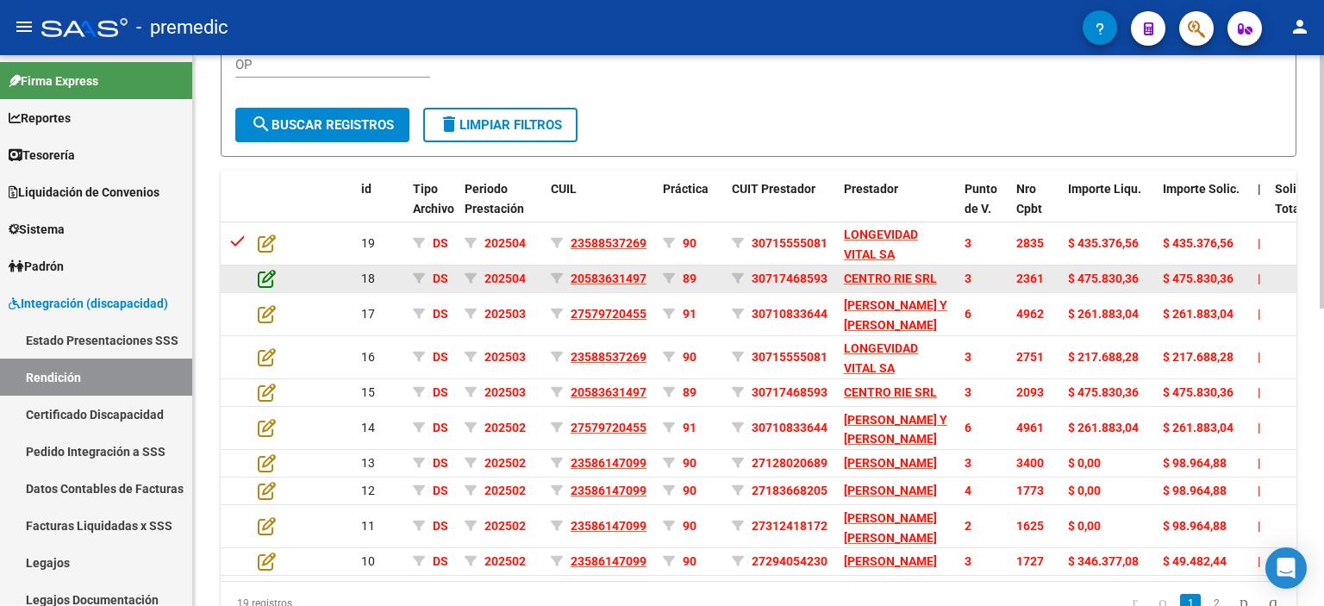
click at [263, 271] on icon at bounding box center [267, 278] width 18 height 19
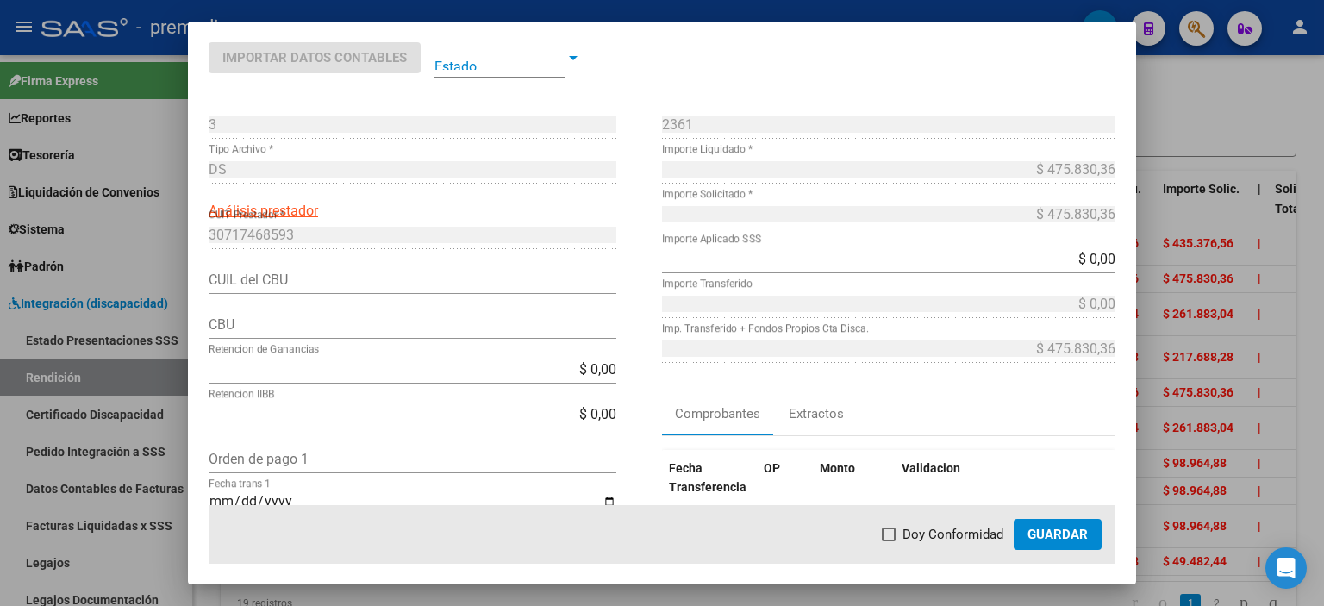
click at [256, 333] on div "CBU" at bounding box center [413, 325] width 408 height 28
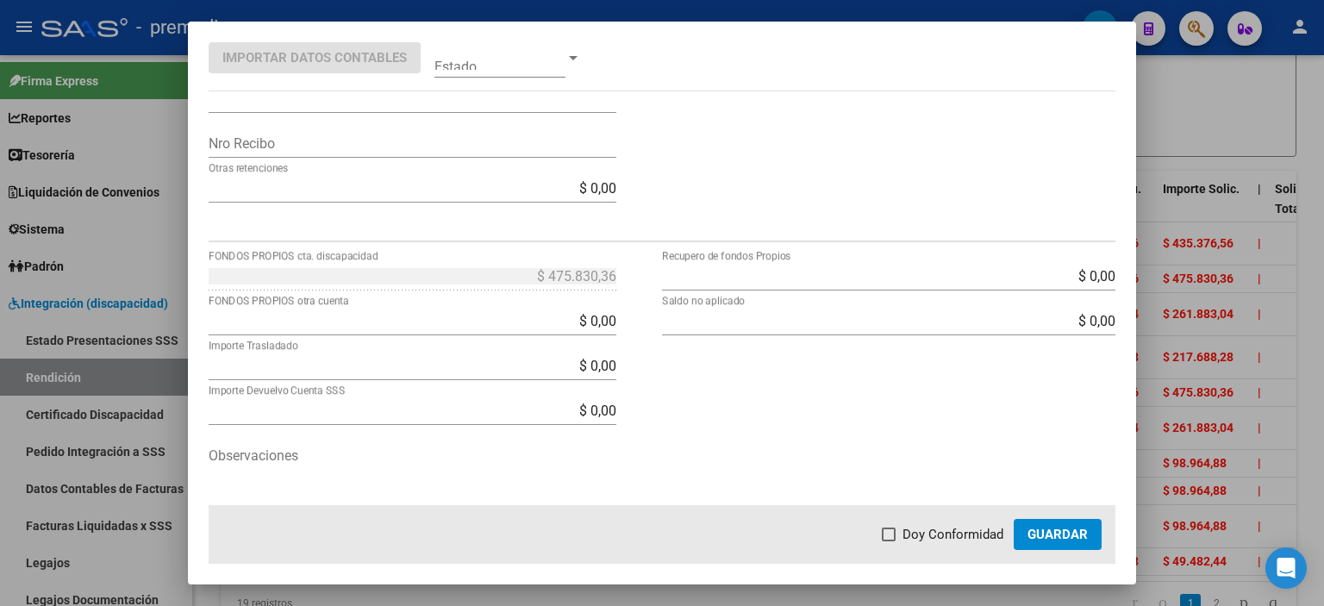
scroll to position [610, 0]
